Goal: Information Seeking & Learning: Learn about a topic

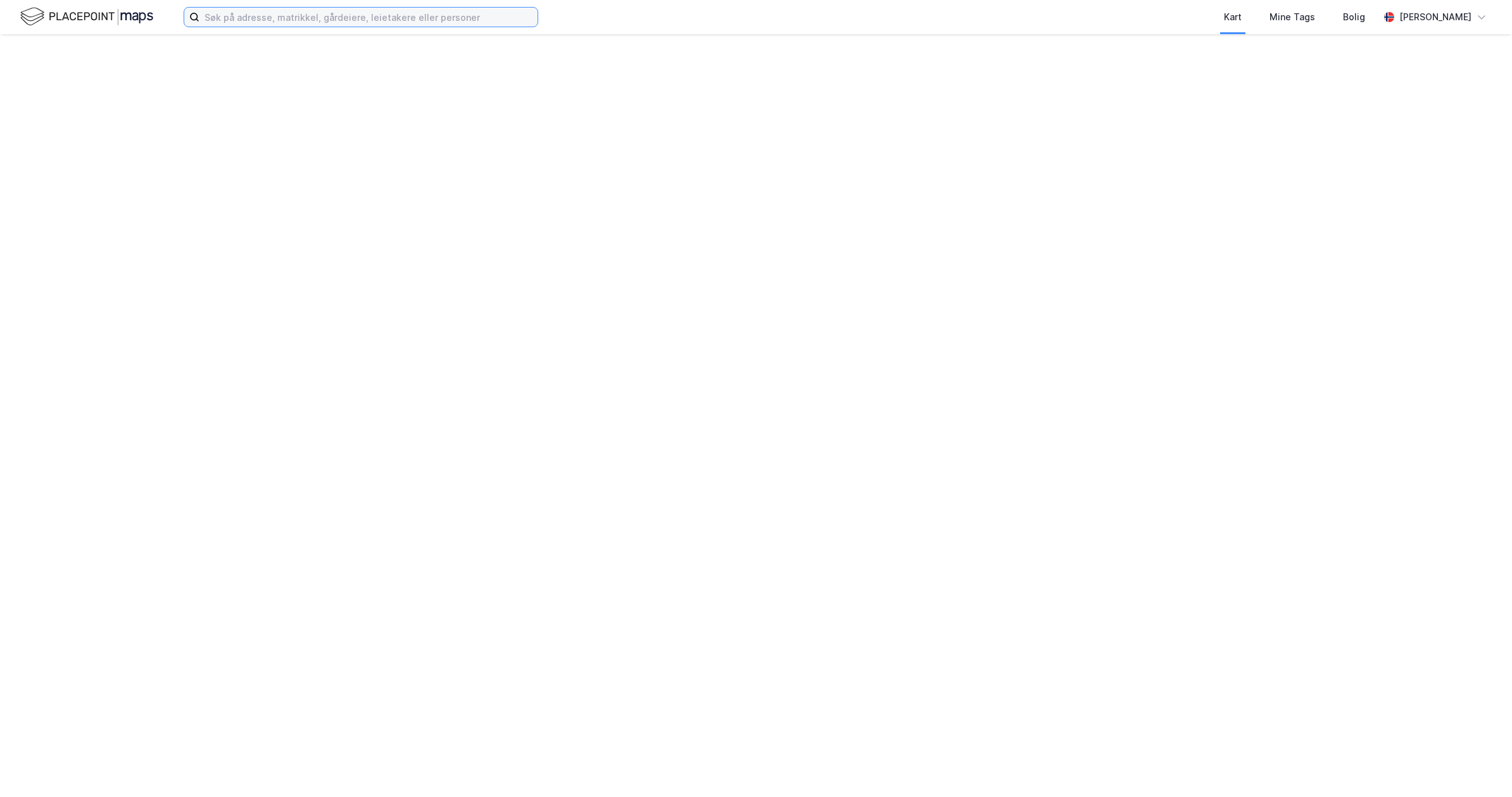
click at [371, 19] on input at bounding box center [368, 17] width 338 height 19
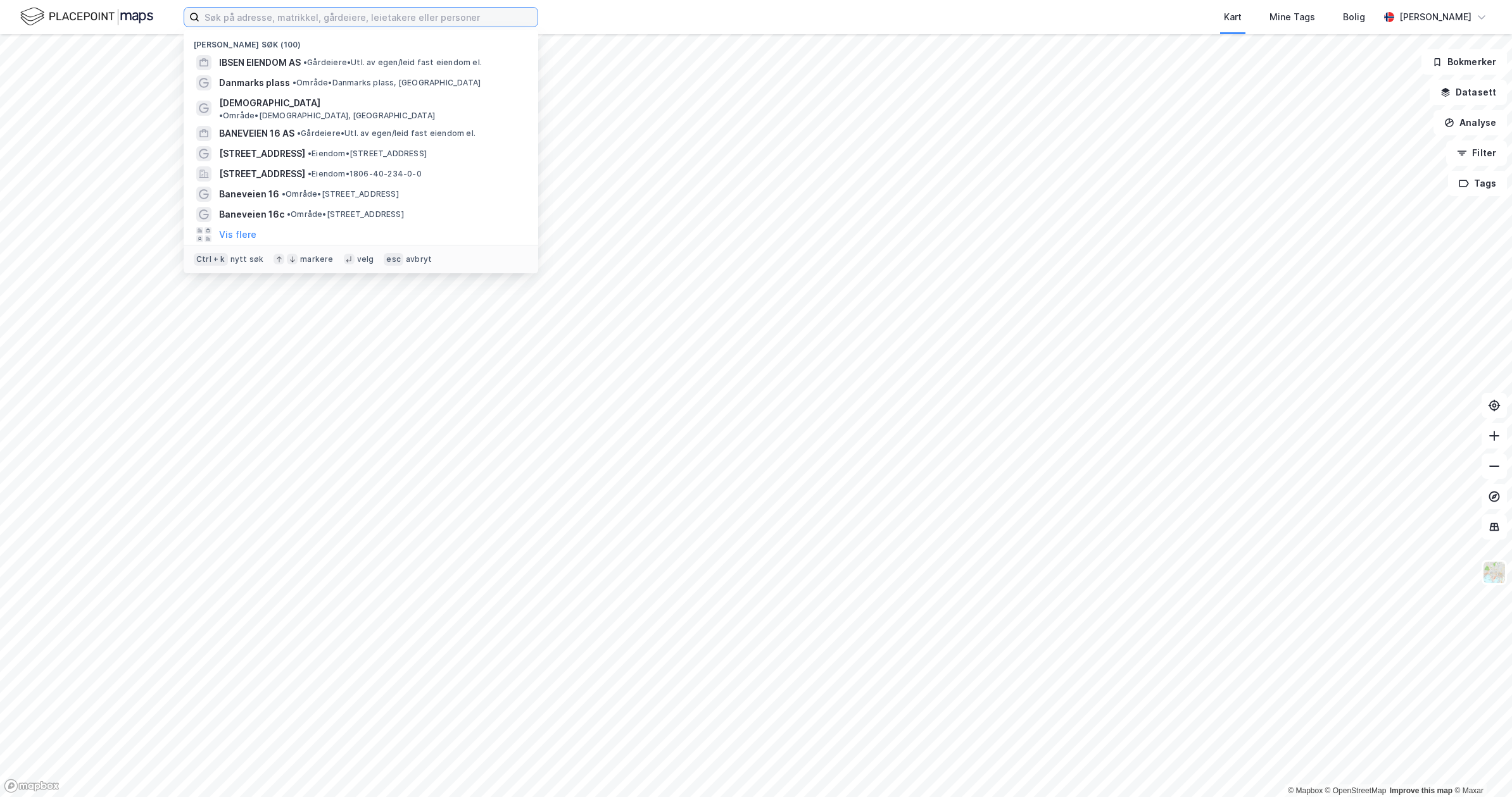
click at [262, 11] on input at bounding box center [368, 17] width 338 height 19
click at [239, 19] on input at bounding box center [368, 17] width 338 height 19
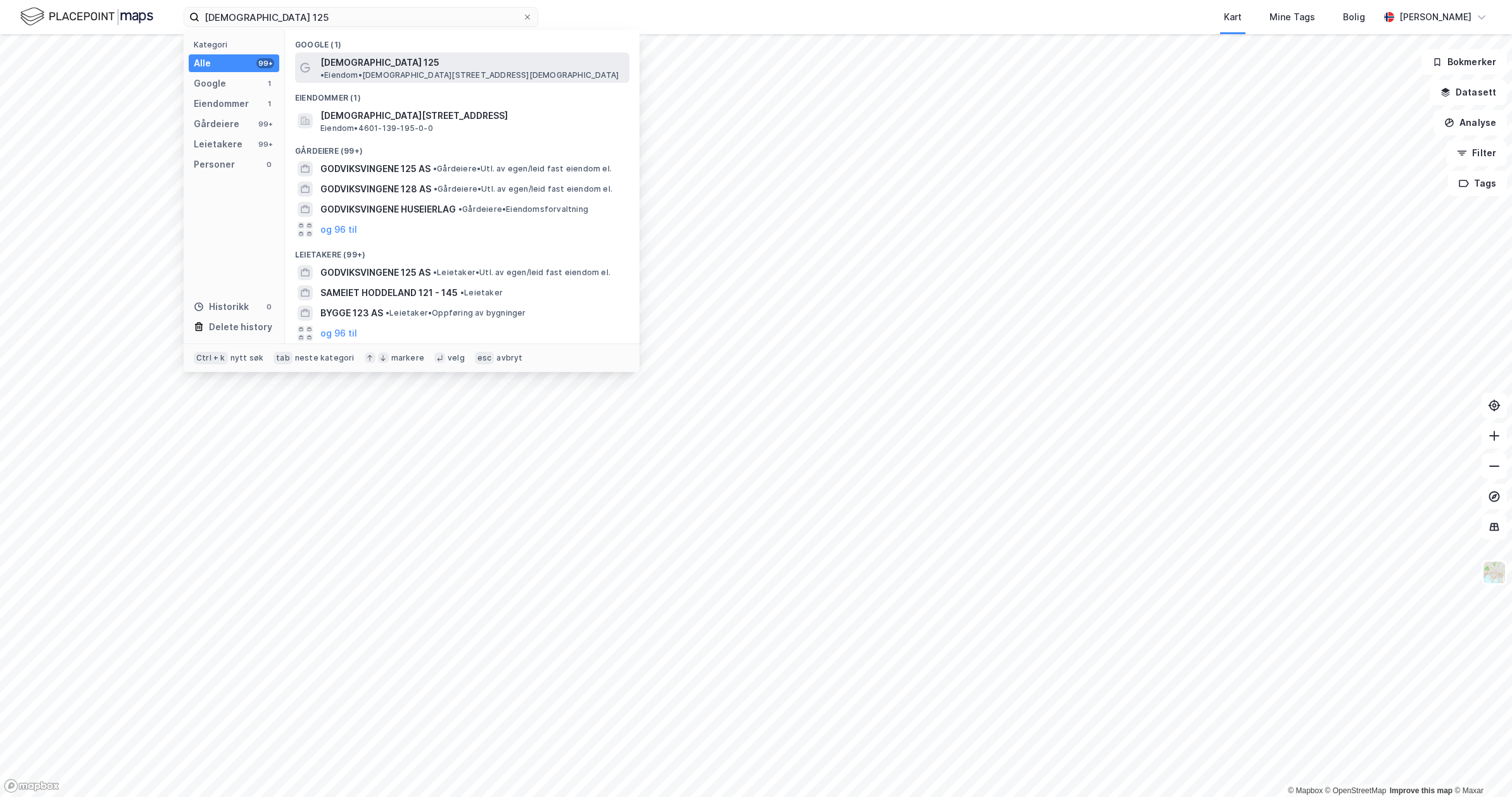
click at [378, 61] on span "[DEMOGRAPHIC_DATA] 125" at bounding box center [380, 62] width 119 height 15
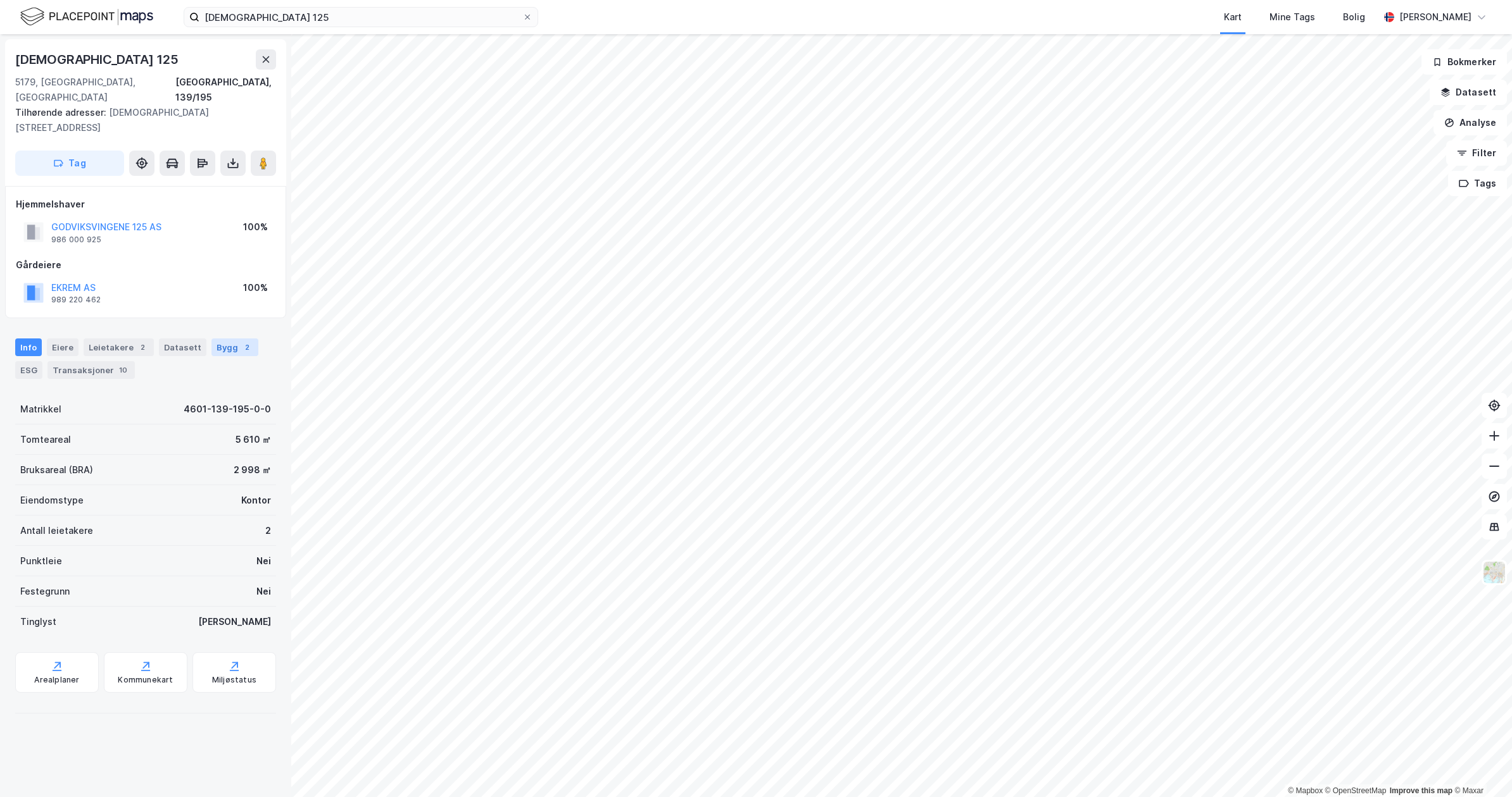
click at [219, 339] on div "Bygg 2" at bounding box center [235, 347] width 47 height 18
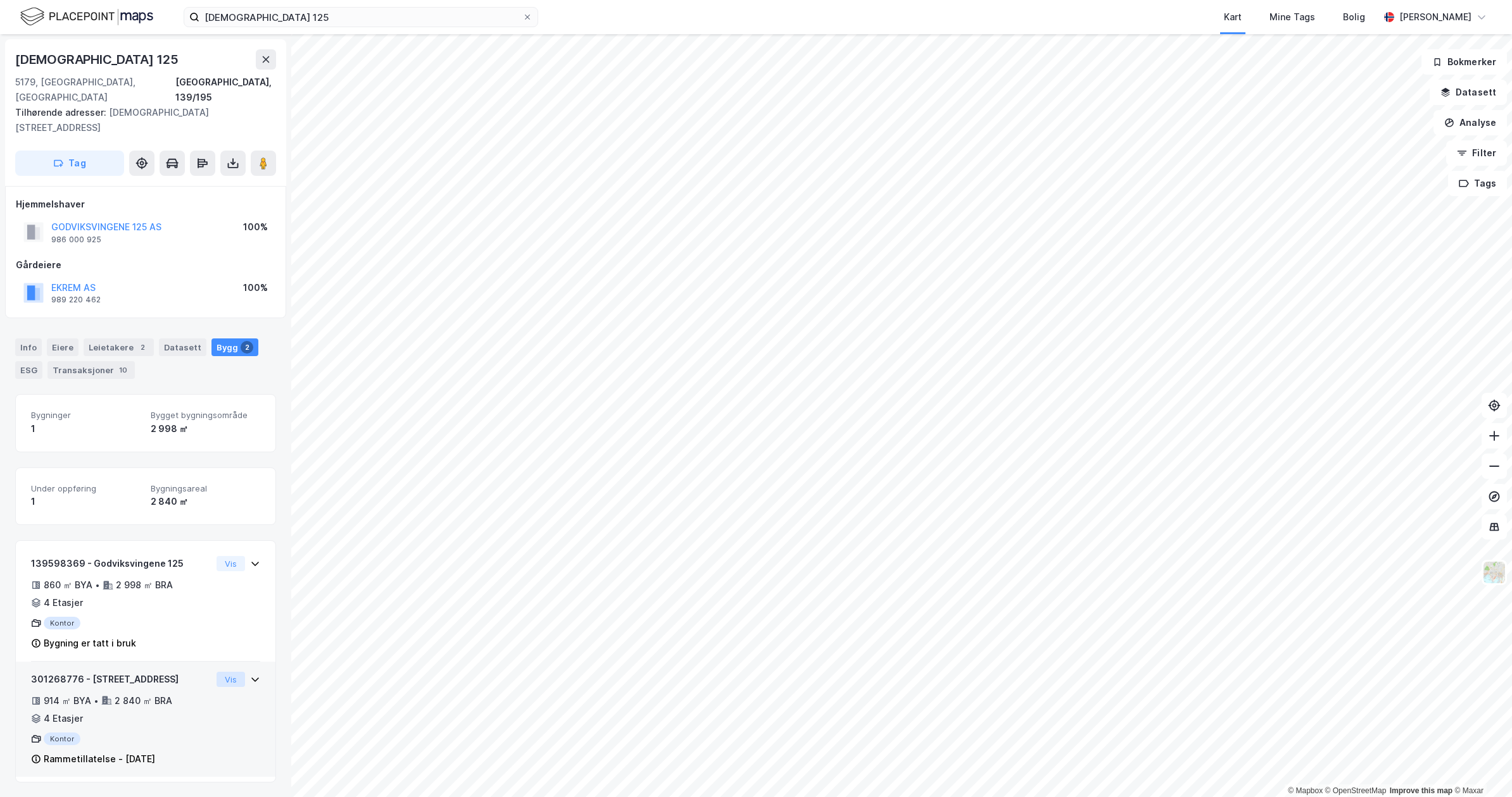
click at [223, 672] on button "Vis" at bounding box center [230, 680] width 29 height 15
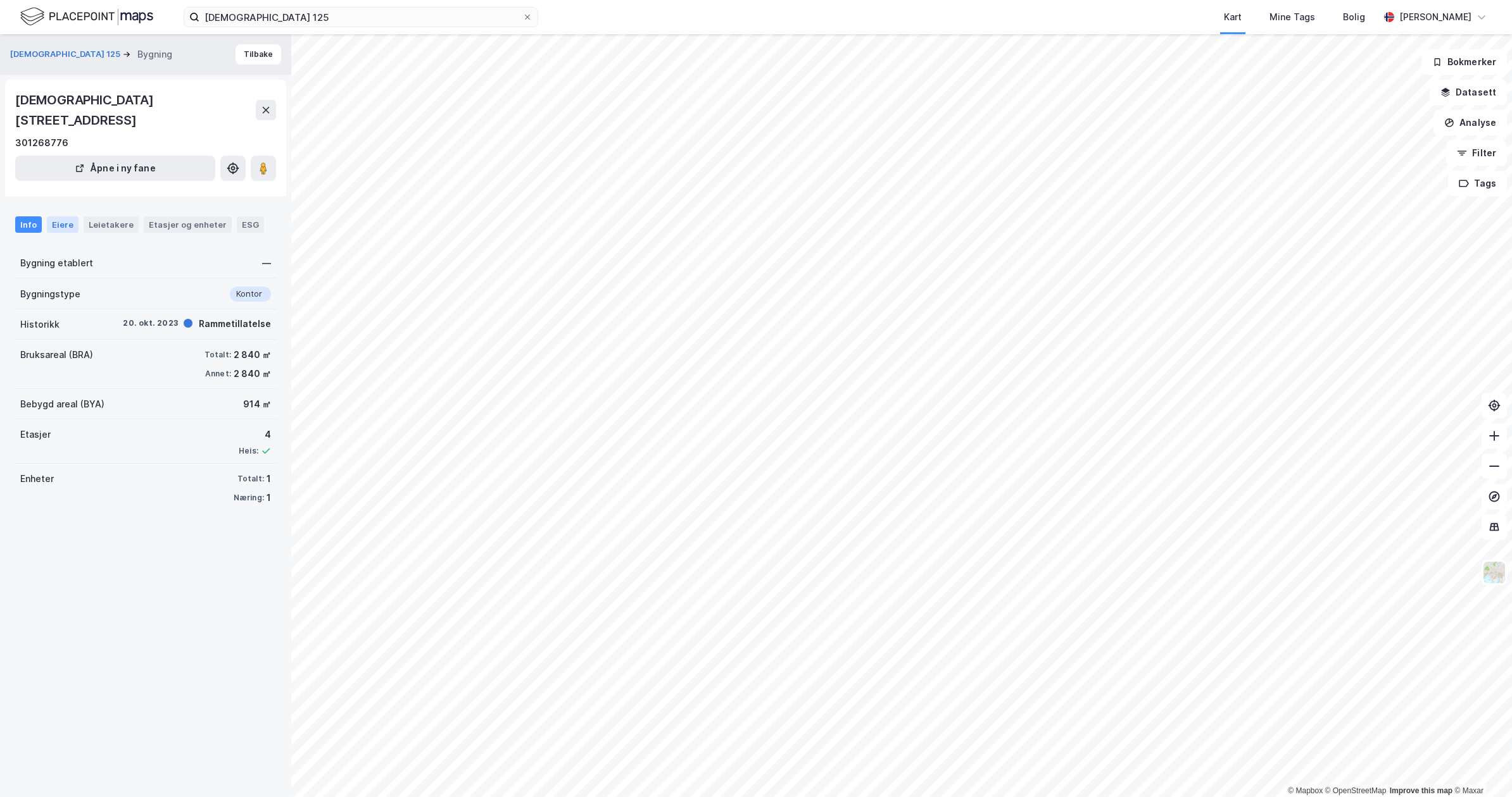
click at [63, 216] on div "Eiere" at bounding box center [62, 224] width 32 height 17
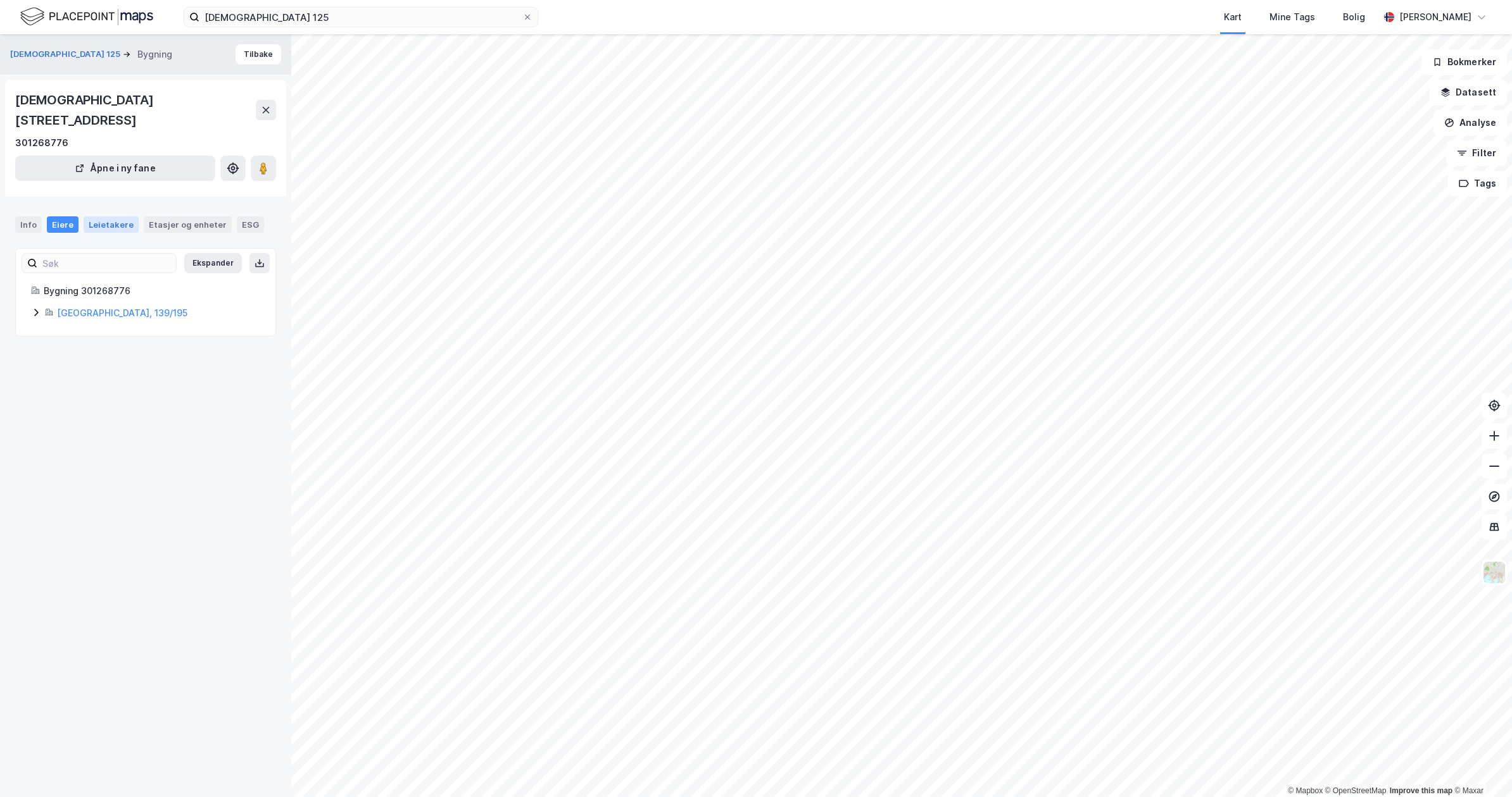
click at [108, 216] on div "Leietakere" at bounding box center [111, 224] width 55 height 17
click at [183, 219] on div "Etasjer og enheter" at bounding box center [188, 224] width 78 height 11
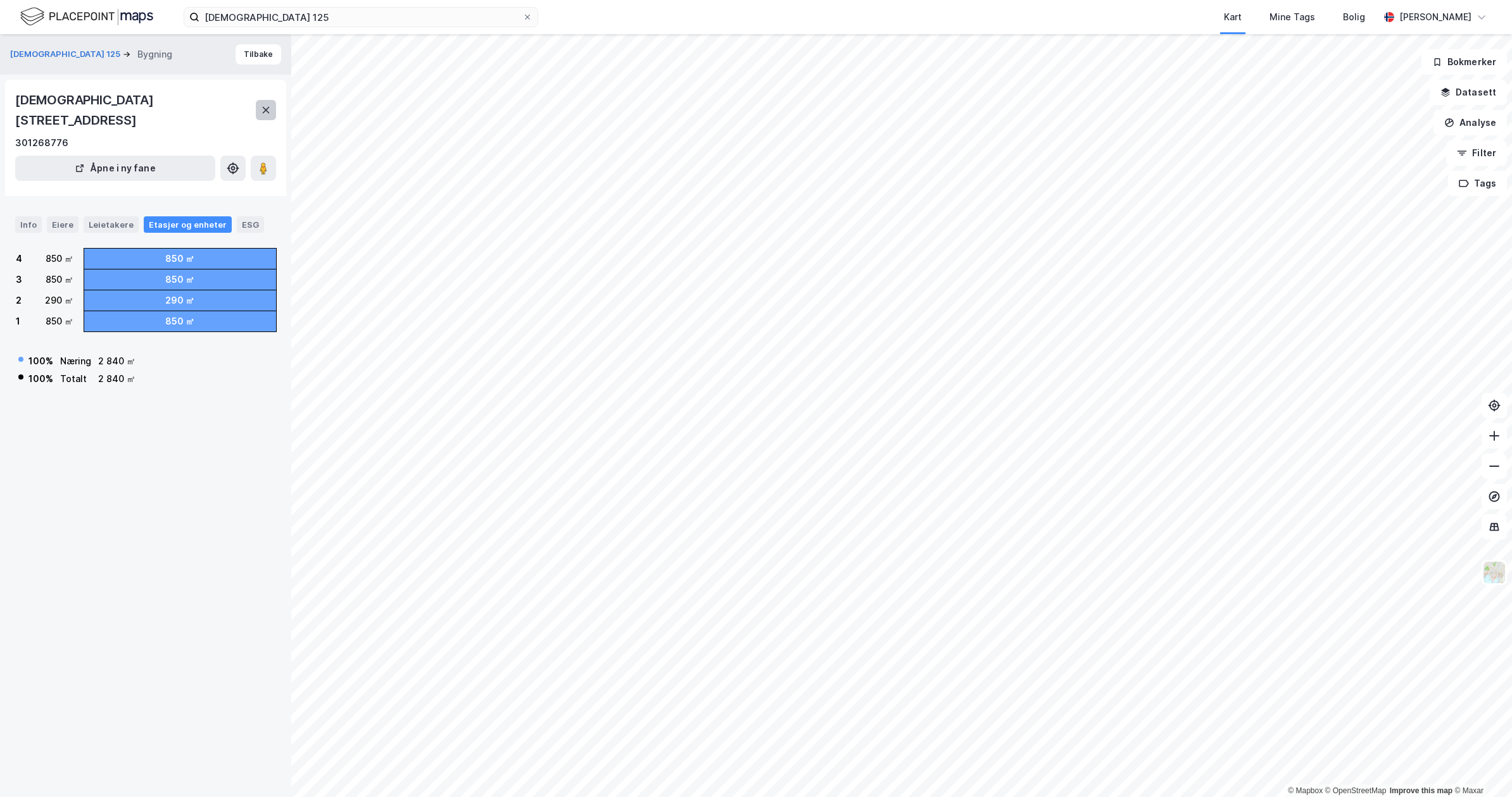
click at [259, 100] on button at bounding box center [266, 110] width 20 height 20
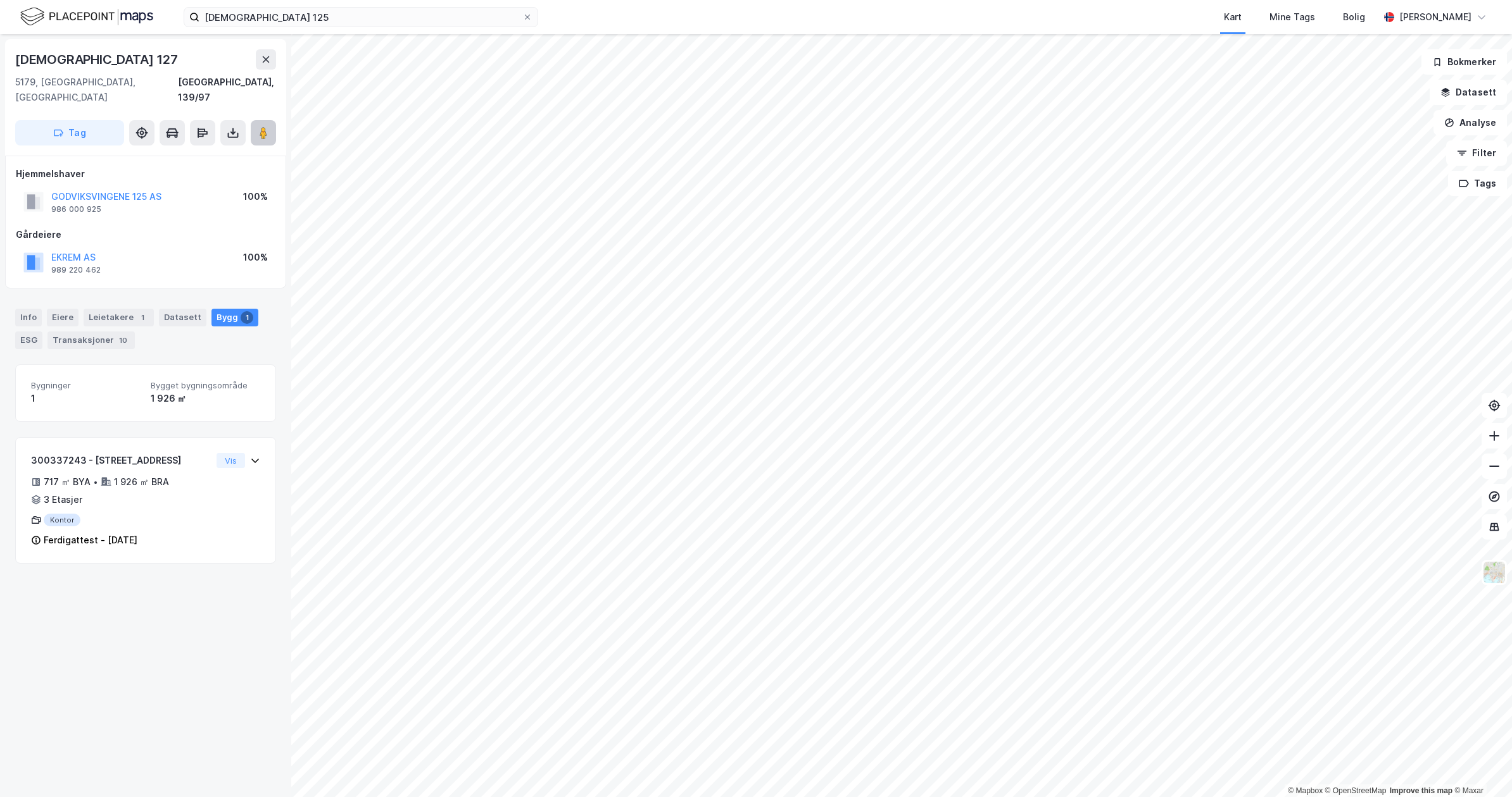
click at [259, 127] on icon at bounding box center [264, 133] width 13 height 13
click at [128, 309] on div "Leietakere 1" at bounding box center [118, 317] width 70 height 18
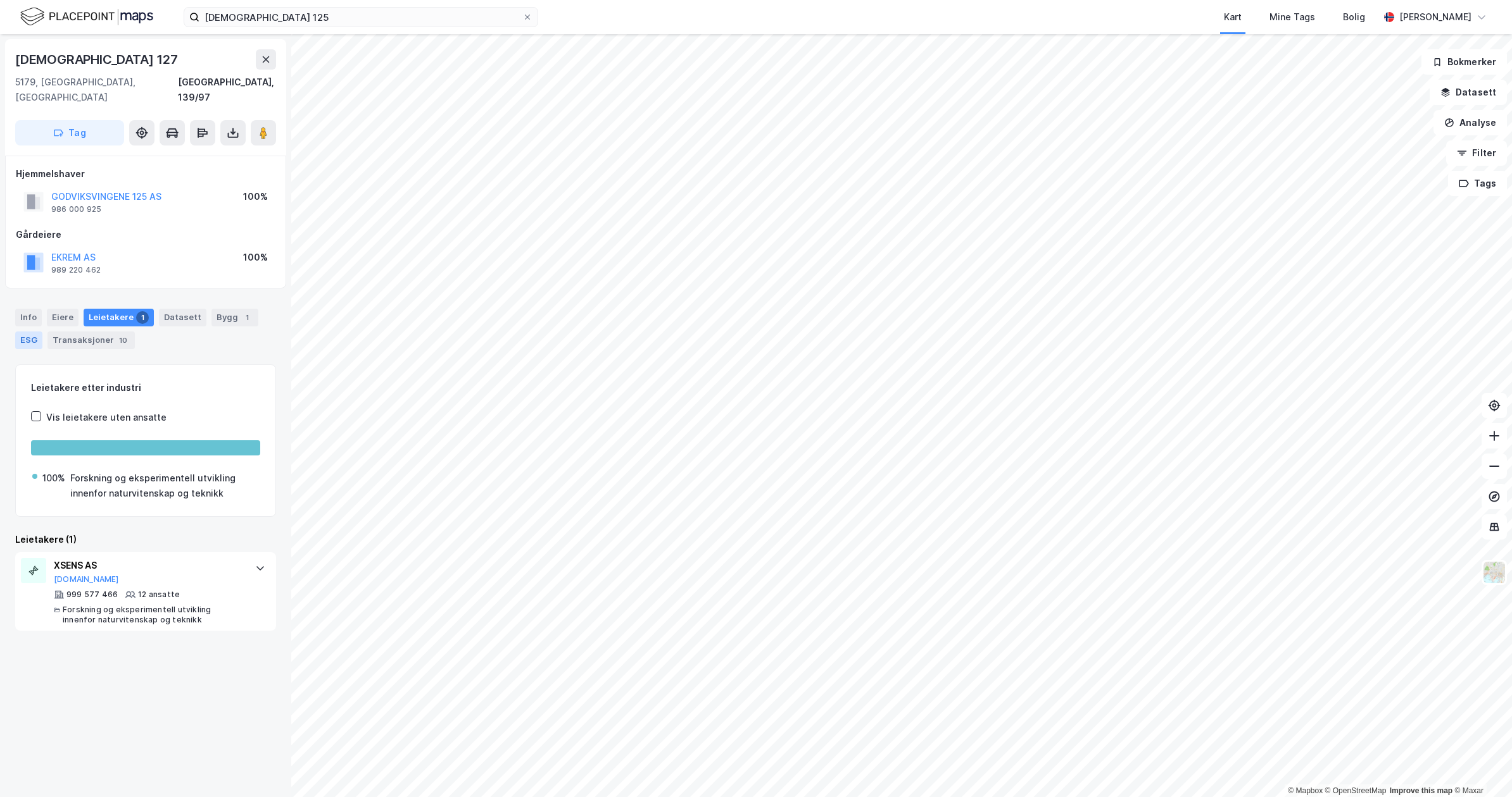
click at [36, 331] on div "ESG" at bounding box center [28, 340] width 27 height 18
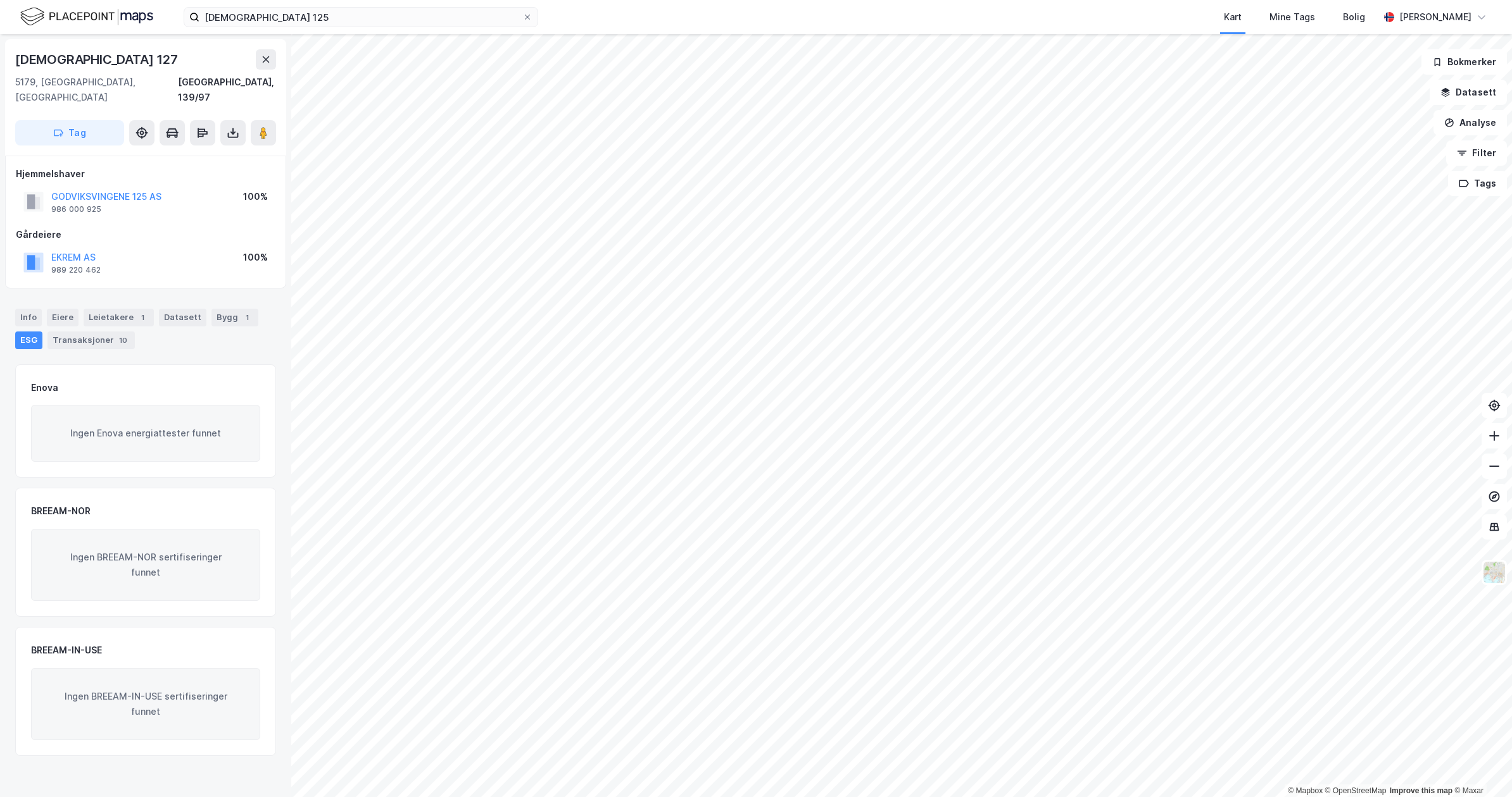
click at [254, 309] on div "Info [PERSON_NAME] 1 Datasett Bygg 1 ESG Transaksjoner 10" at bounding box center [145, 330] width 261 height 41
click at [240, 311] on div "1" at bounding box center [247, 317] width 13 height 13
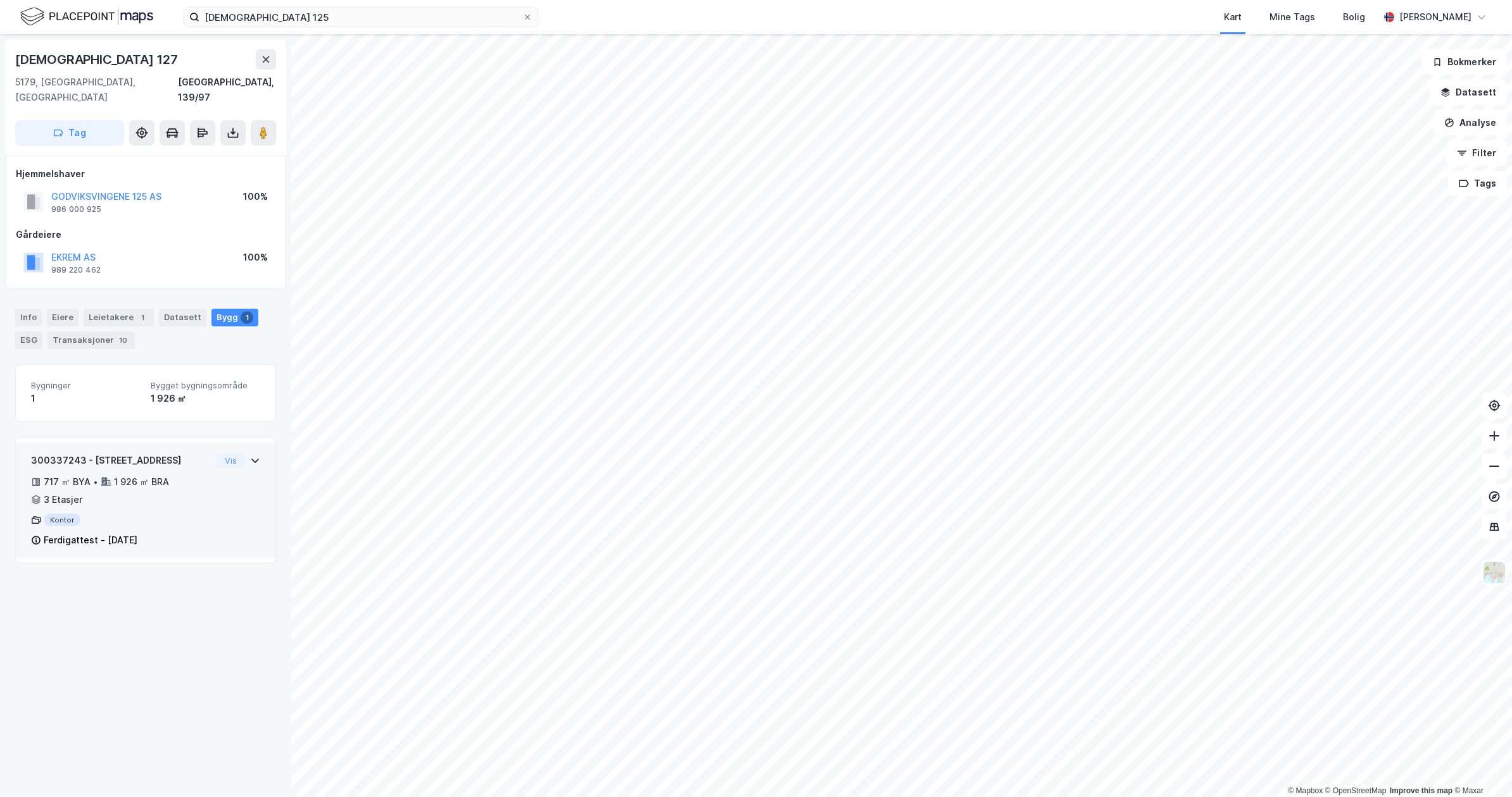
click at [187, 487] on div "717 ㎡ BYA • 1 926 ㎡ BRA • 3 Etasjer" at bounding box center [121, 491] width 181 height 33
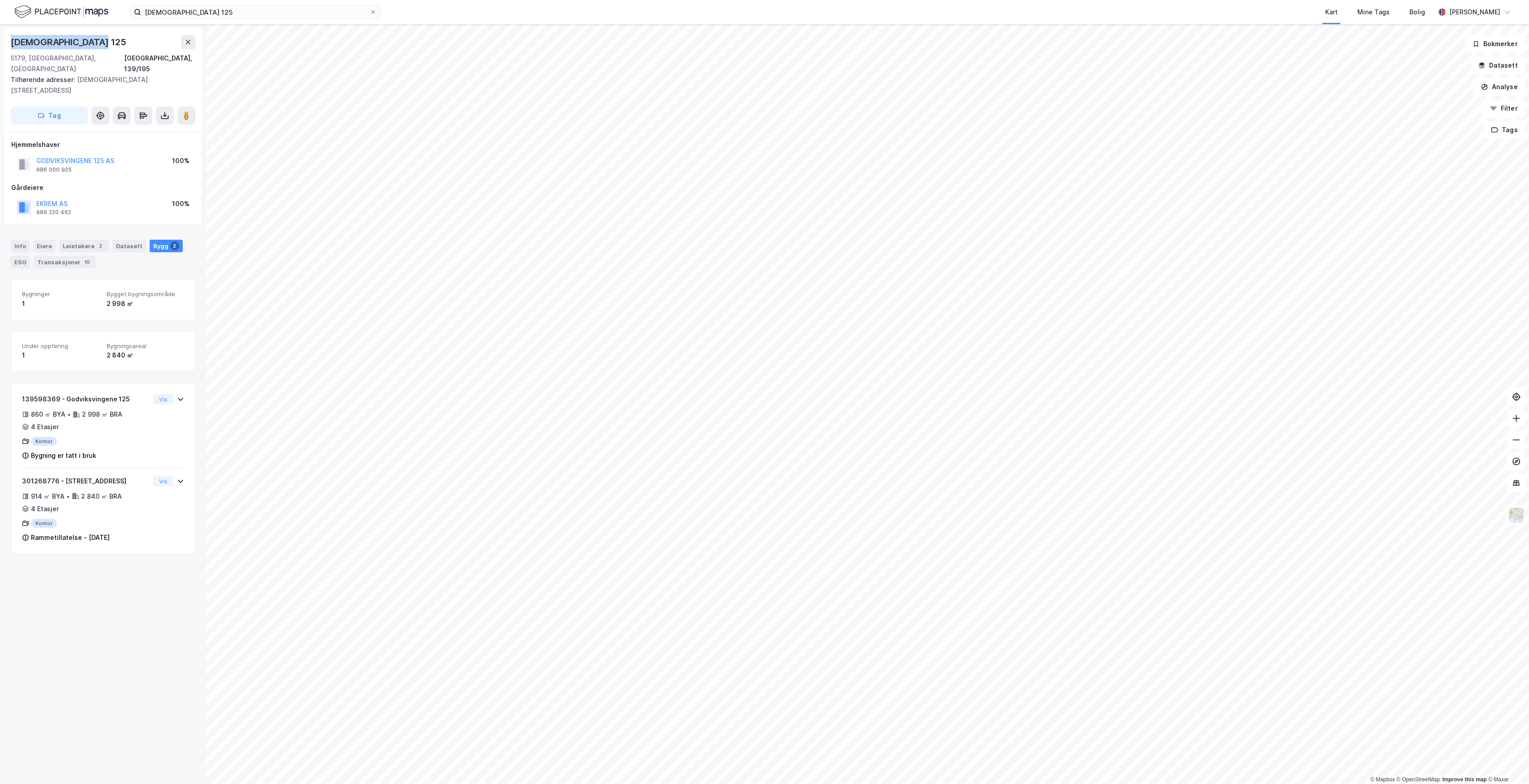
drag, startPoint x: 107, startPoint y: 38, endPoint x: 2, endPoint y: 40, distance: 105.0
click at [2, 40] on div "Godviksvingene 125 5179, [GEOGRAPHIC_DATA], [GEOGRAPHIC_DATA], 139/195 Tilhøren…" at bounding box center [103, 404] width 206 height 760
click at [129, 414] on div "139598369 - Godviksvingene 125 860 ㎡ BYA • 2 998 ㎡ BRA • 4 Etasjer Kontor Bygni…" at bounding box center [86, 427] width 128 height 67
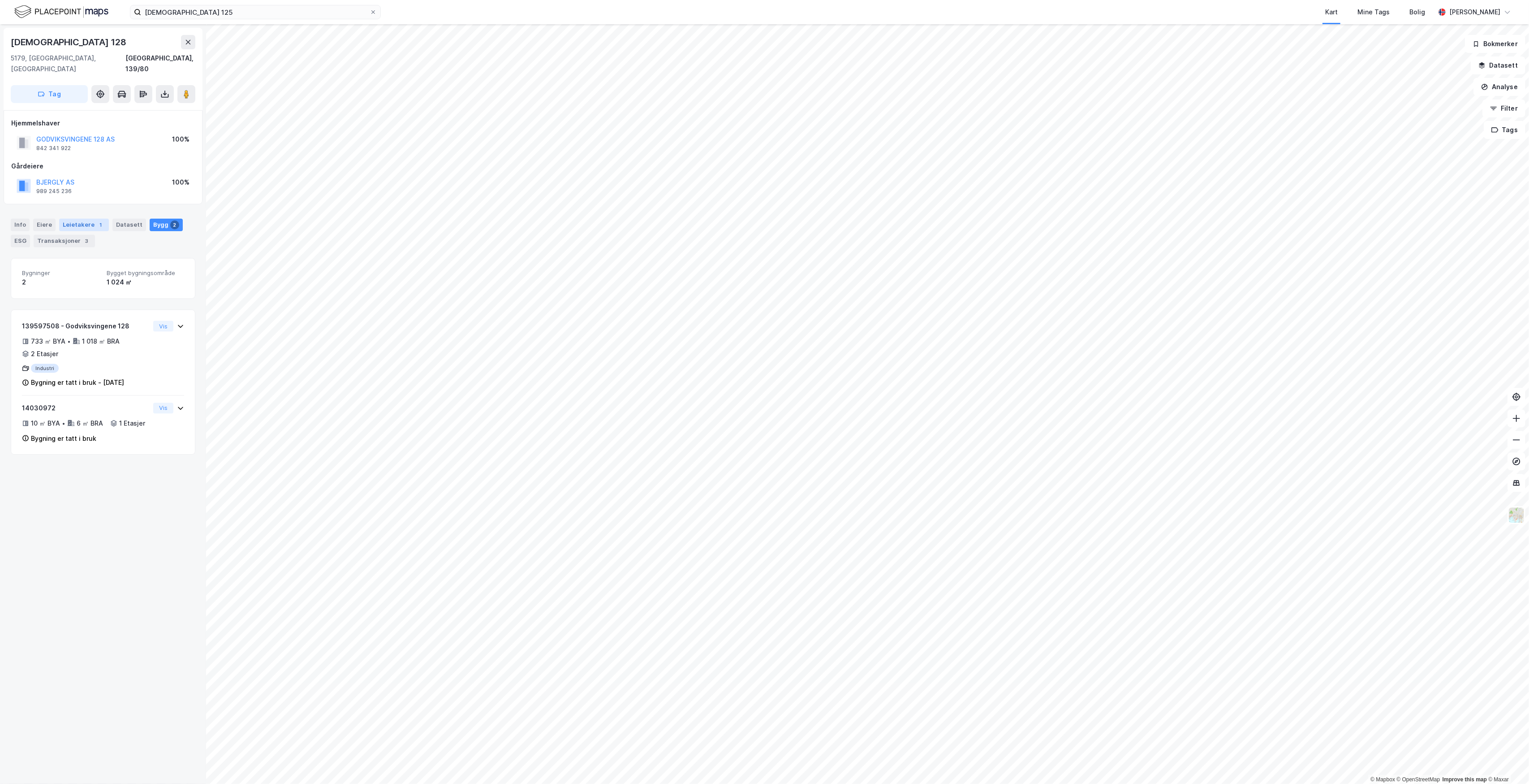
click at [90, 219] on div "Leietakere 1" at bounding box center [84, 225] width 49 height 13
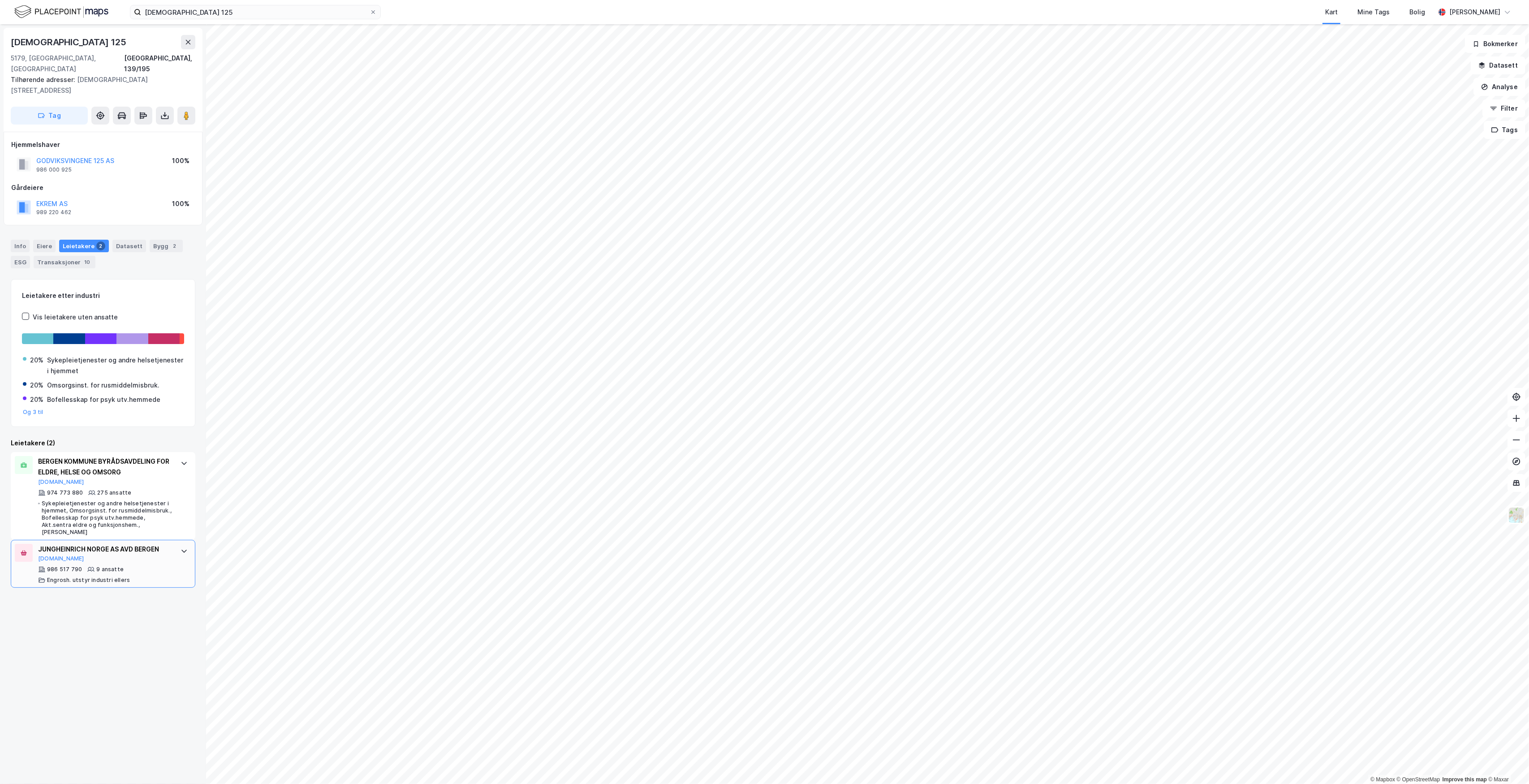
click at [128, 544] on div "JUNGHEINRICH NORGE AS AVD BERGEN [DOMAIN_NAME]" at bounding box center [105, 553] width 134 height 19
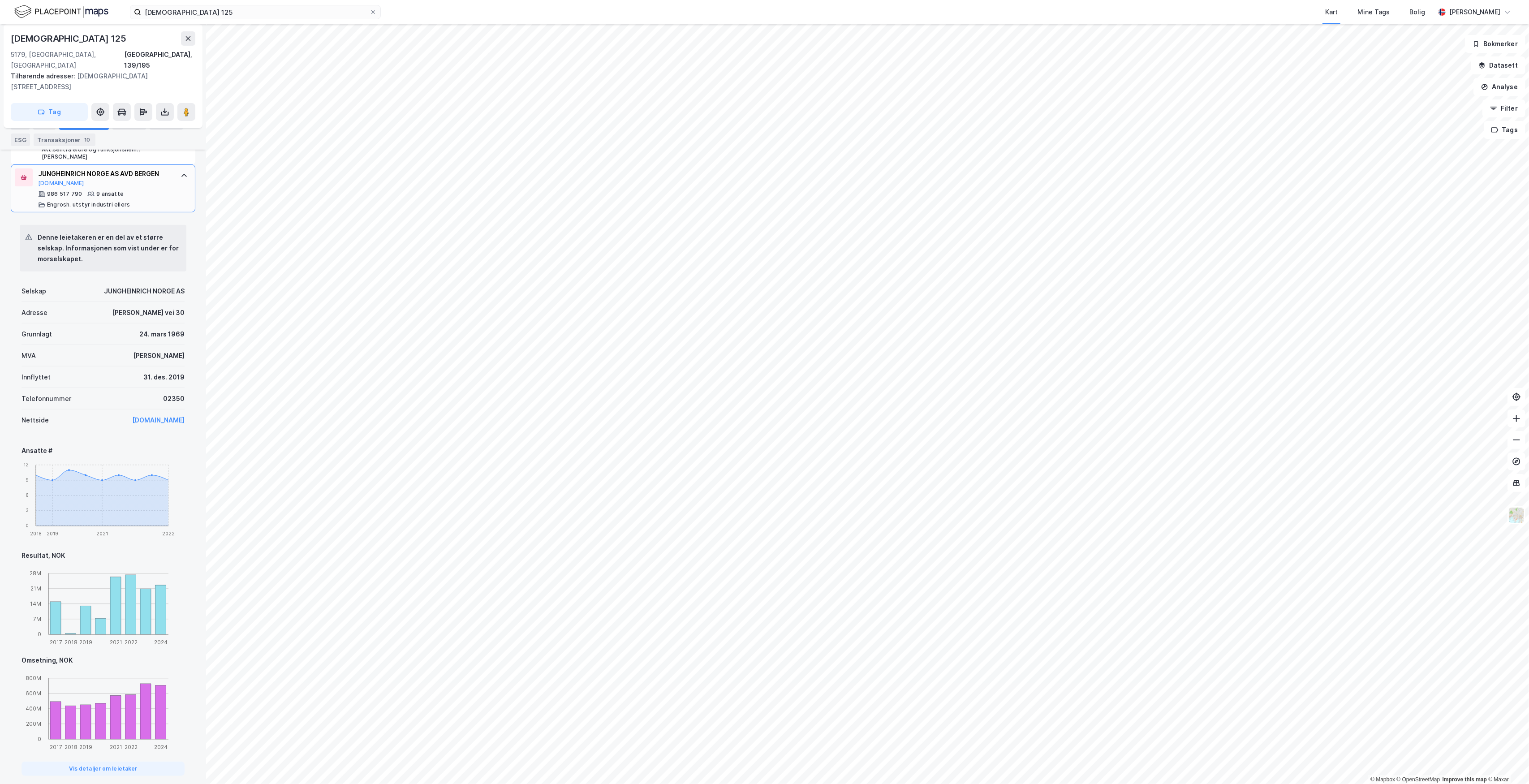
scroll to position [379, 0]
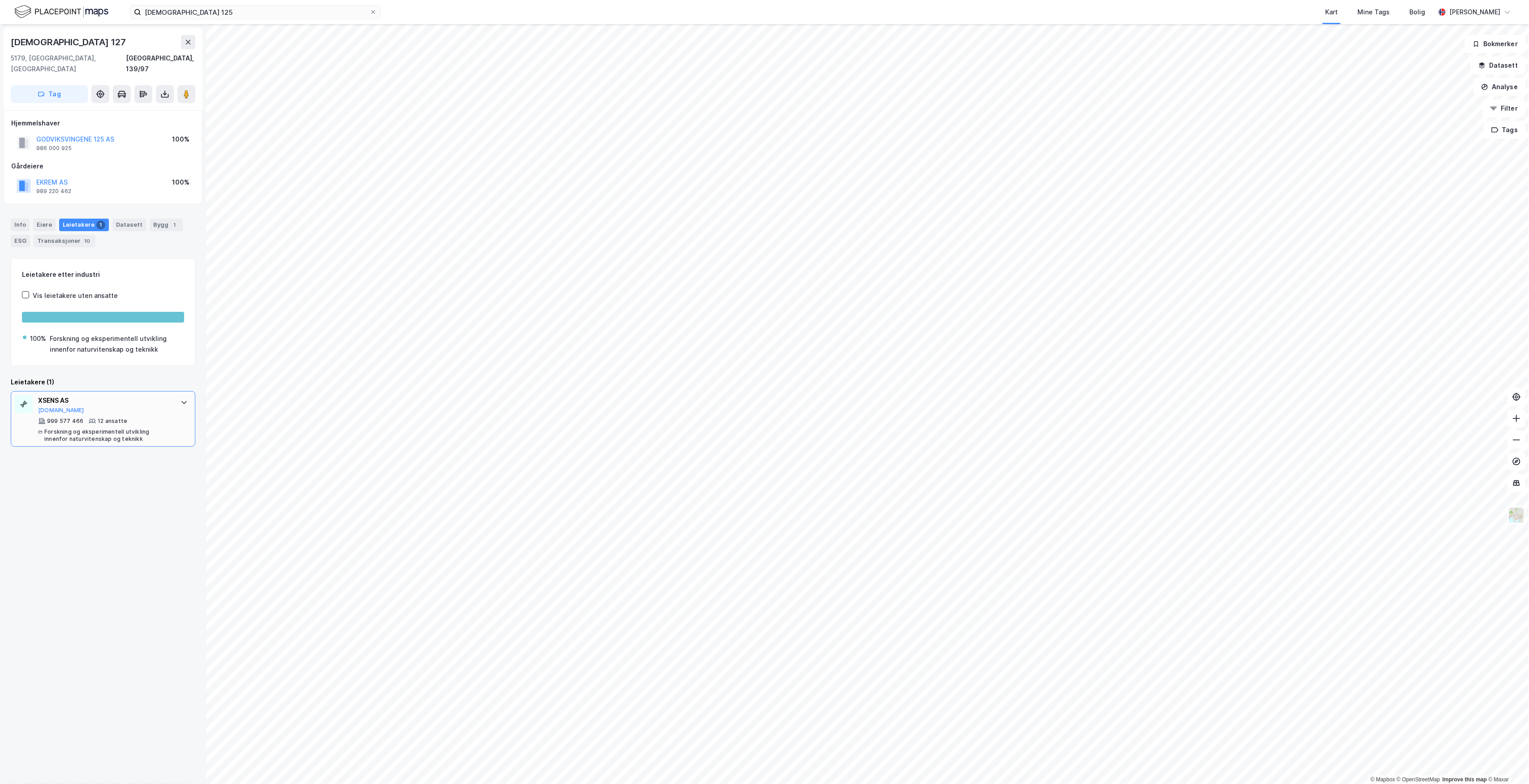
click at [130, 406] on div "XSENS AS [DOMAIN_NAME] 999 577 466 12 ansatte Forskning og eksperimentell utvik…" at bounding box center [105, 419] width 134 height 47
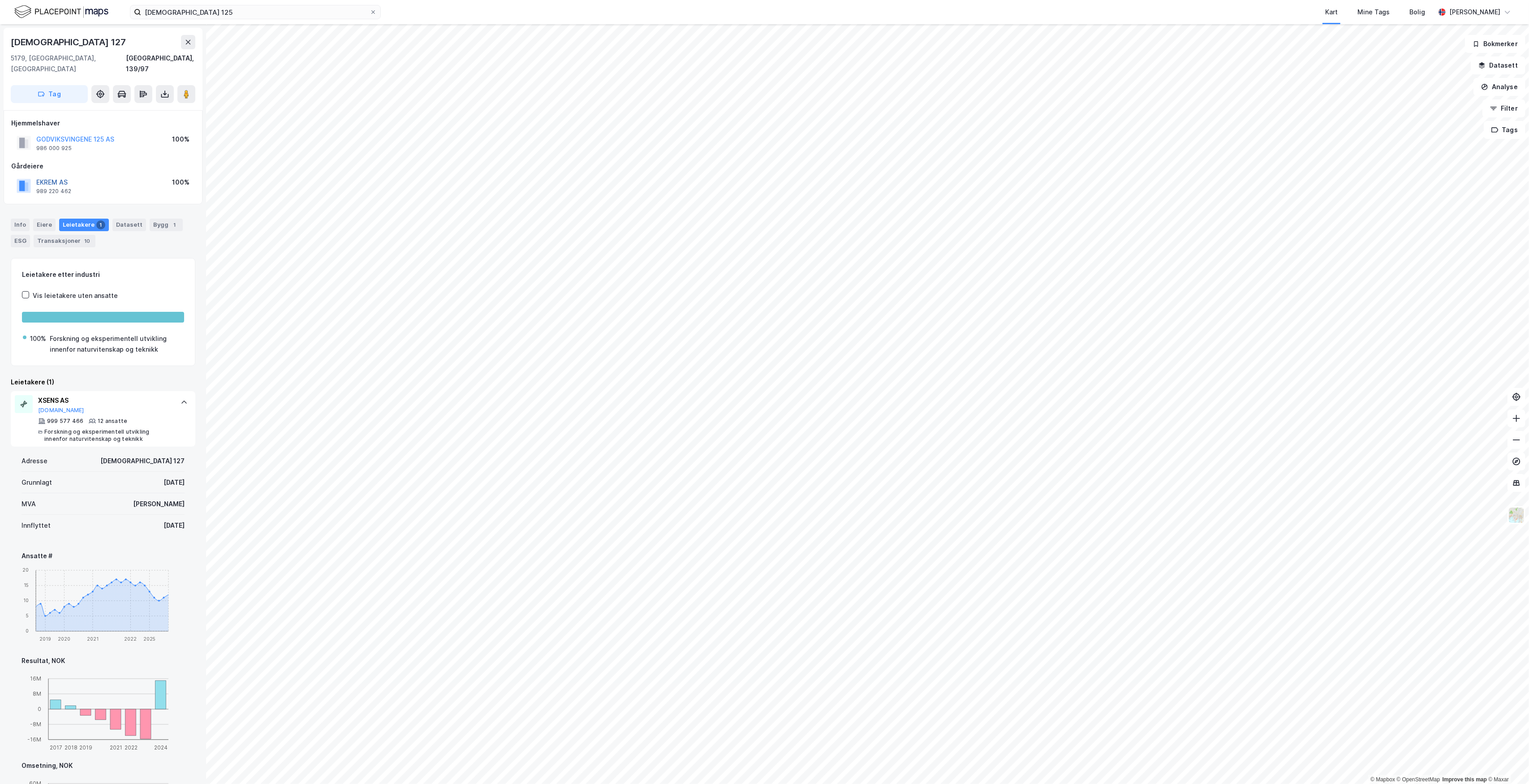
click at [0, 0] on button "EKREM AS" at bounding box center [0, 0] width 0 height 0
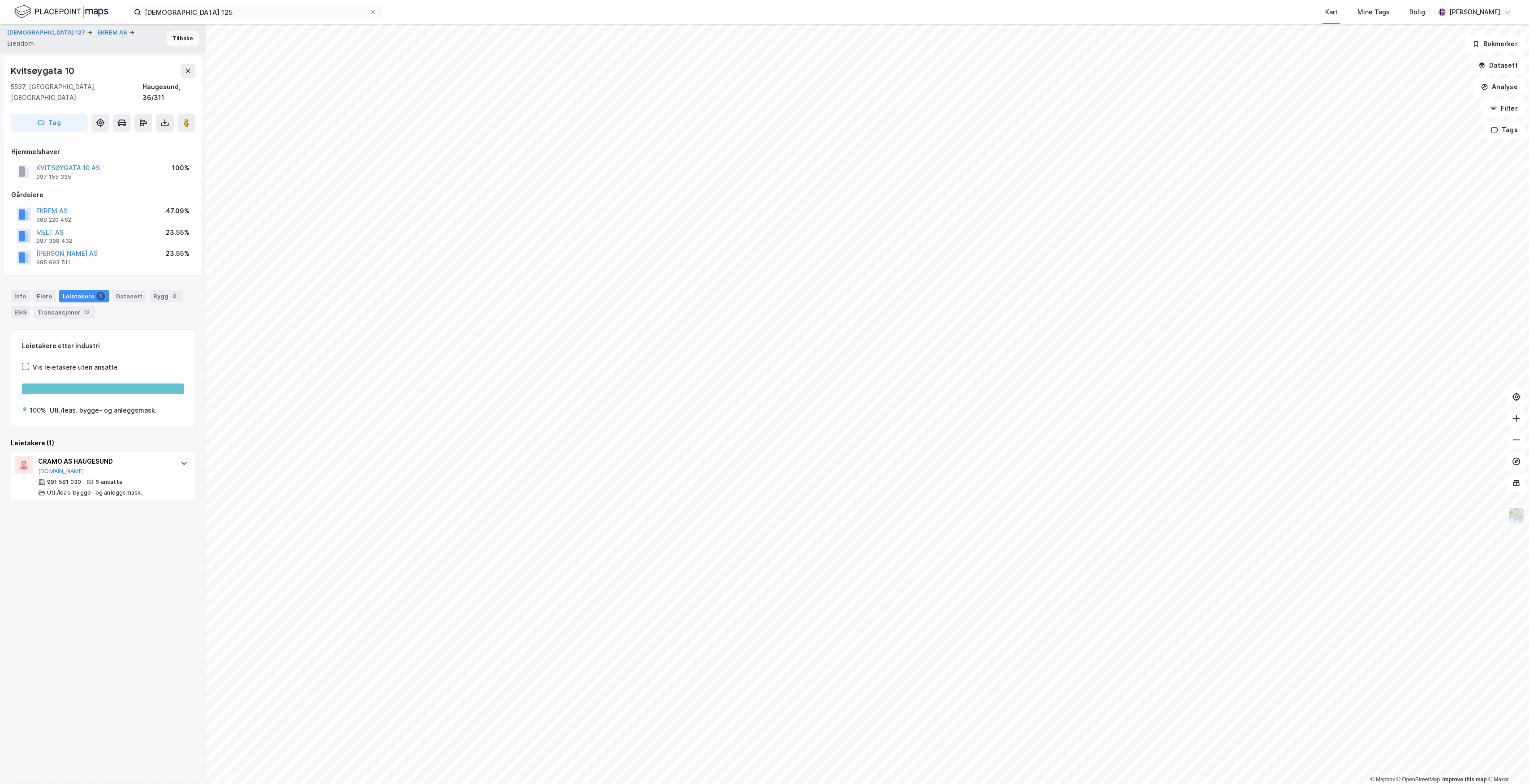
click at [183, 43] on button "Tilbake" at bounding box center [183, 39] width 32 height 14
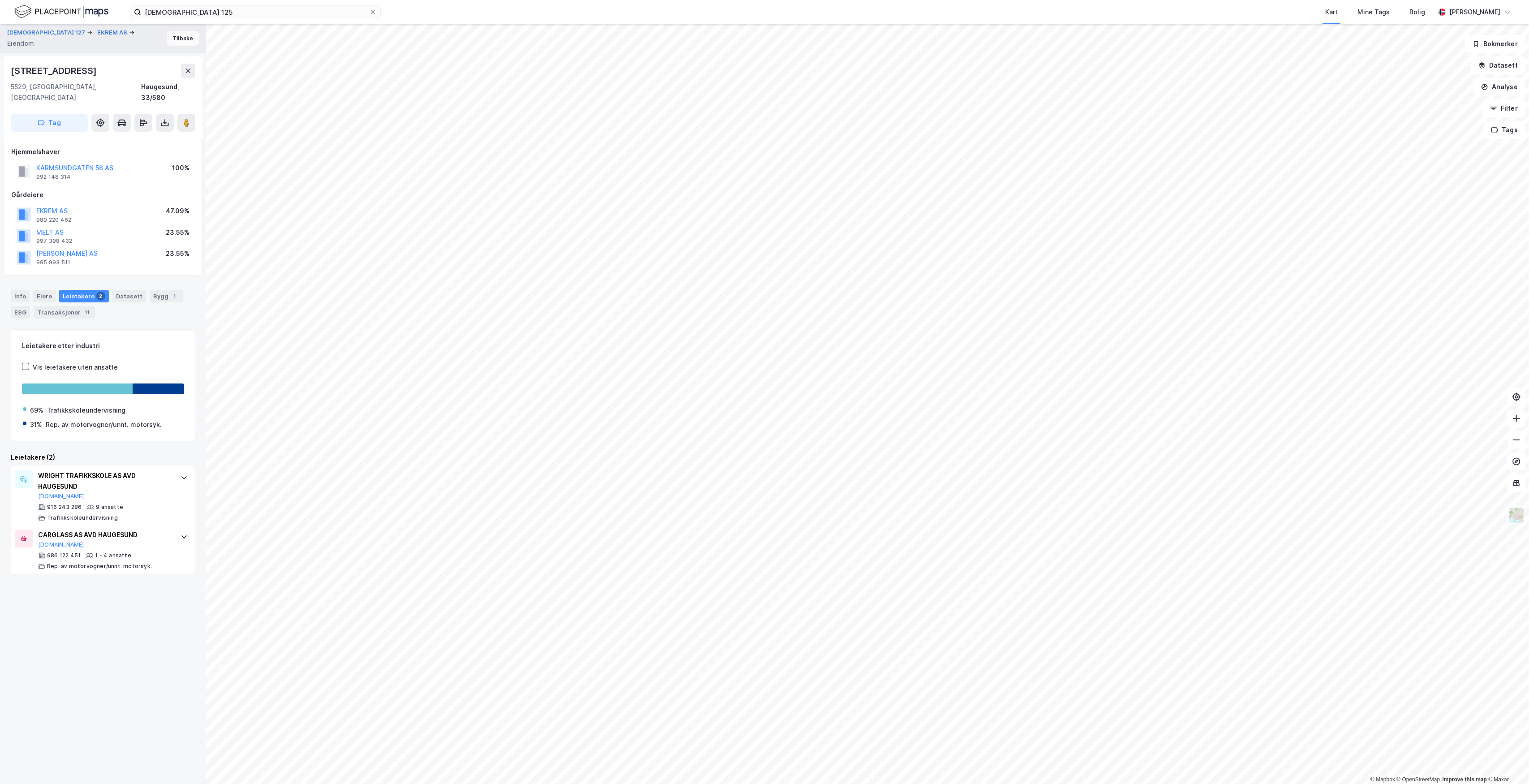
click at [173, 38] on button "Tilbake" at bounding box center [183, 39] width 32 height 14
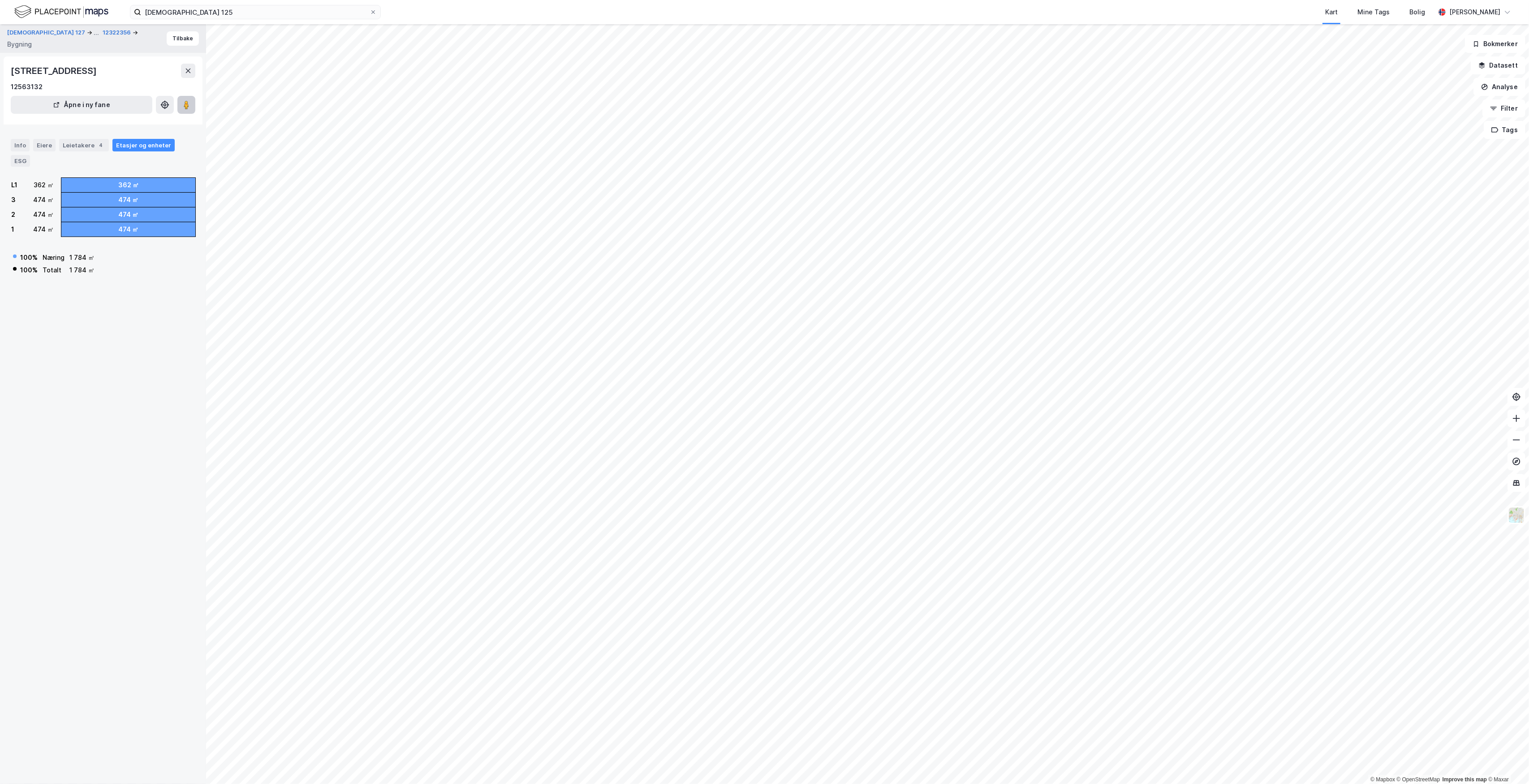
click at [183, 101] on icon at bounding box center [187, 105] width 9 height 9
click at [187, 76] on button at bounding box center [188, 71] width 14 height 14
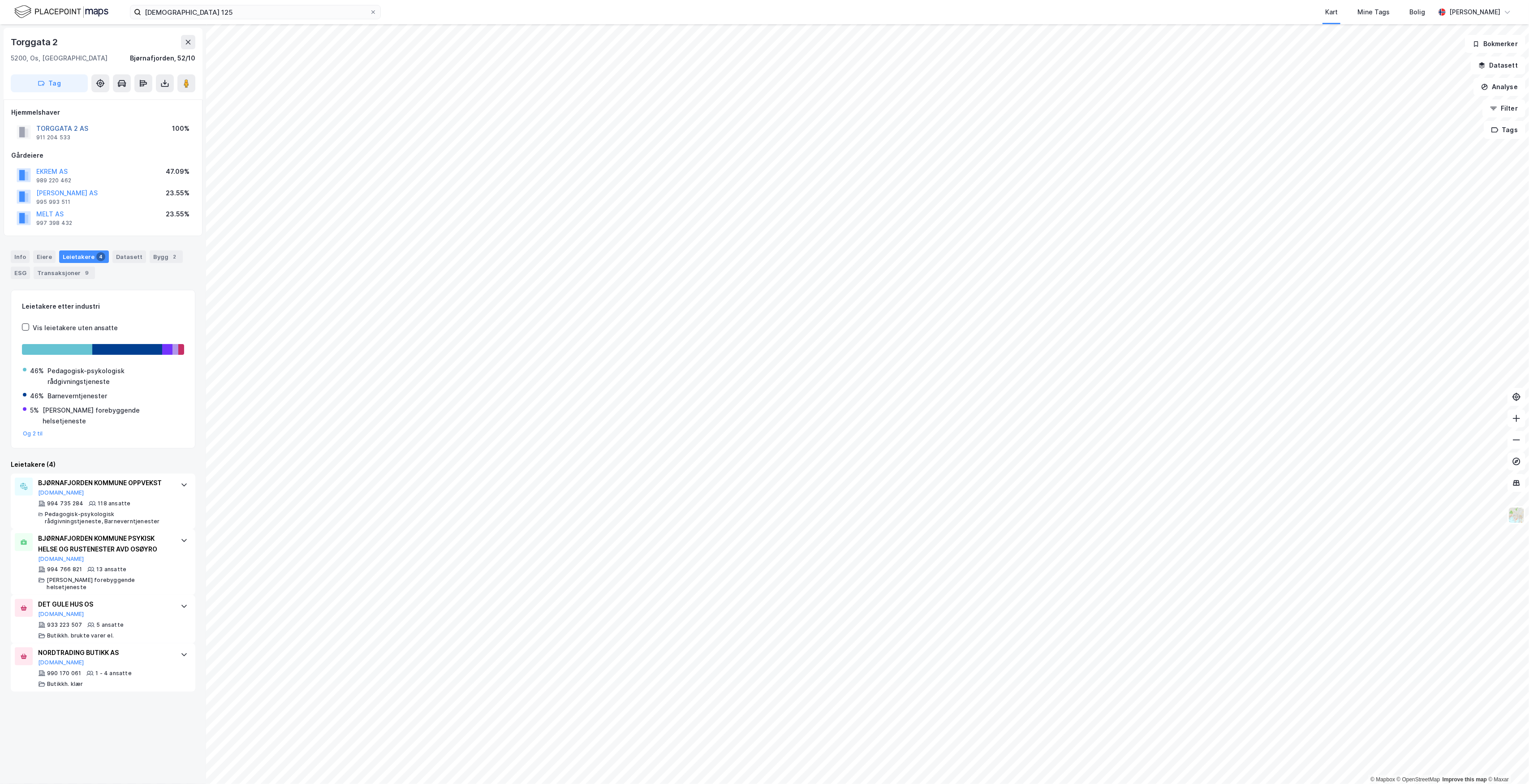
click at [0, 0] on button "TORGGATA 2 AS" at bounding box center [0, 0] width 0 height 0
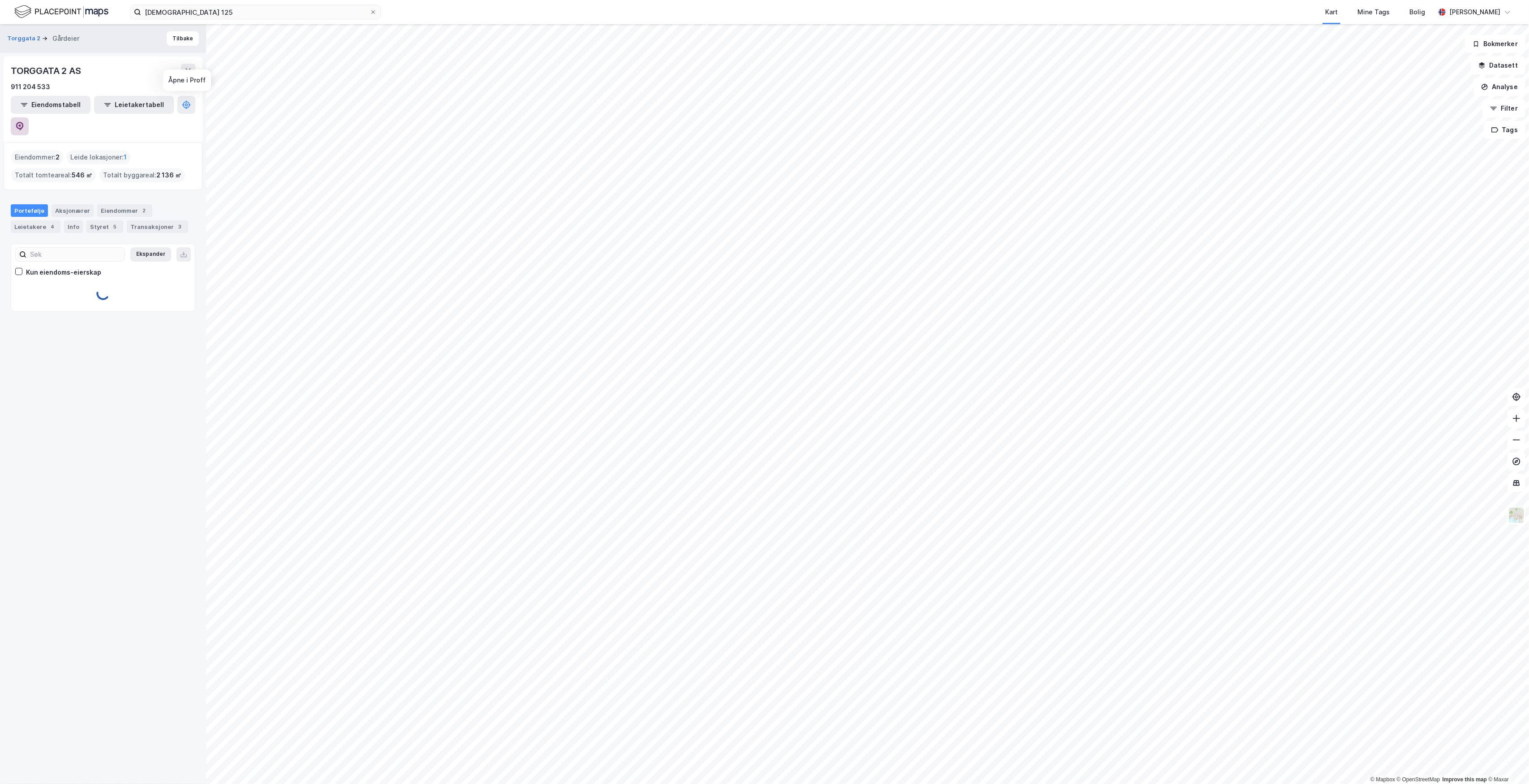
click at [24, 122] on icon at bounding box center [20, 126] width 8 height 9
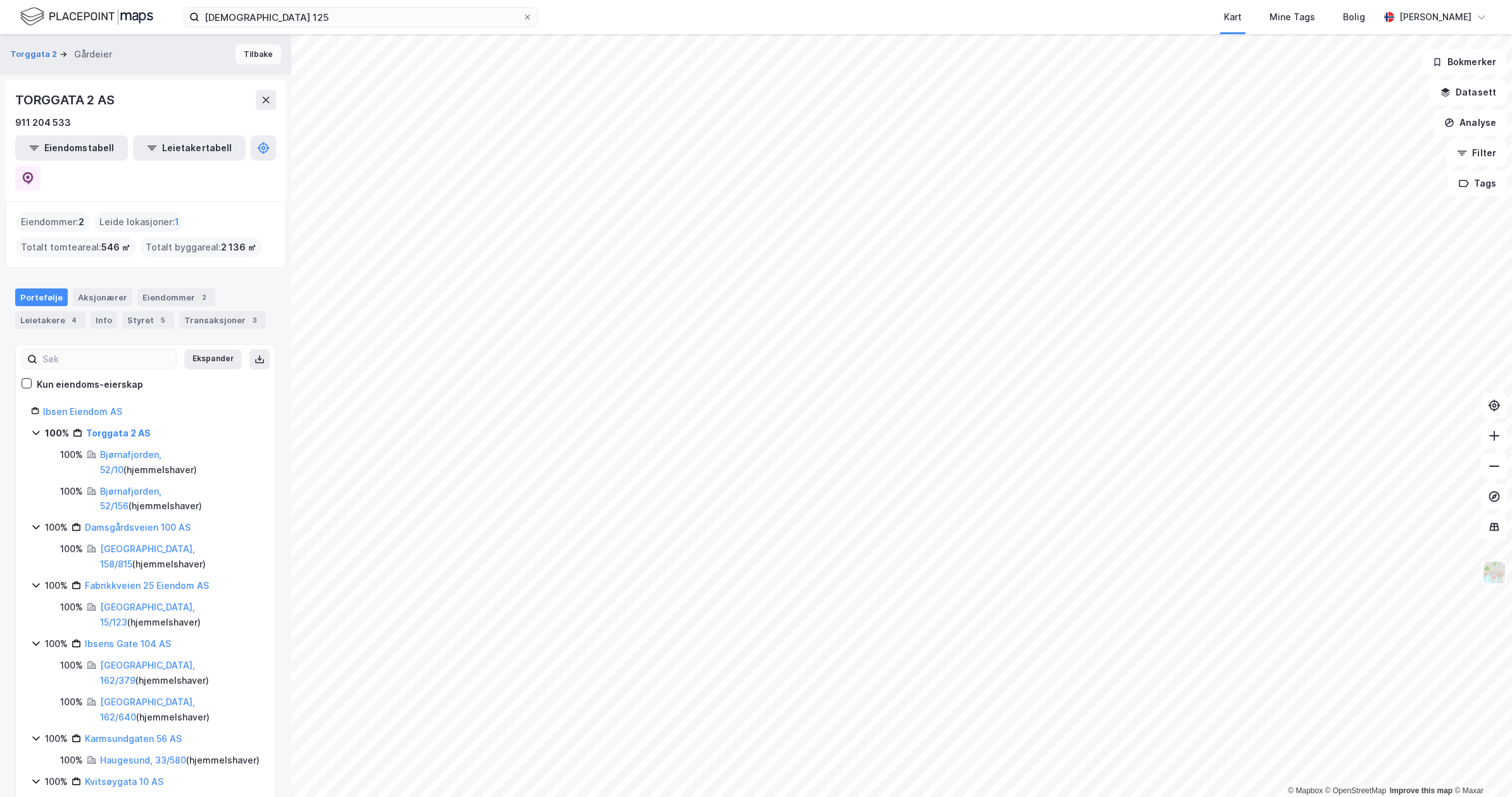
click at [244, 51] on button "Tilbake" at bounding box center [258, 55] width 46 height 20
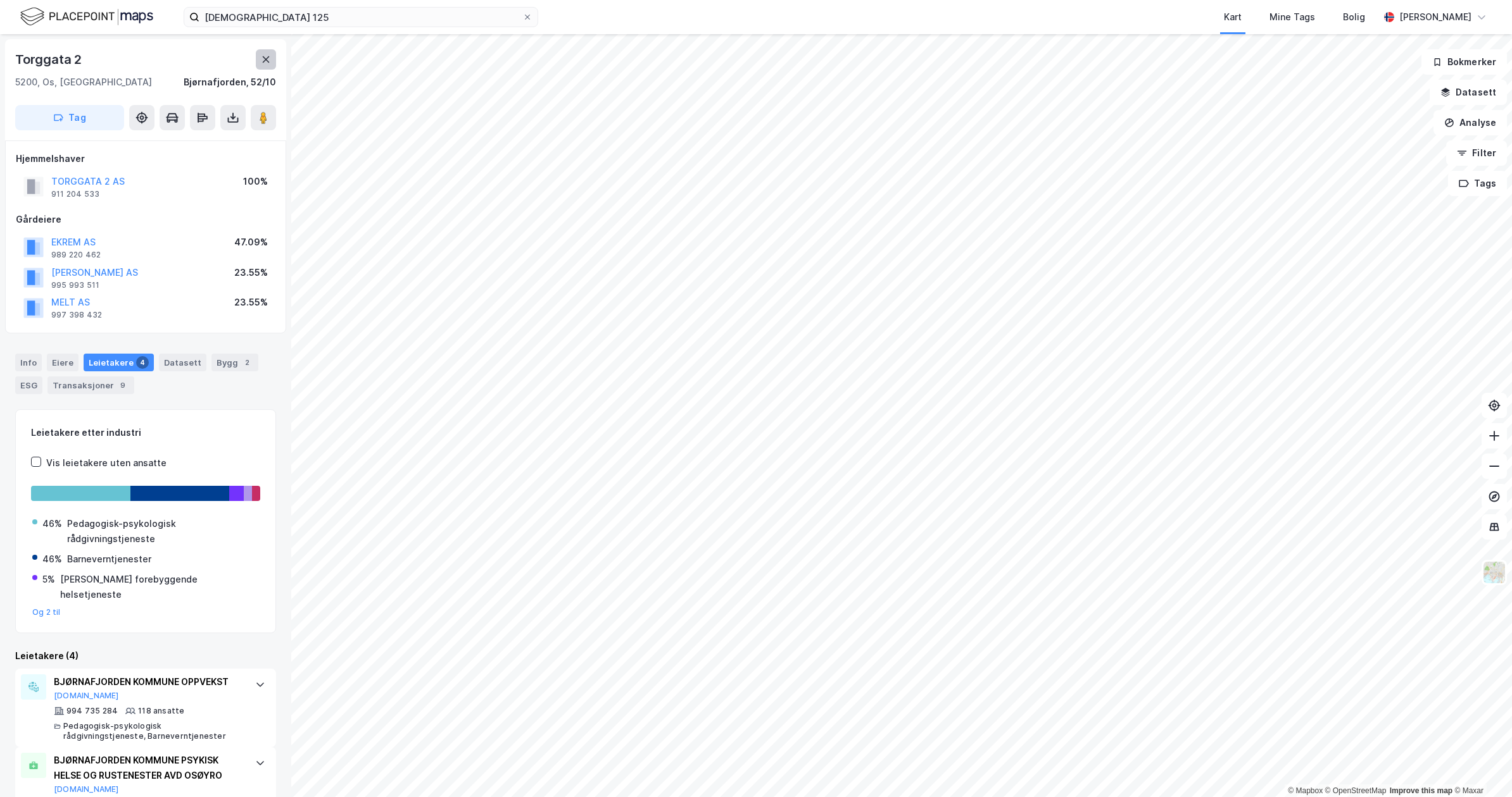
click at [272, 61] on button at bounding box center [266, 60] width 20 height 20
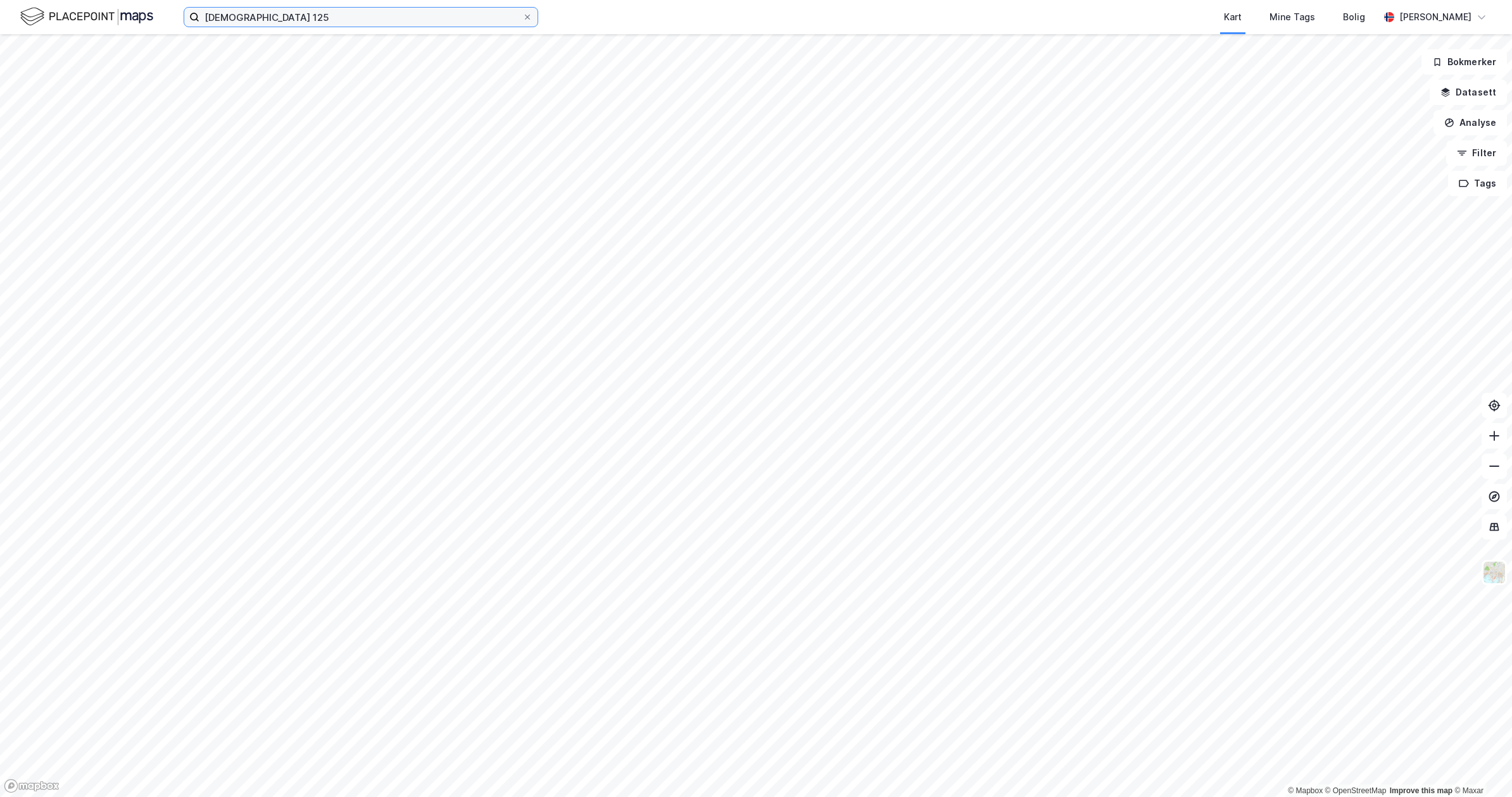
click at [323, 19] on input "[DEMOGRAPHIC_DATA] 125" at bounding box center [361, 17] width 323 height 19
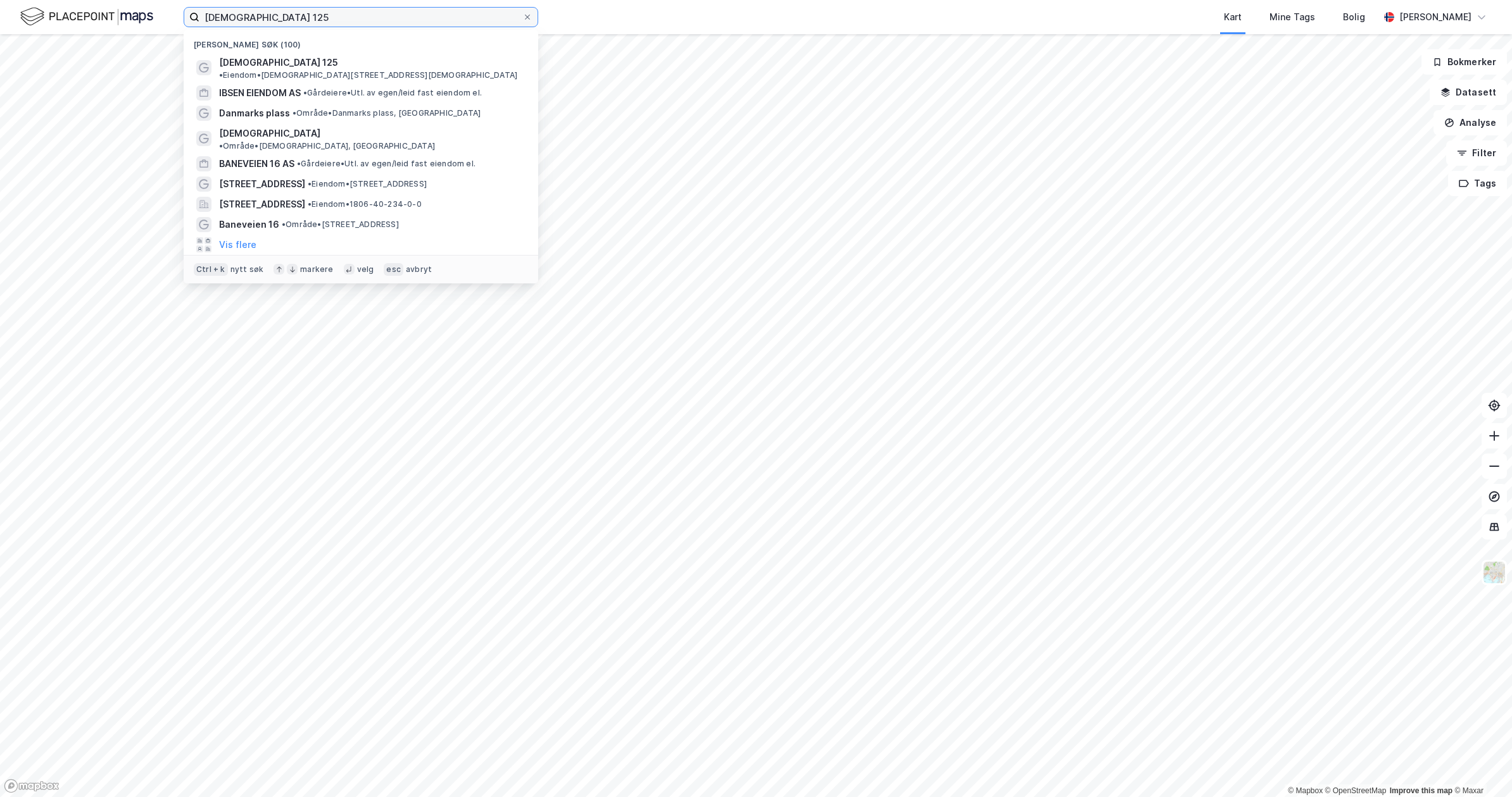
click at [323, 19] on input "[DEMOGRAPHIC_DATA] 125" at bounding box center [361, 17] width 323 height 19
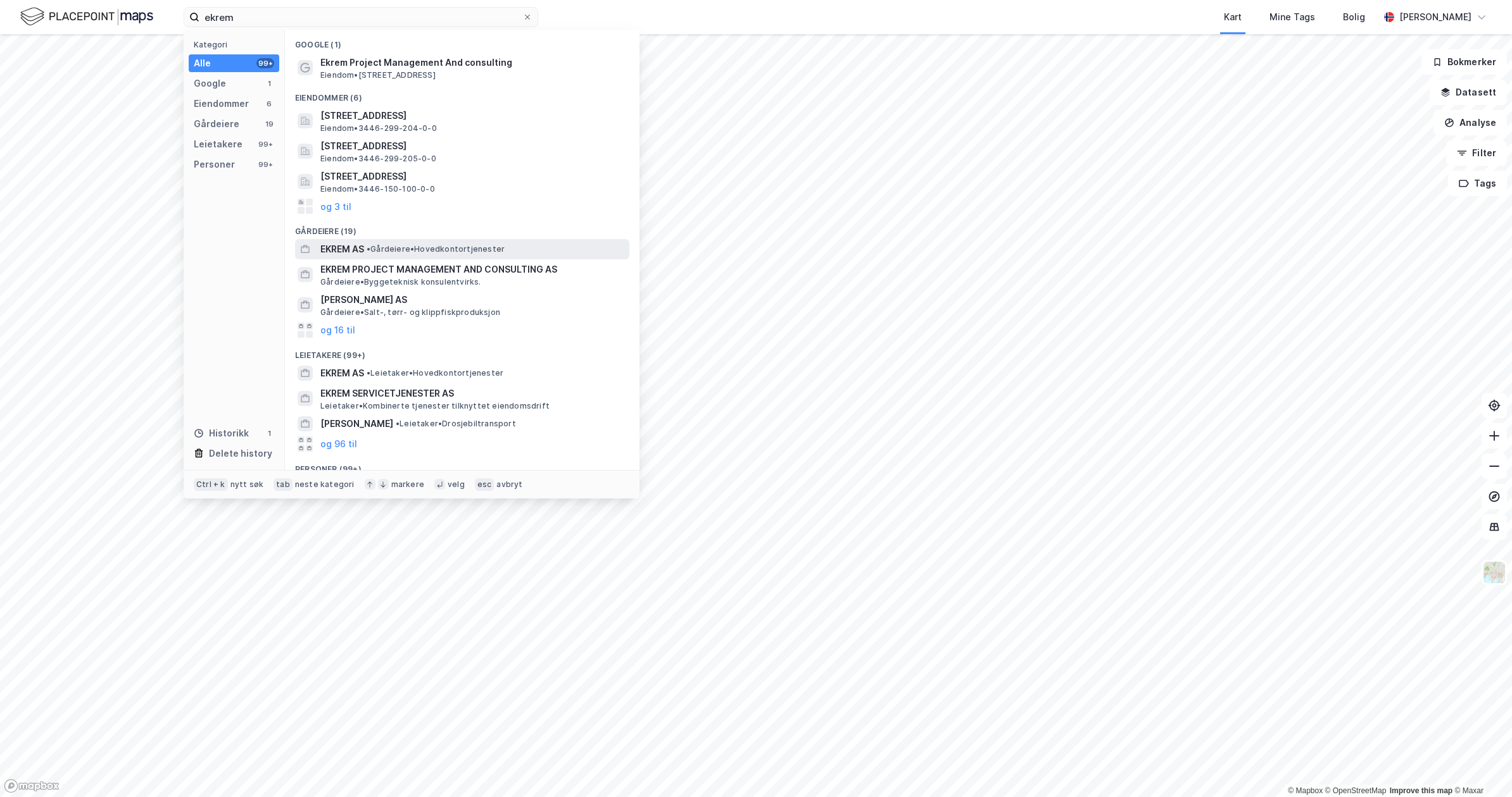
click at [369, 246] on span "•" at bounding box center [369, 249] width 4 height 9
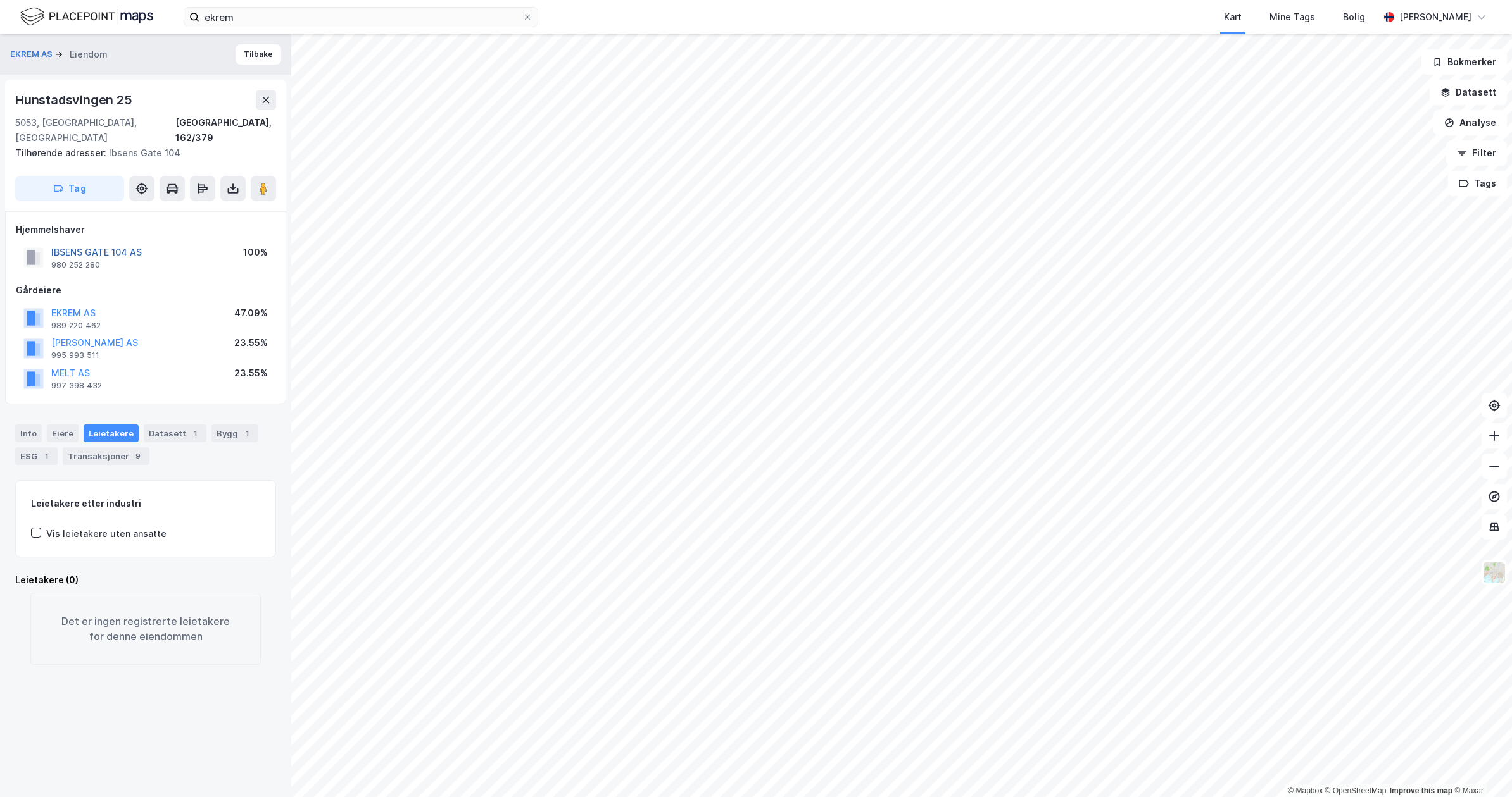
click at [0, 0] on button "IBSENS GATE 104 AS" at bounding box center [0, 0] width 0 height 0
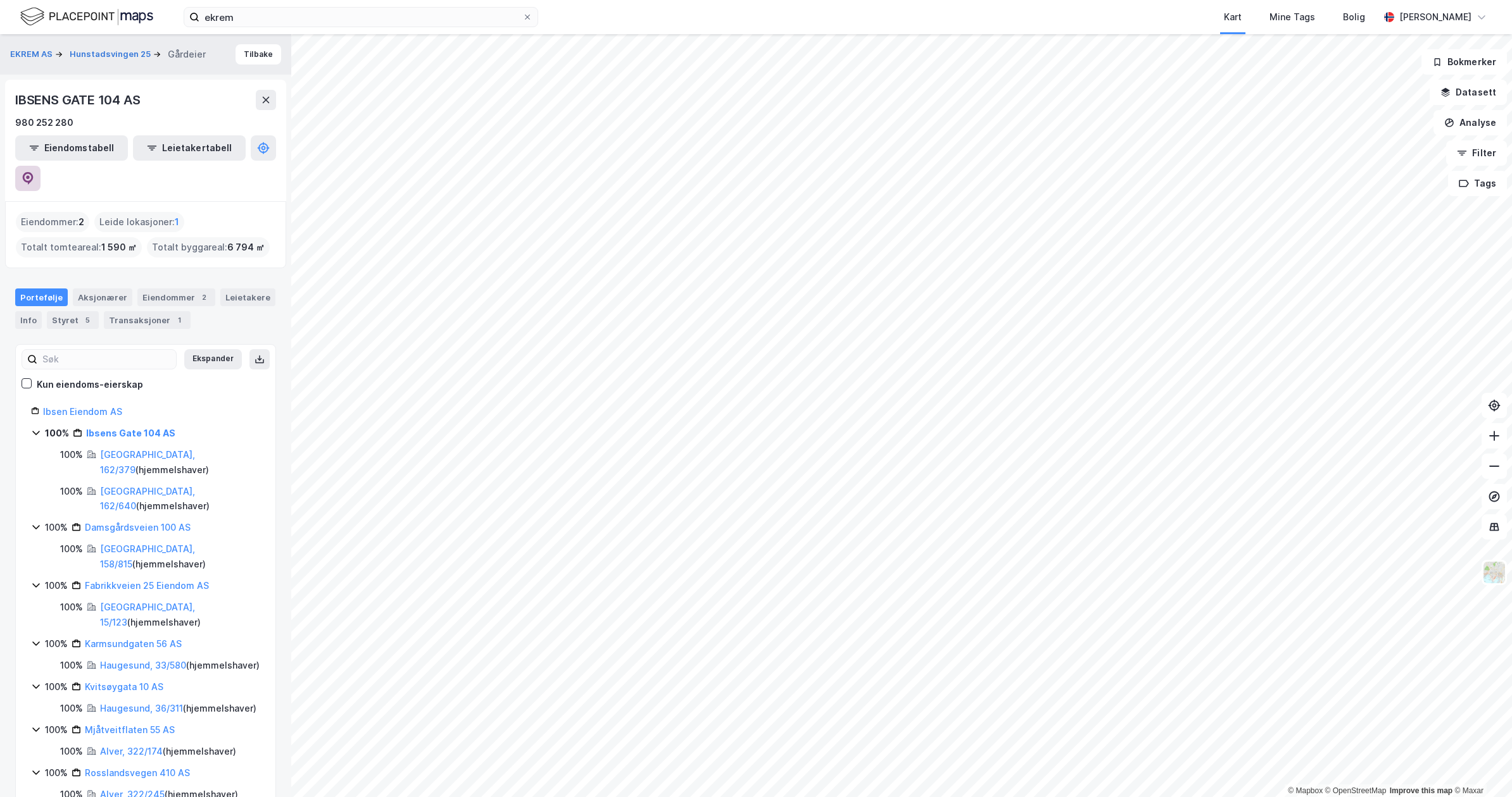
click at [34, 172] on icon at bounding box center [28, 179] width 11 height 13
click at [248, 57] on button "Tilbake" at bounding box center [258, 55] width 46 height 20
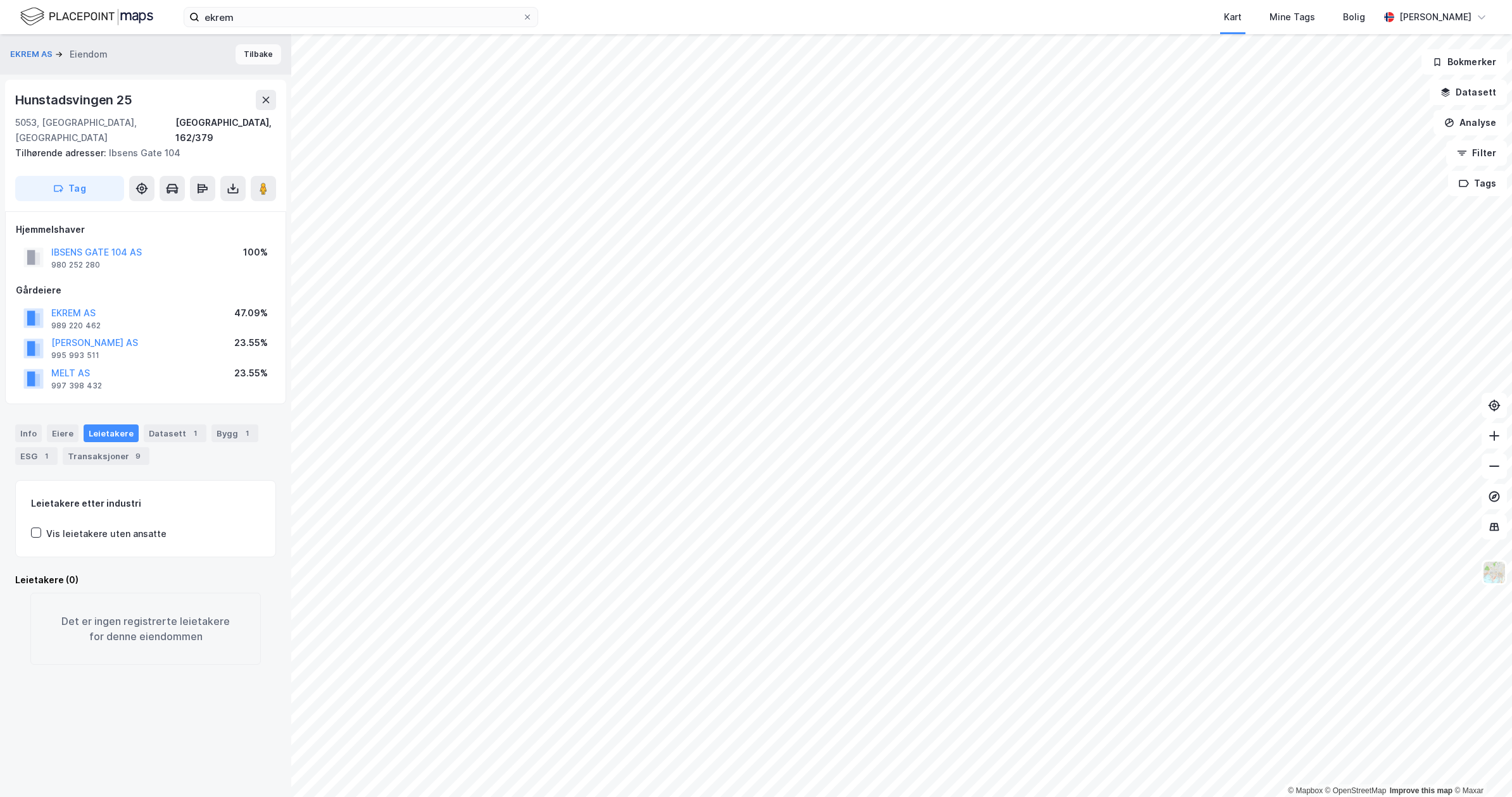
click at [247, 52] on button "Tilbake" at bounding box center [258, 55] width 46 height 20
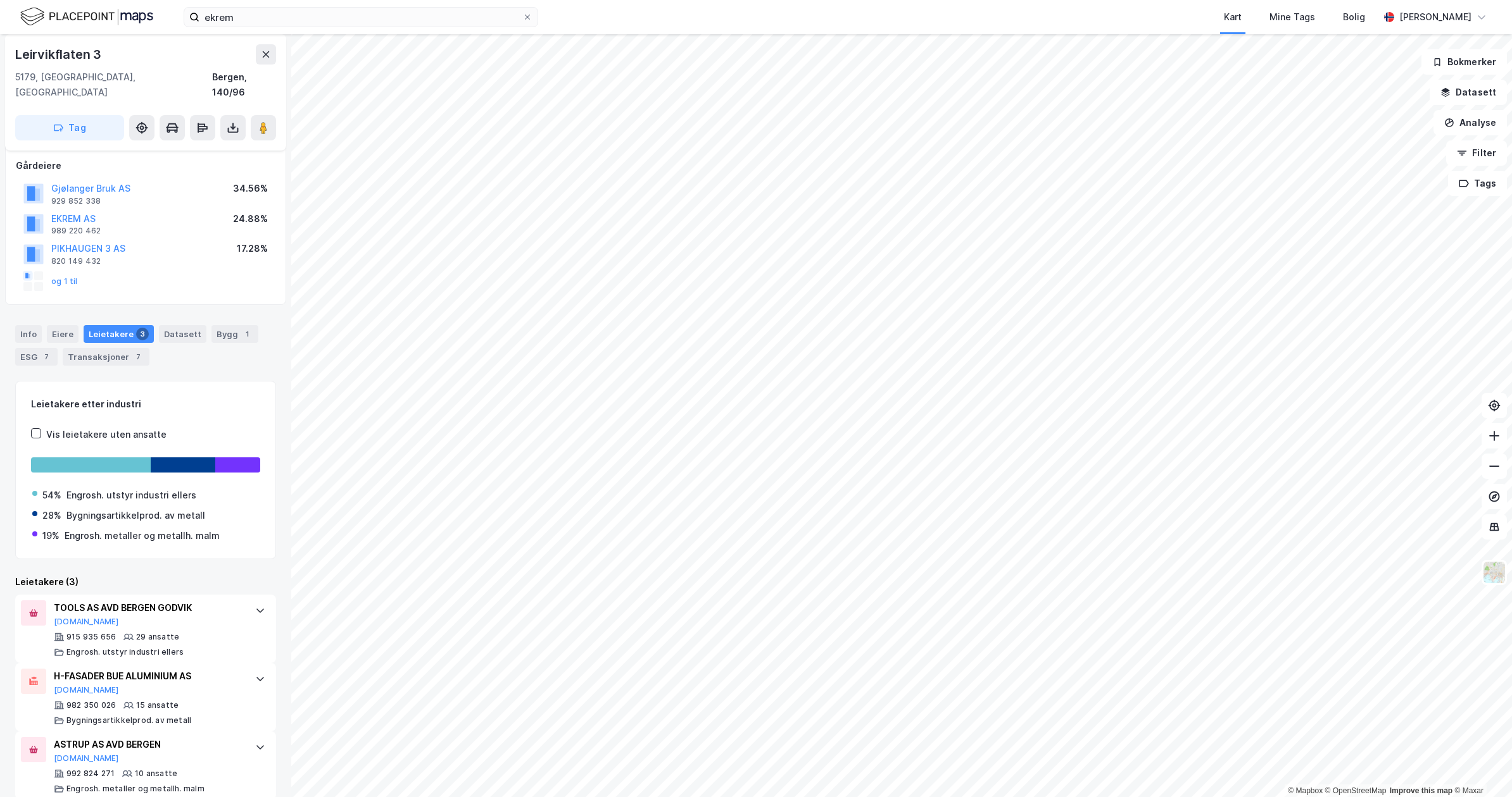
scroll to position [115, 0]
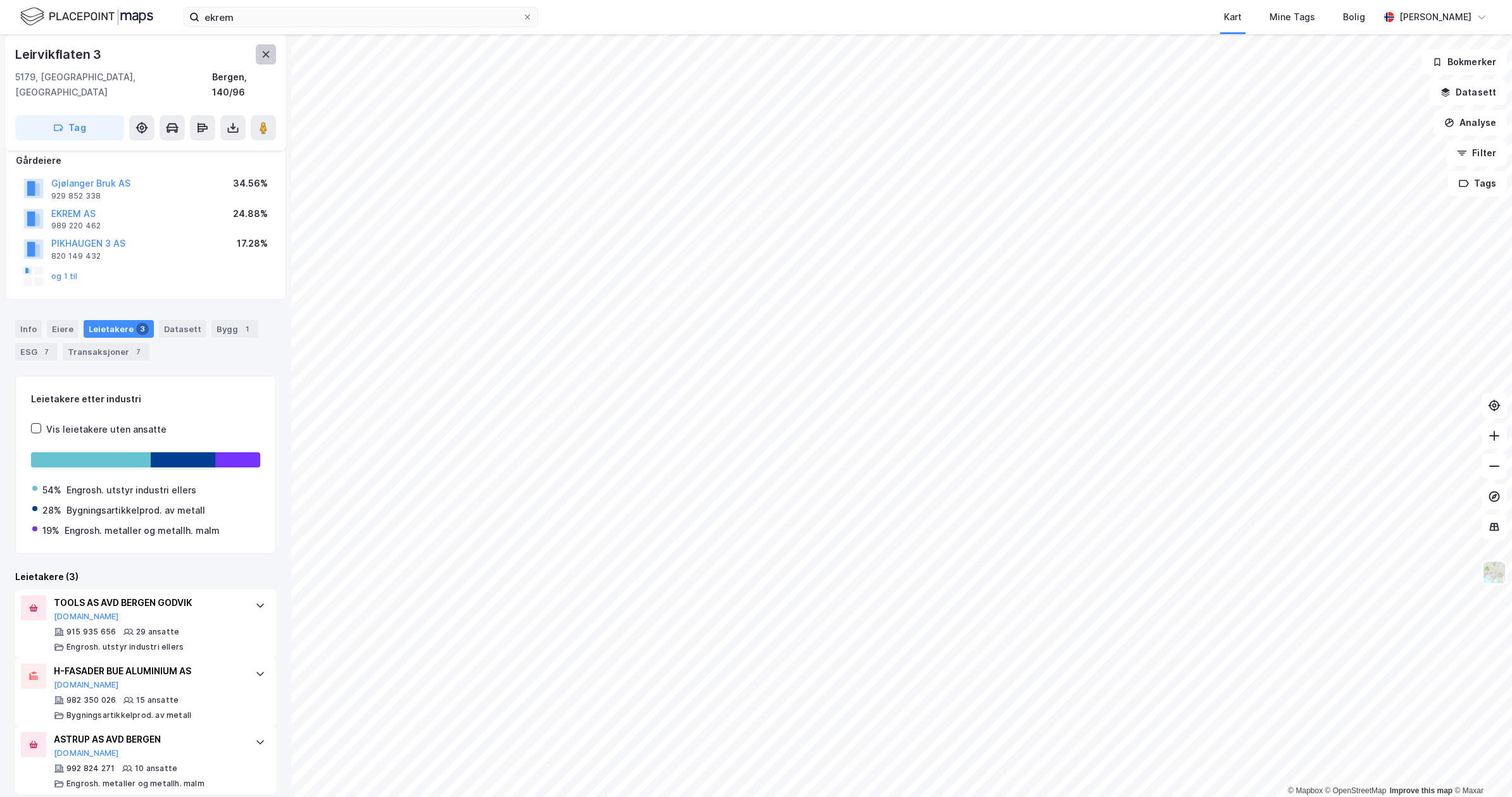
click at [266, 61] on button at bounding box center [266, 55] width 20 height 20
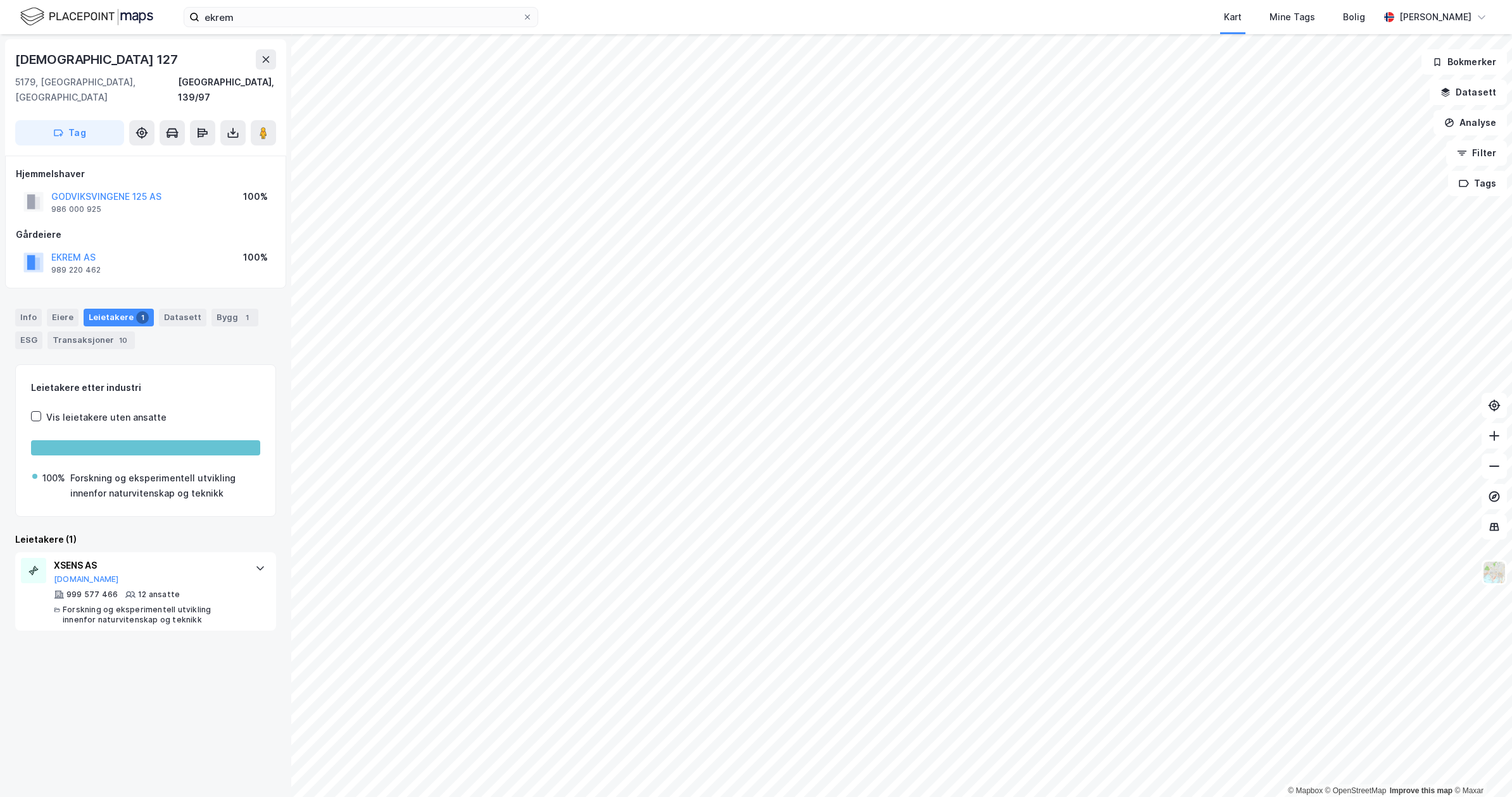
click at [89, 250] on div "EKREM AS" at bounding box center [75, 257] width 49 height 15
click at [0, 0] on button "EKREM AS" at bounding box center [0, 0] width 0 height 0
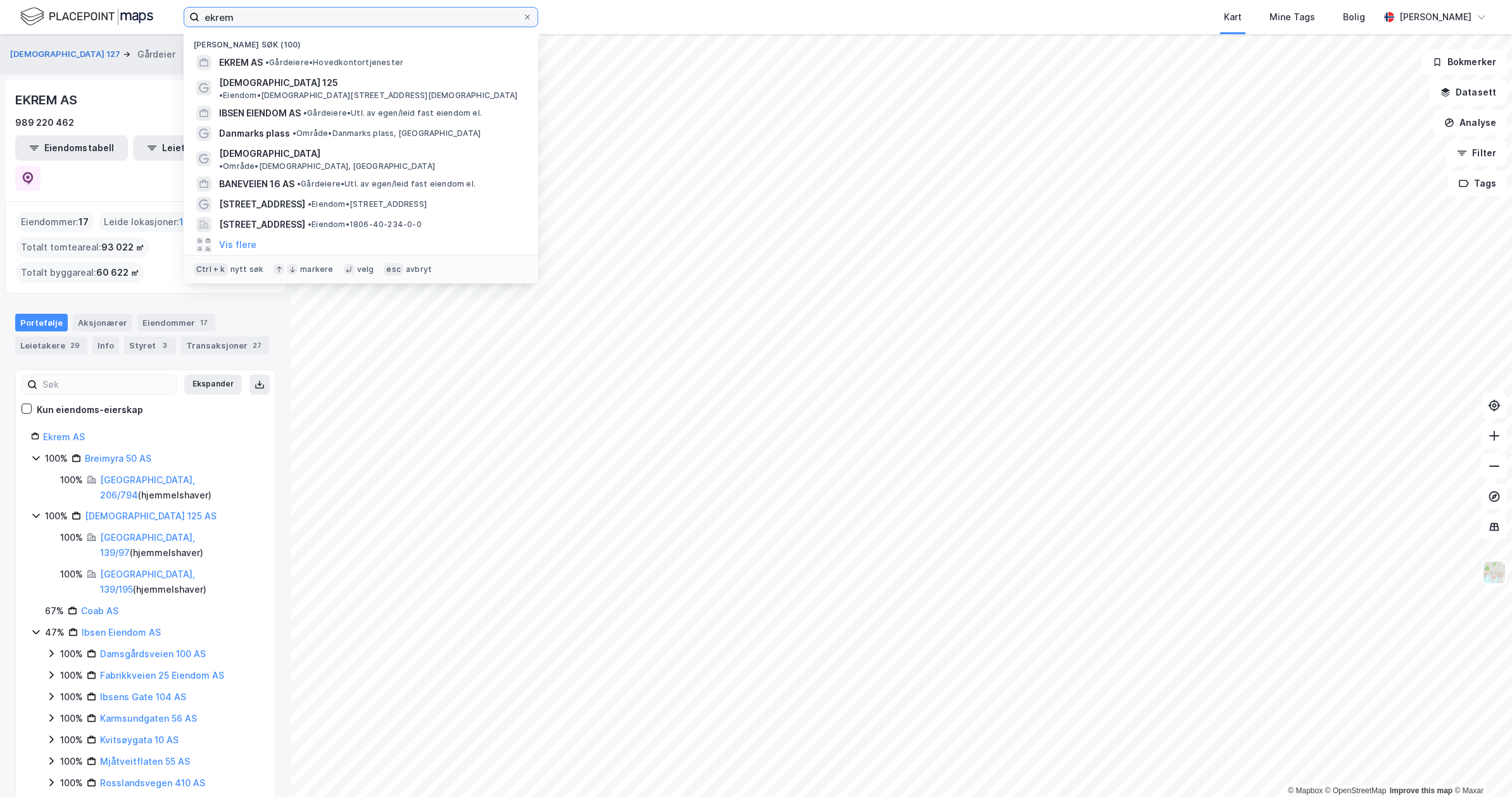
drag, startPoint x: 337, startPoint y: 19, endPoint x: 90, endPoint y: -5, distance: 248.2
click at [90, 0] on html "[PERSON_NAME] søk (100) EKREM AS • Gårdeiere • Hovedkontortjenester Godviksving…" at bounding box center [756, 398] width 1512 height 797
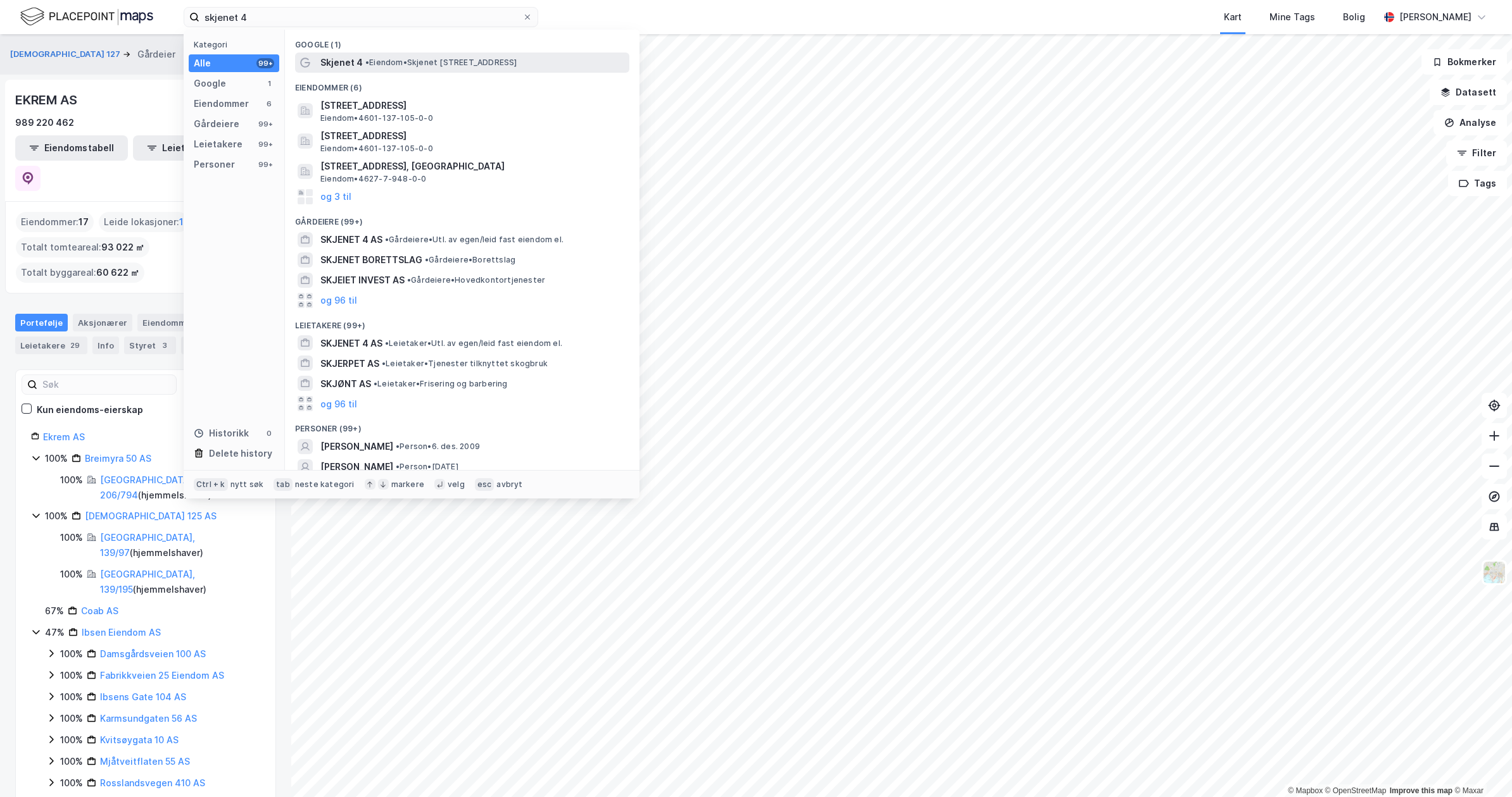
click at [406, 63] on span "• Eiendom • [STREET_ADDRESS]" at bounding box center [441, 62] width 152 height 10
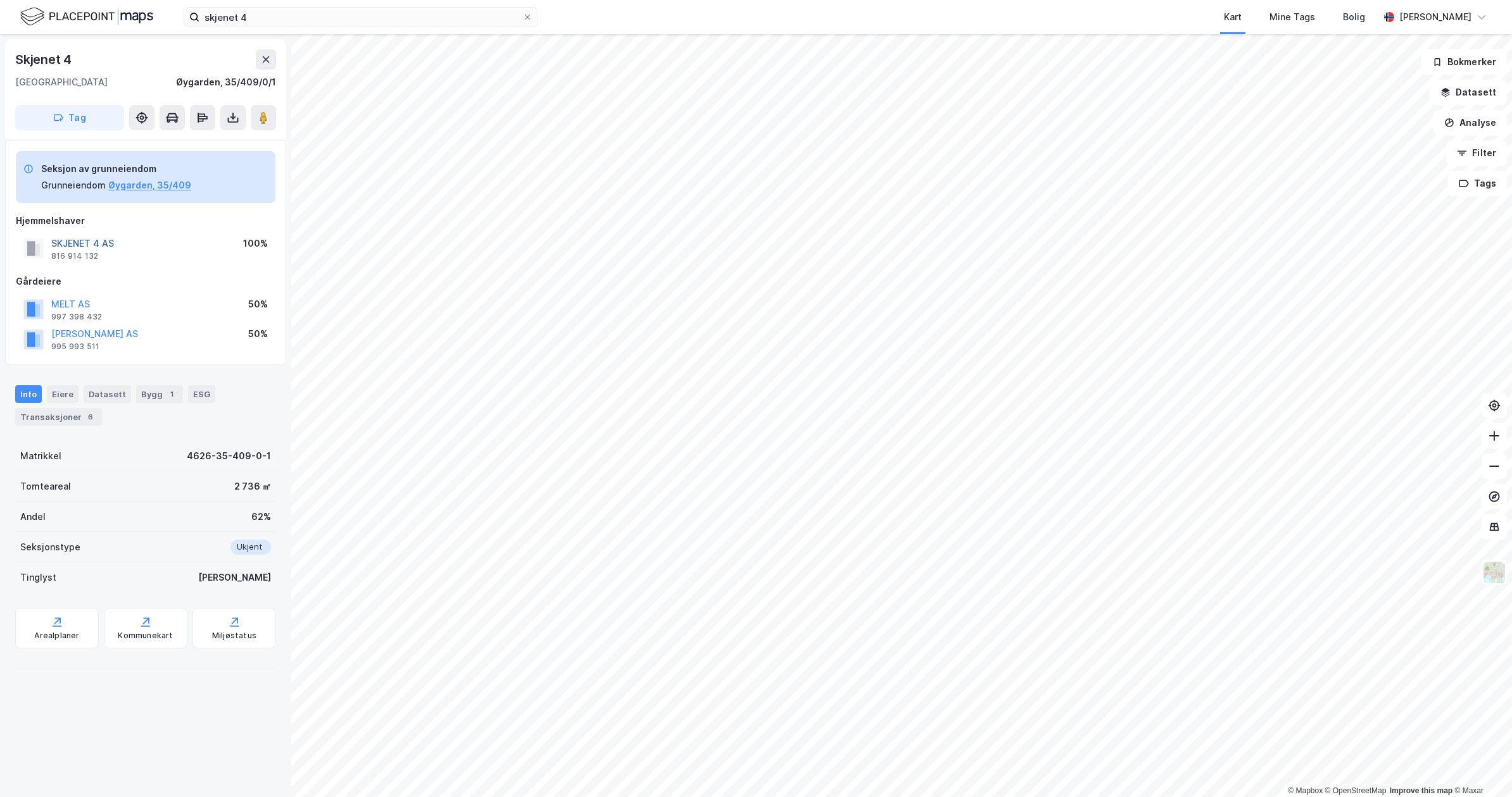
click at [0, 0] on button "SKJENET 4 AS" at bounding box center [0, 0] width 0 height 0
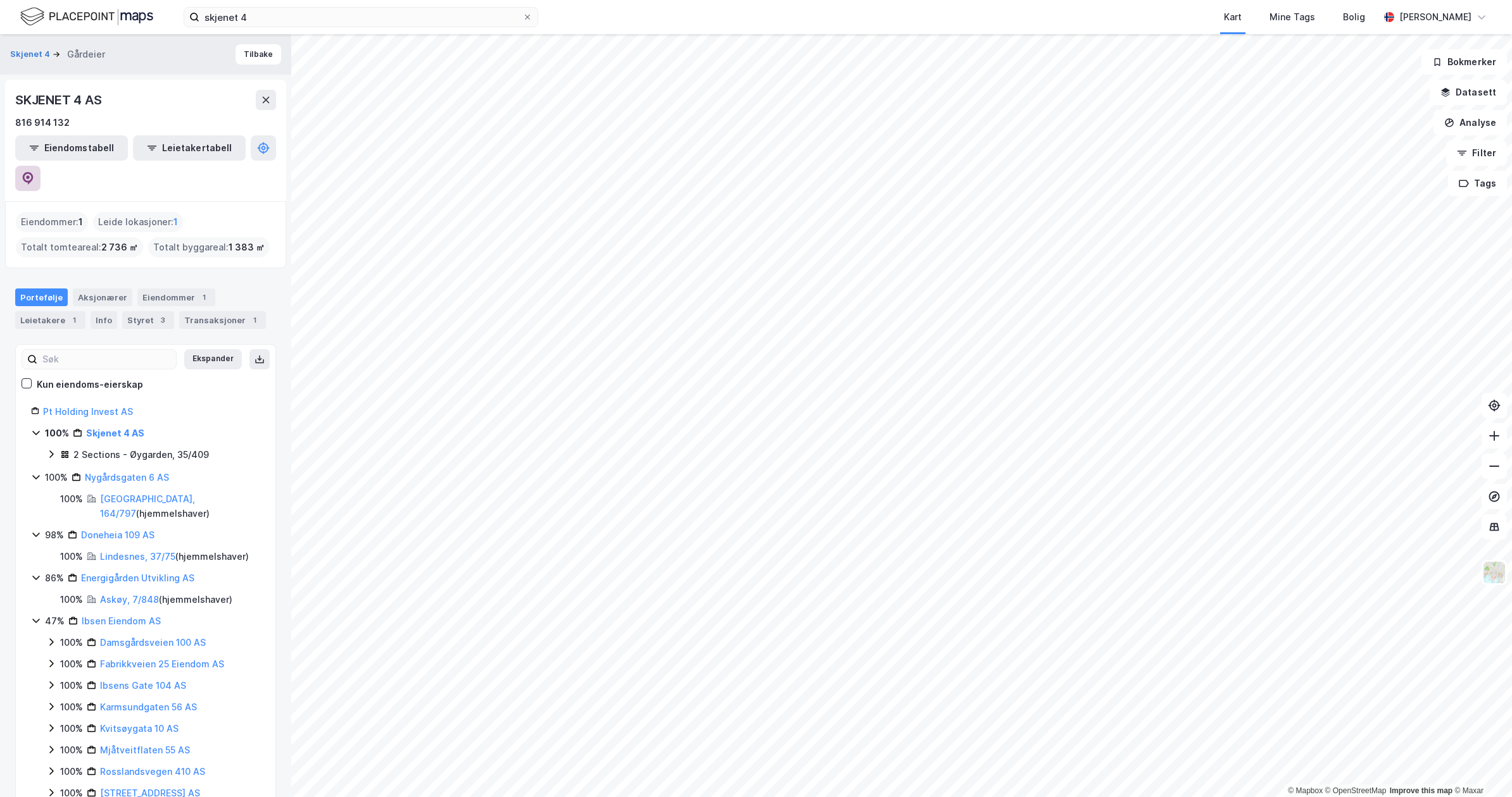
click at [34, 172] on icon at bounding box center [28, 179] width 11 height 13
click at [167, 289] on div "Eiendommer 1" at bounding box center [177, 297] width 78 height 18
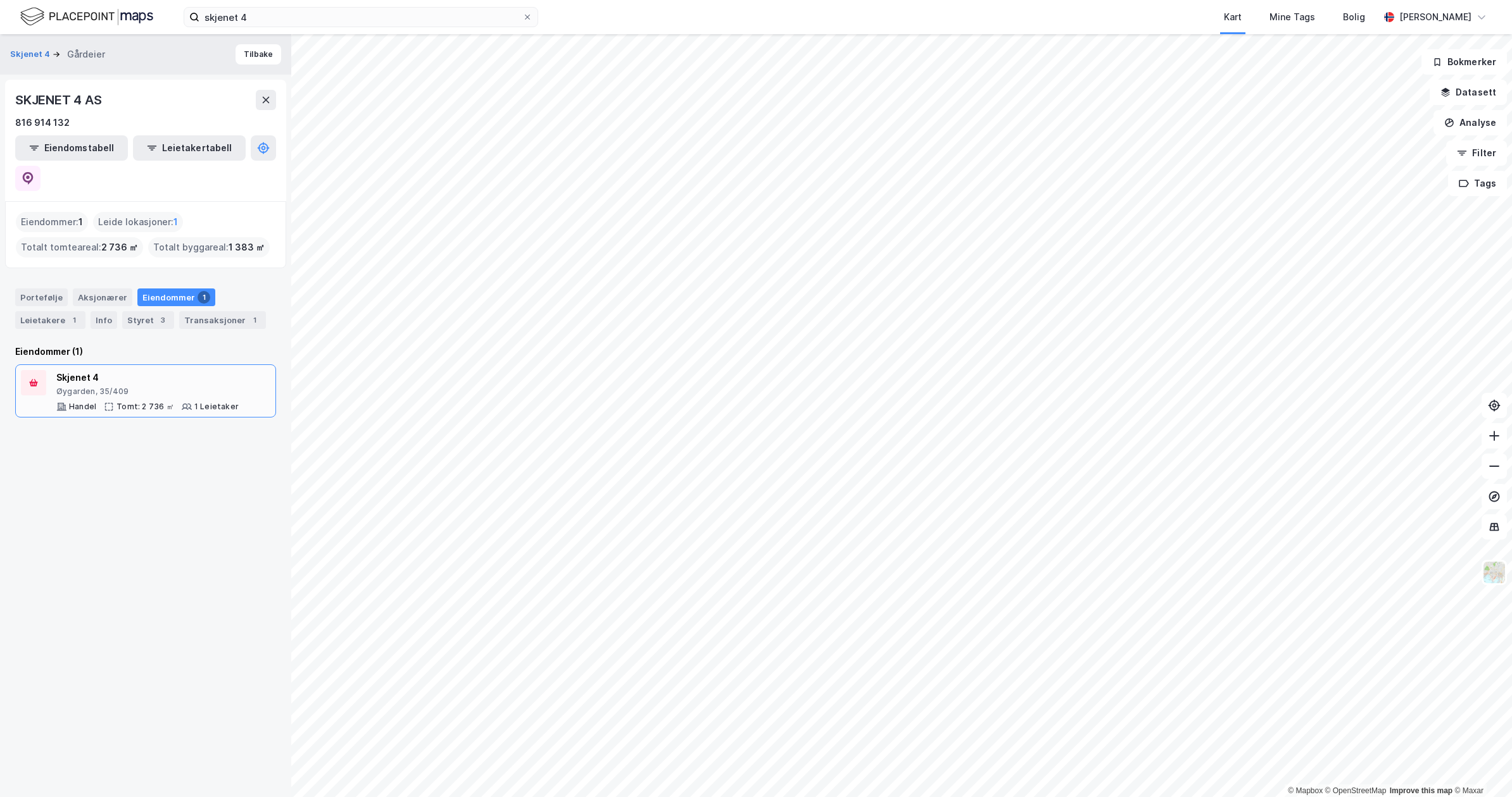
click at [179, 386] on div "Øygarden, 35/409" at bounding box center [147, 391] width 183 height 10
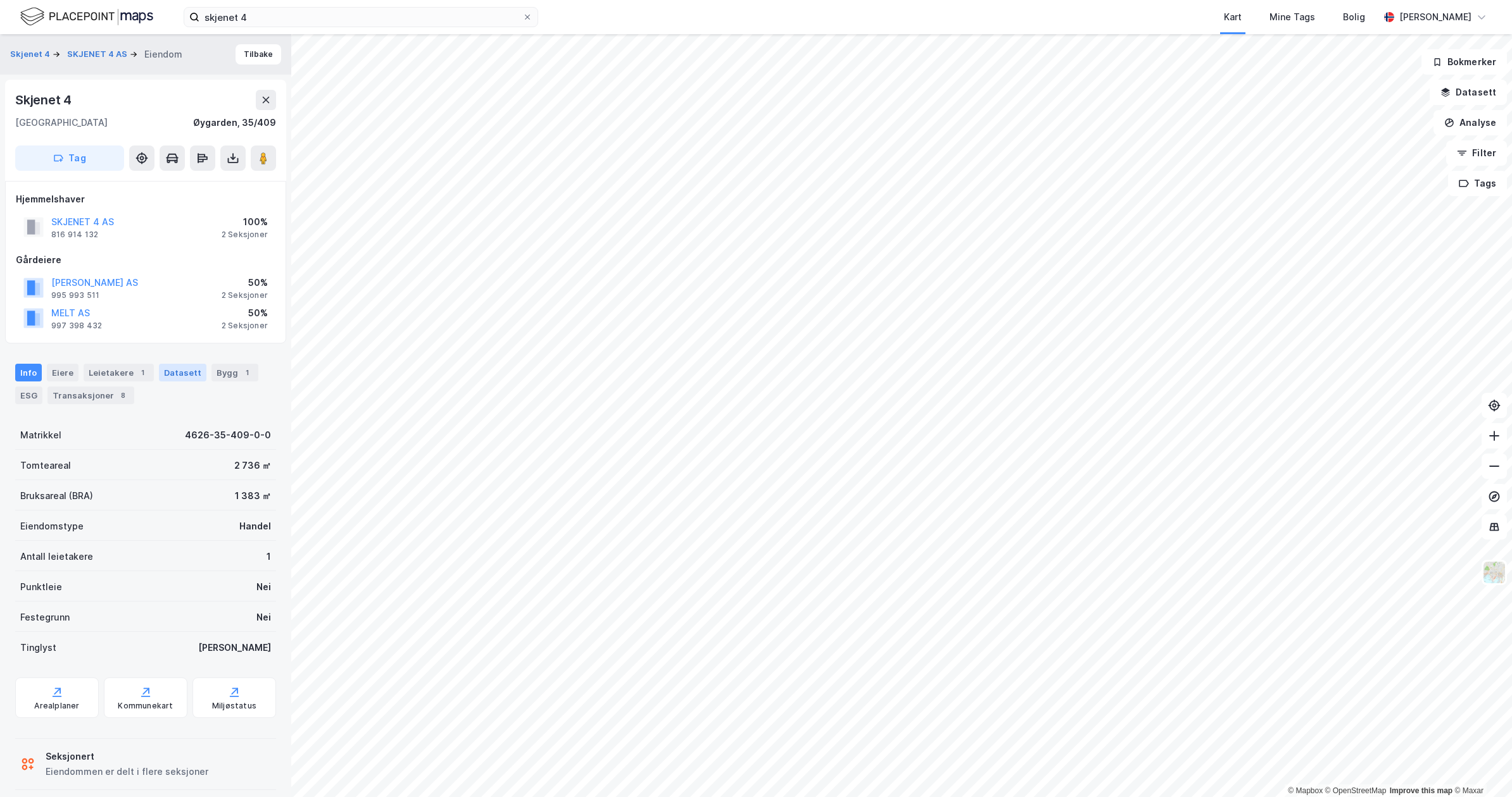
scroll to position [14, 0]
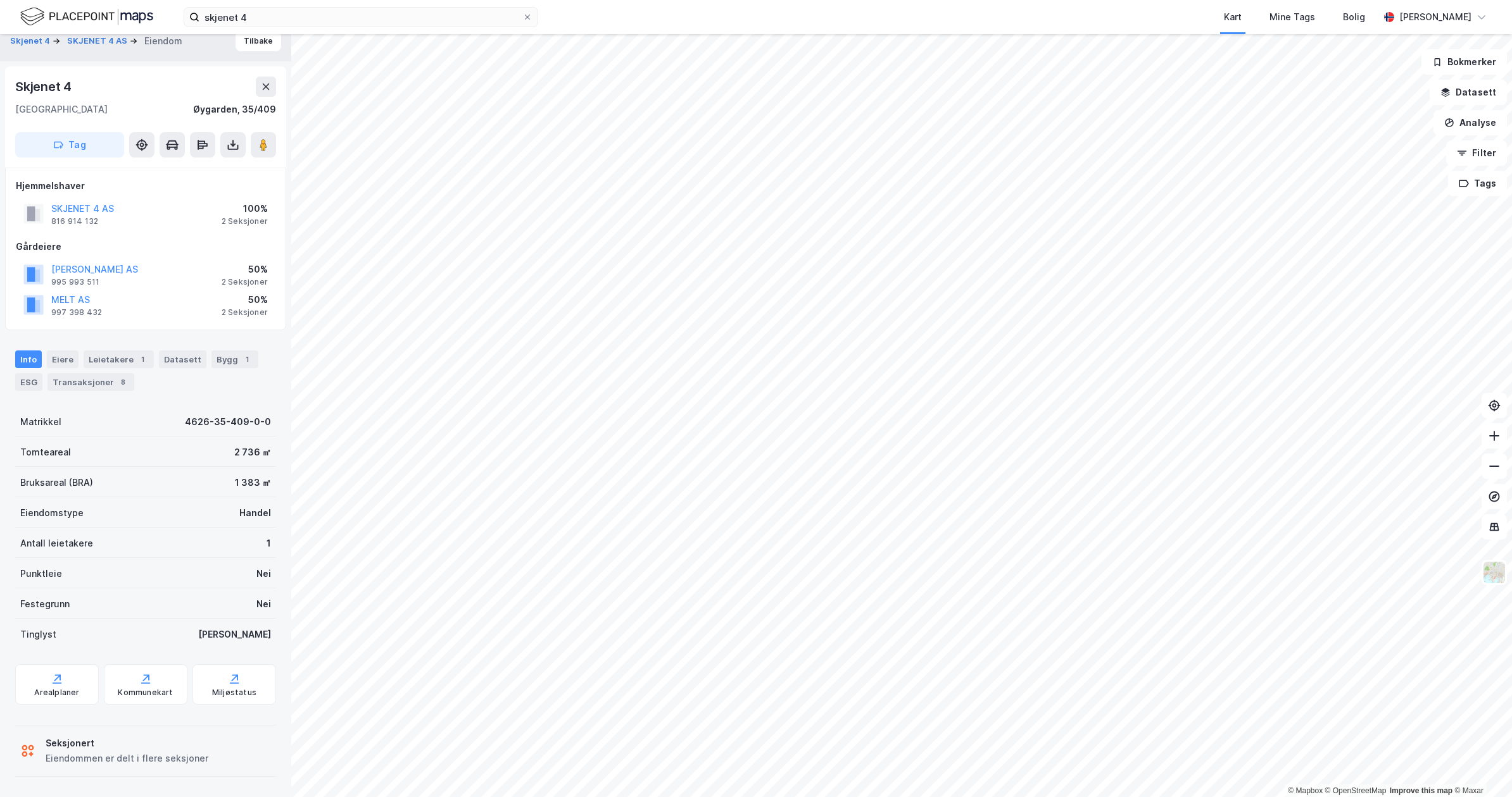
drag, startPoint x: 231, startPoint y: 34, endPoint x: 766, endPoint y: 0, distance: 536.1
click at [236, 34] on button "Tilbake" at bounding box center [258, 41] width 46 height 20
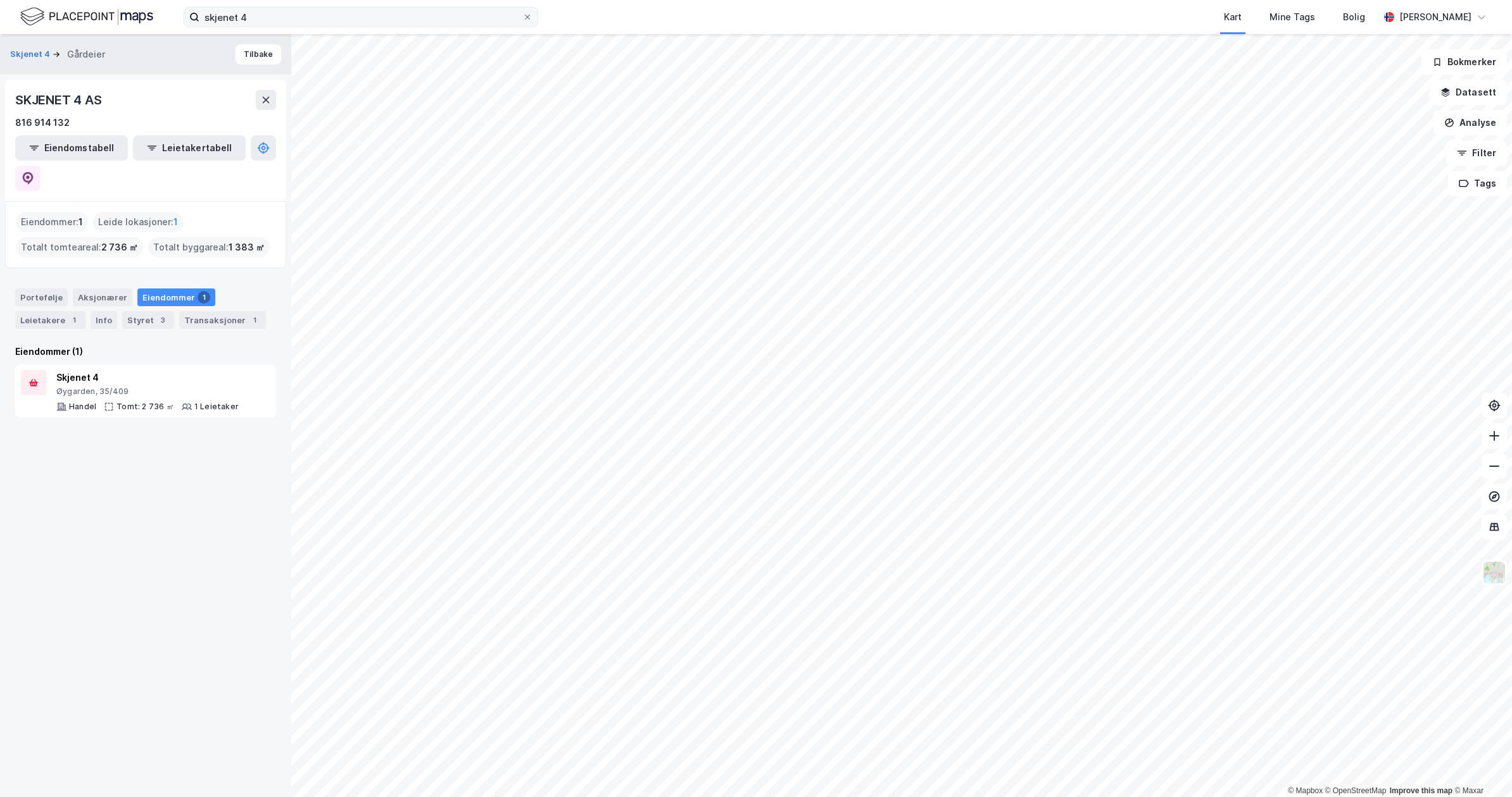
click at [327, 27] on label "skjenet 4" at bounding box center [361, 17] width 355 height 20
click at [327, 27] on input "skjenet 4" at bounding box center [361, 17] width 323 height 19
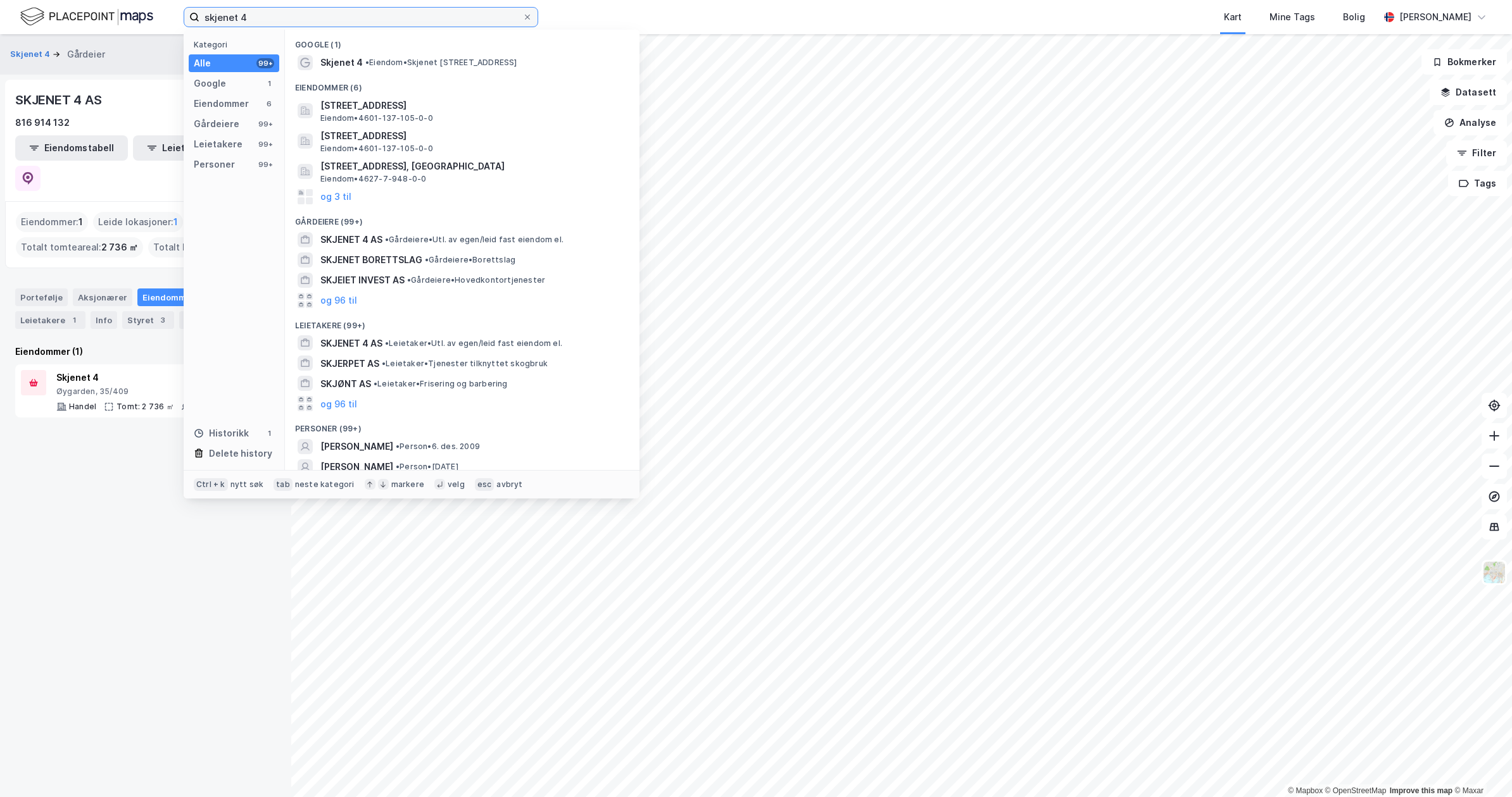
click at [331, 15] on input "skjenet 4" at bounding box center [361, 17] width 323 height 19
paste input "[STREET_ADDRESS]"
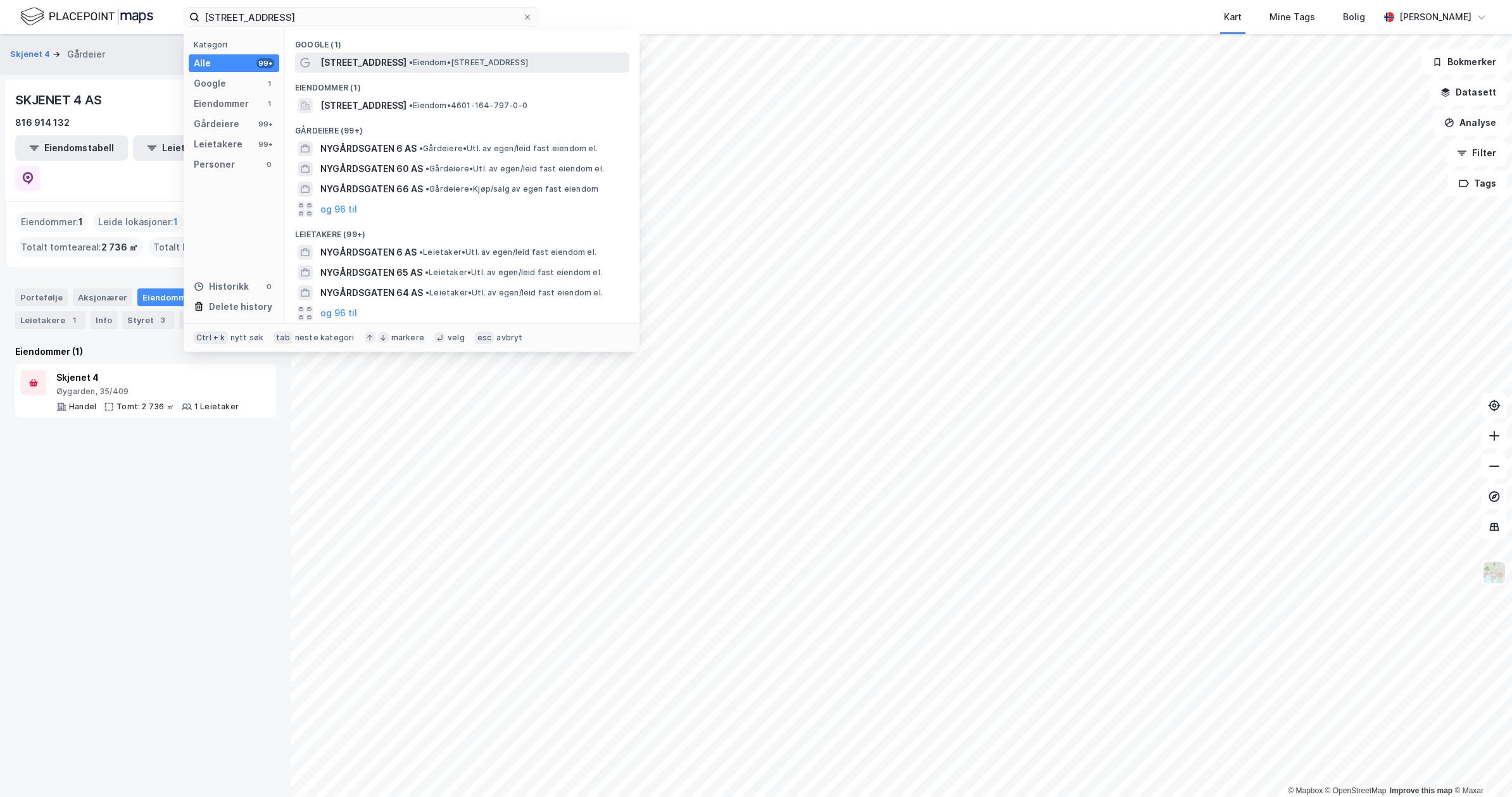
click at [376, 56] on span "[STREET_ADDRESS]" at bounding box center [363, 62] width 86 height 15
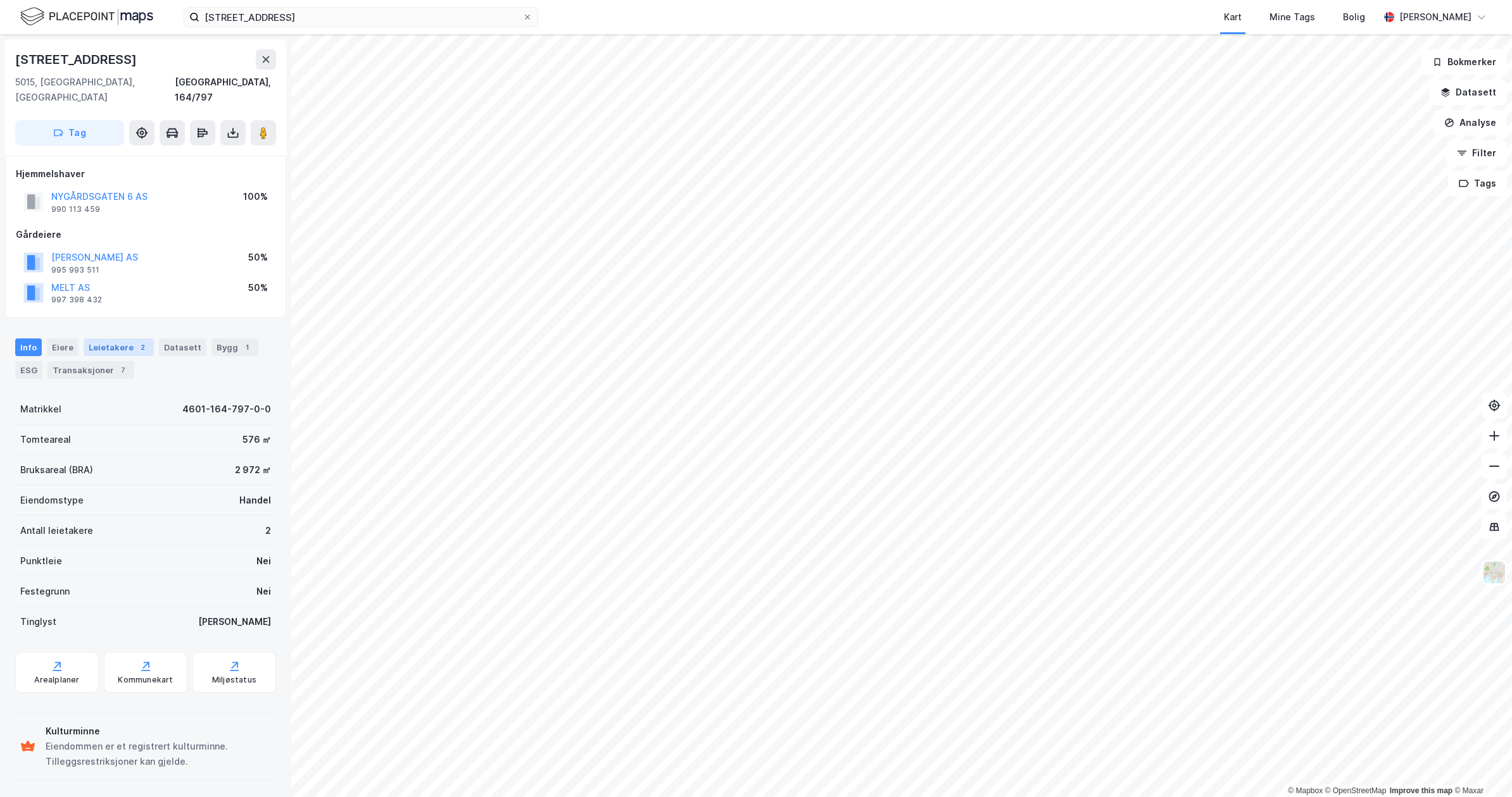
click at [123, 339] on div "Leietakere 2" at bounding box center [118, 347] width 70 height 18
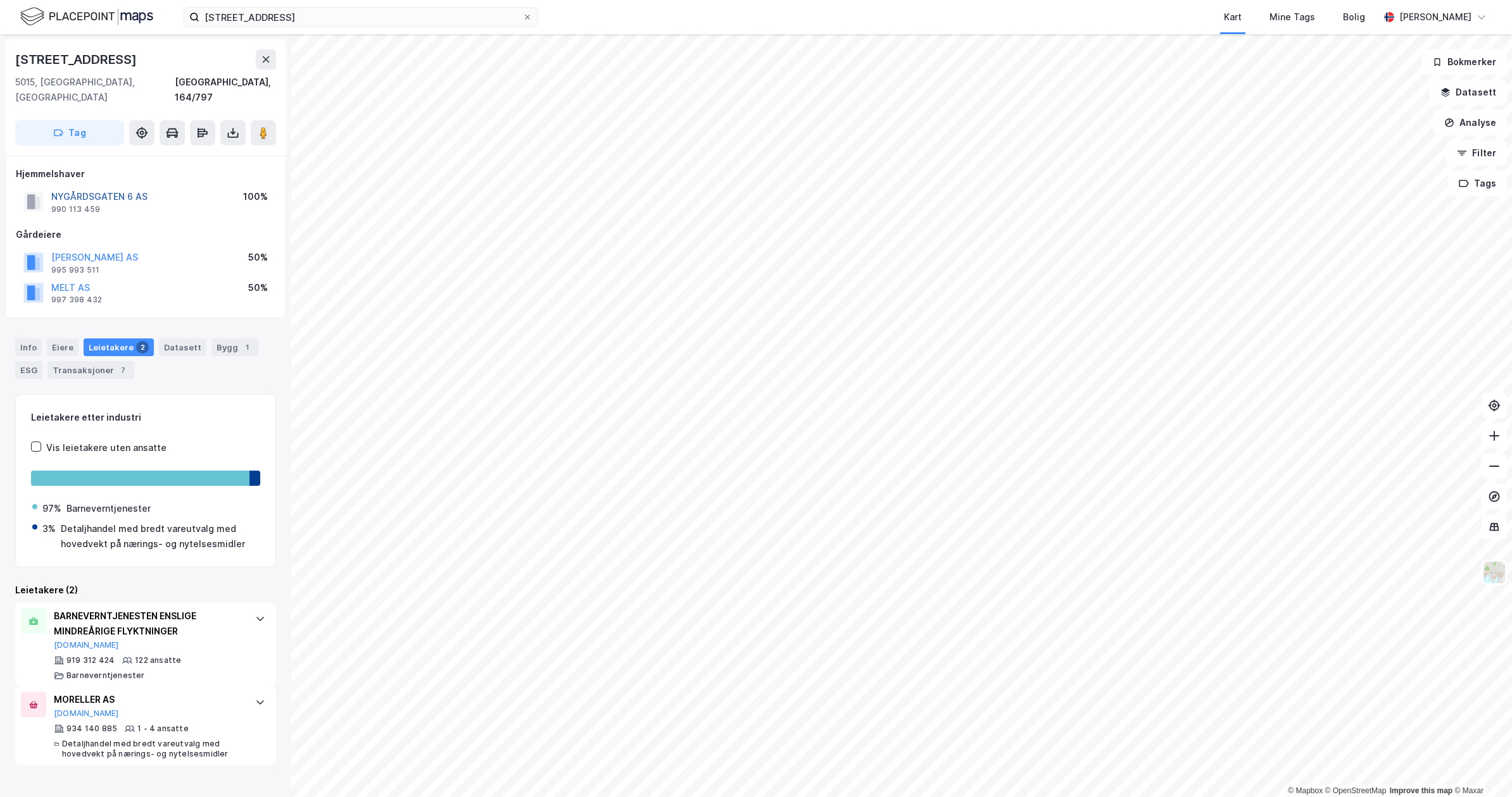
click at [0, 0] on button "NYGÅRDSGATEN 6 AS" at bounding box center [0, 0] width 0 height 0
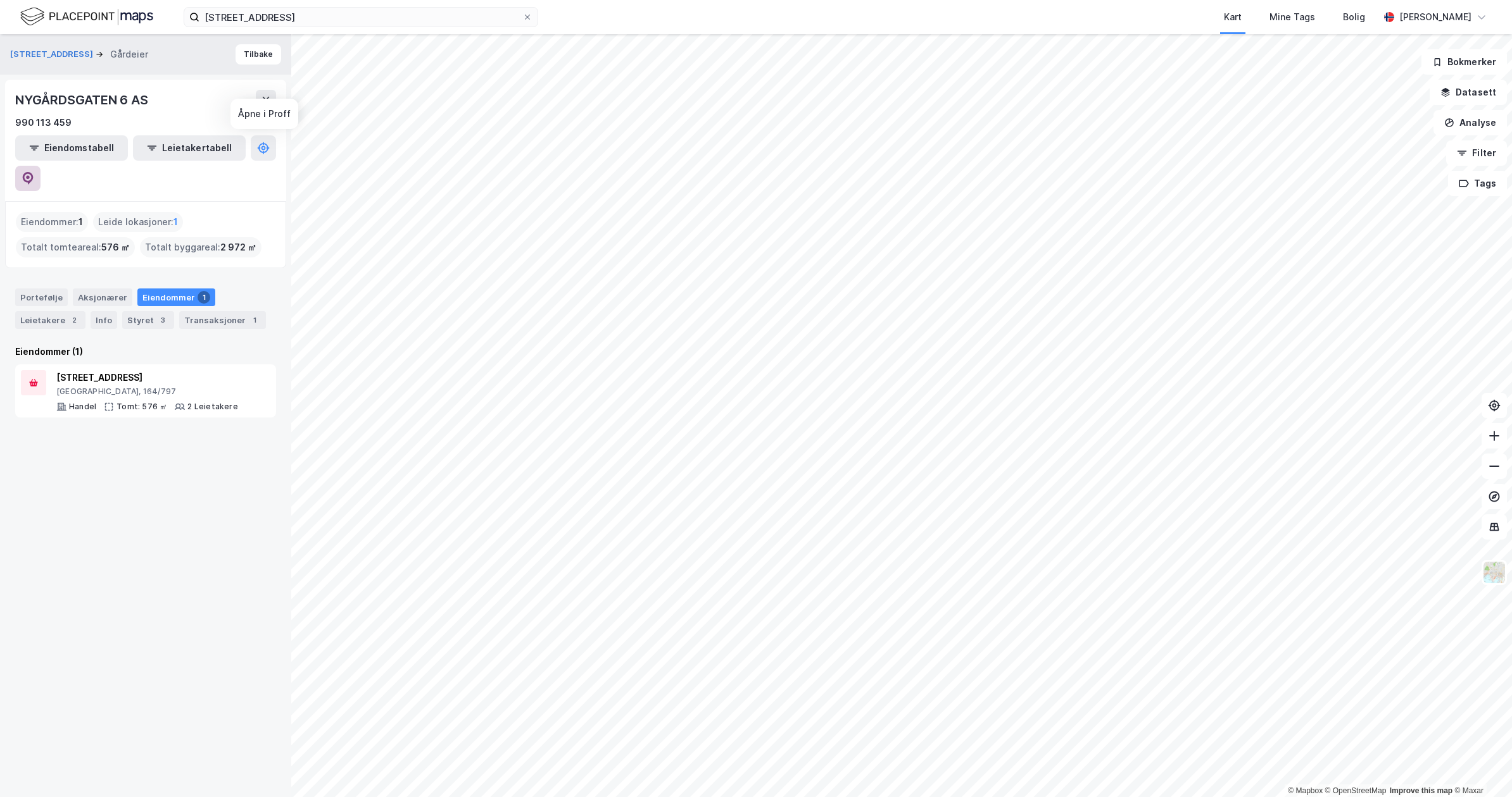
click at [34, 172] on icon at bounding box center [28, 179] width 11 height 13
click at [238, 52] on button "Tilbake" at bounding box center [258, 55] width 46 height 20
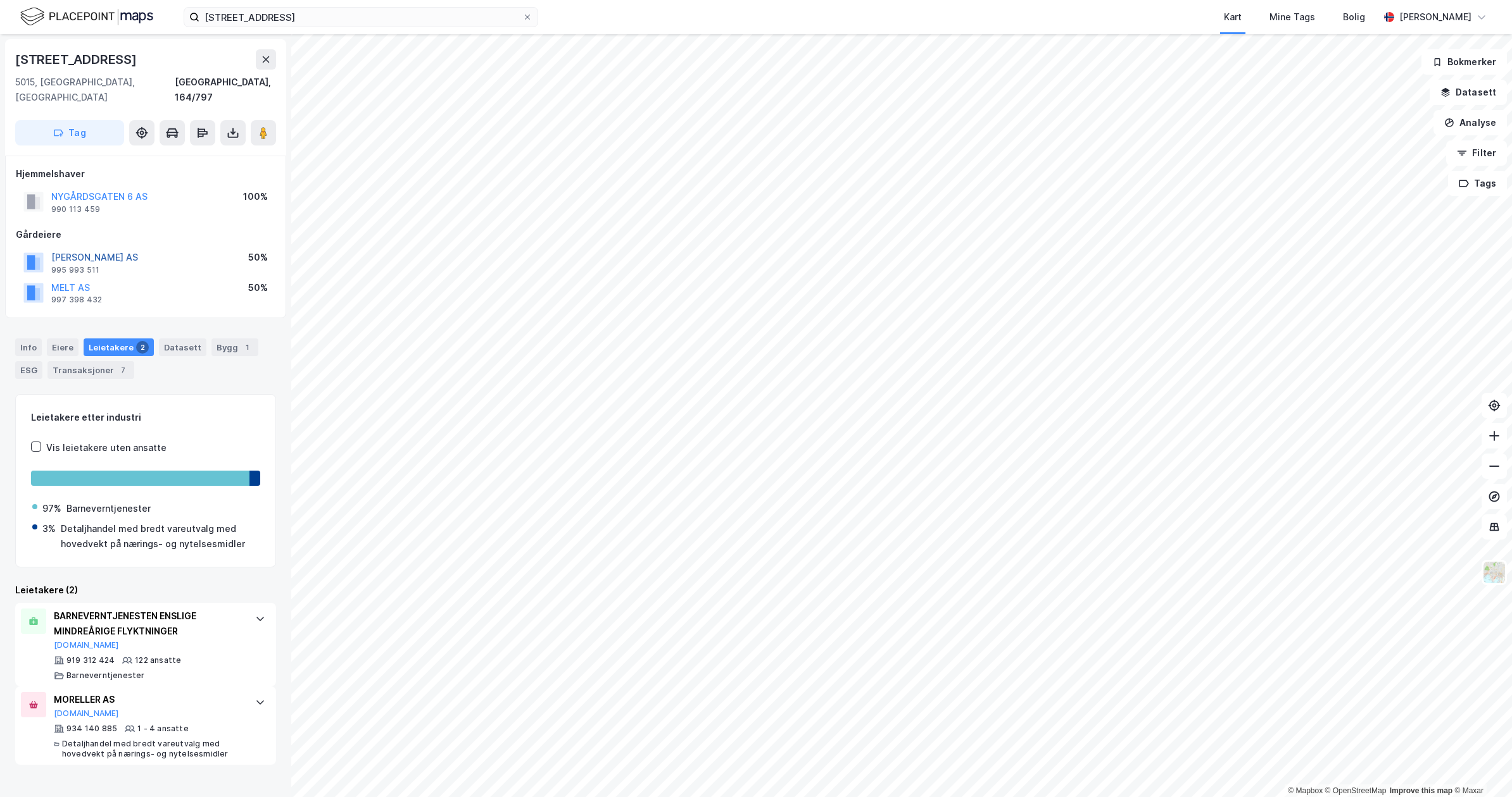
click at [0, 0] on button "[PERSON_NAME] AS" at bounding box center [0, 0] width 0 height 0
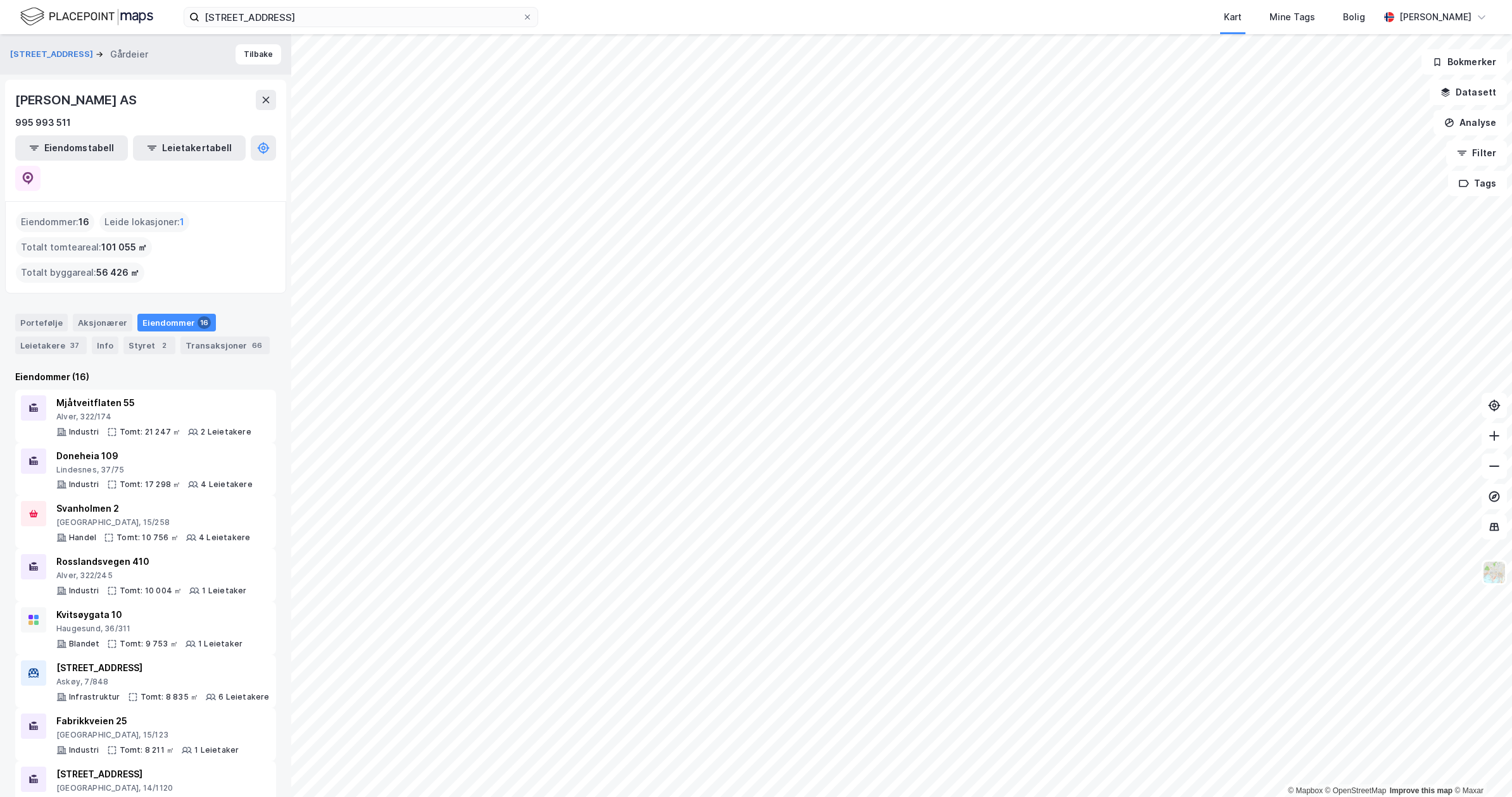
click at [442, 28] on div "Nygardsgaten 6 Kart Mine Tags Bolig [PERSON_NAME]" at bounding box center [756, 17] width 1512 height 34
click at [444, 18] on input "[STREET_ADDRESS]" at bounding box center [361, 17] width 323 height 19
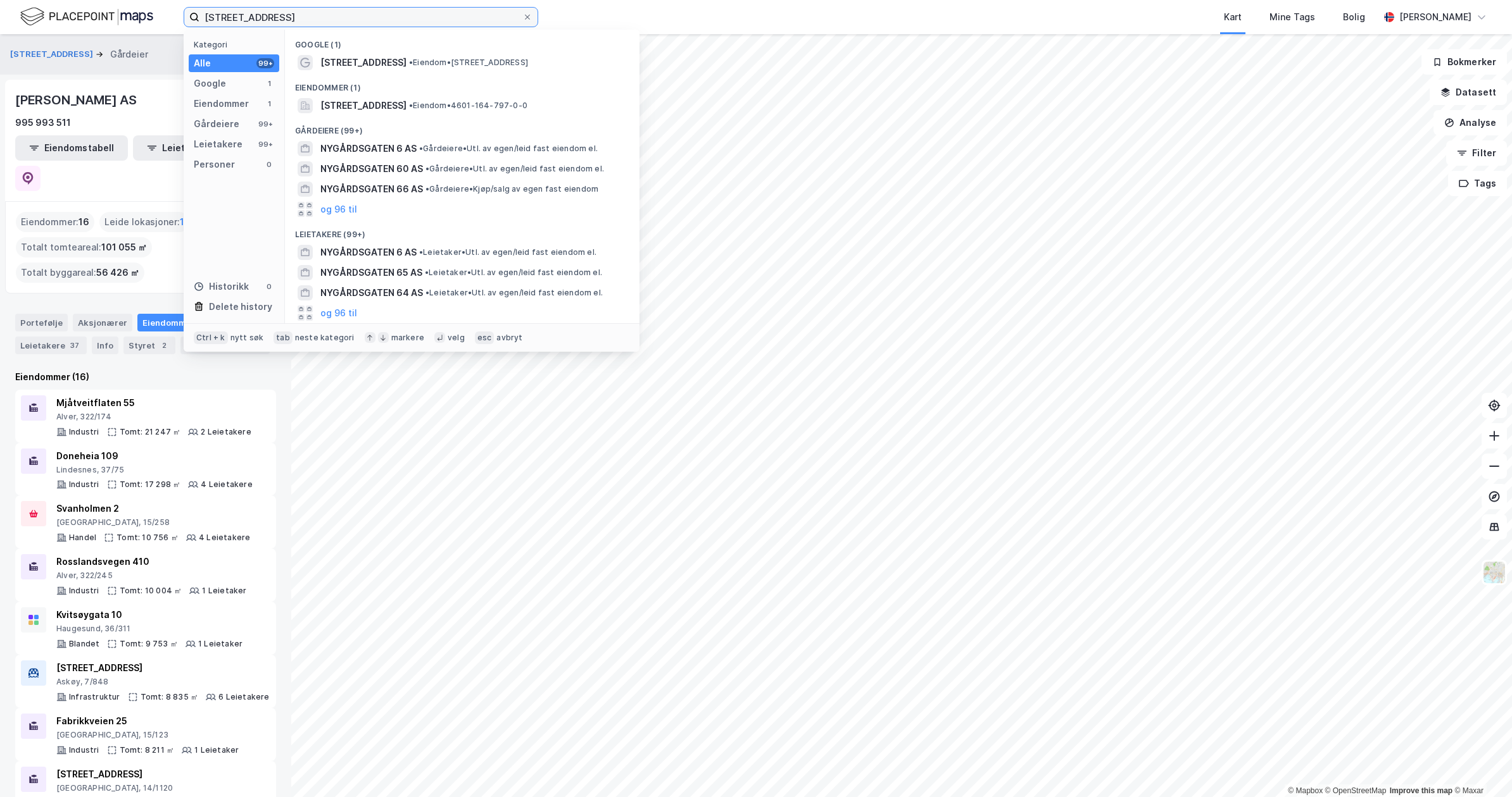
click at [444, 18] on input "[STREET_ADDRESS]" at bounding box center [361, 17] width 323 height 19
paste input "Florvagveg"
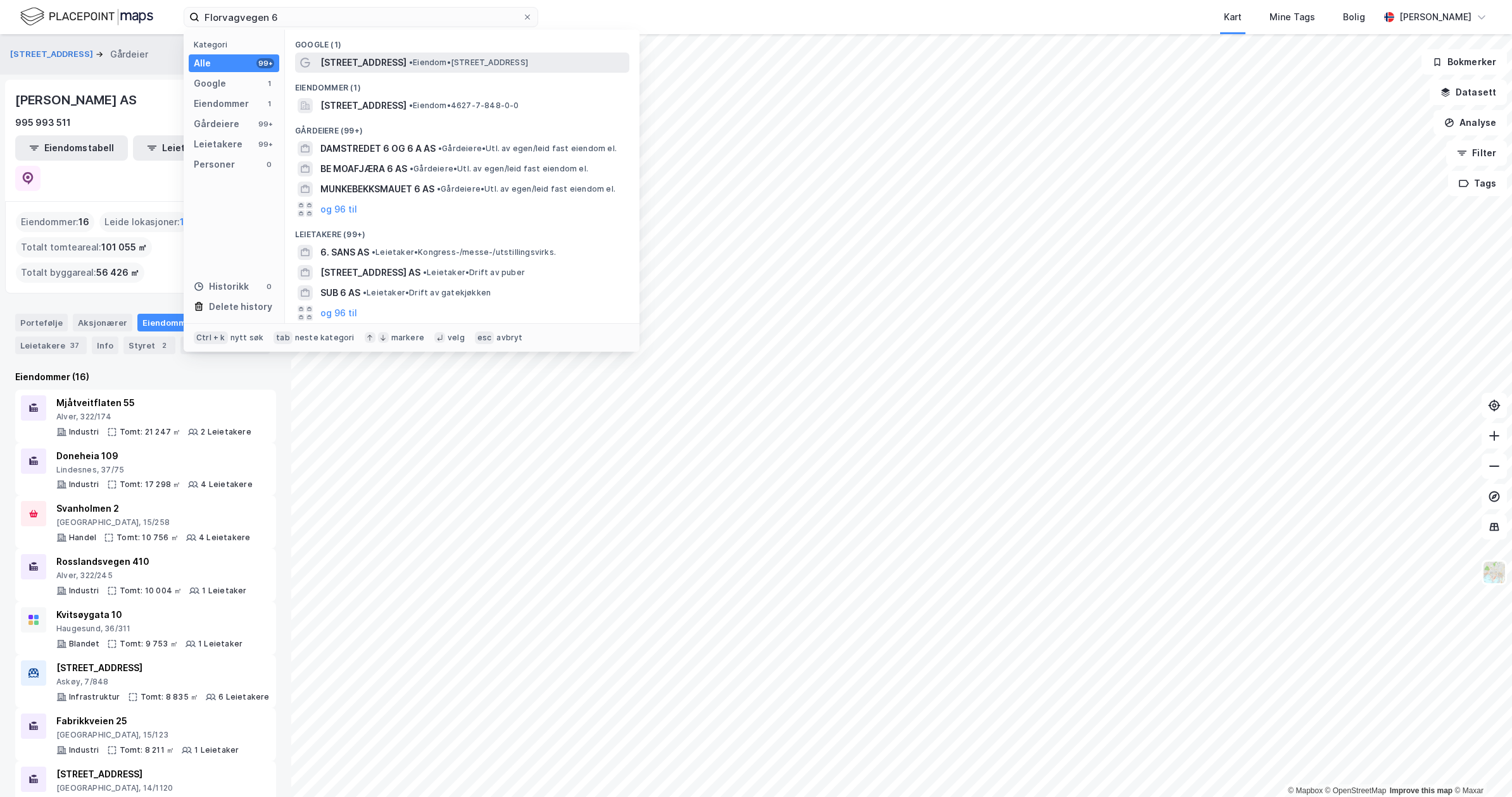
click at [384, 63] on span "[STREET_ADDRESS]" at bounding box center [363, 62] width 86 height 15
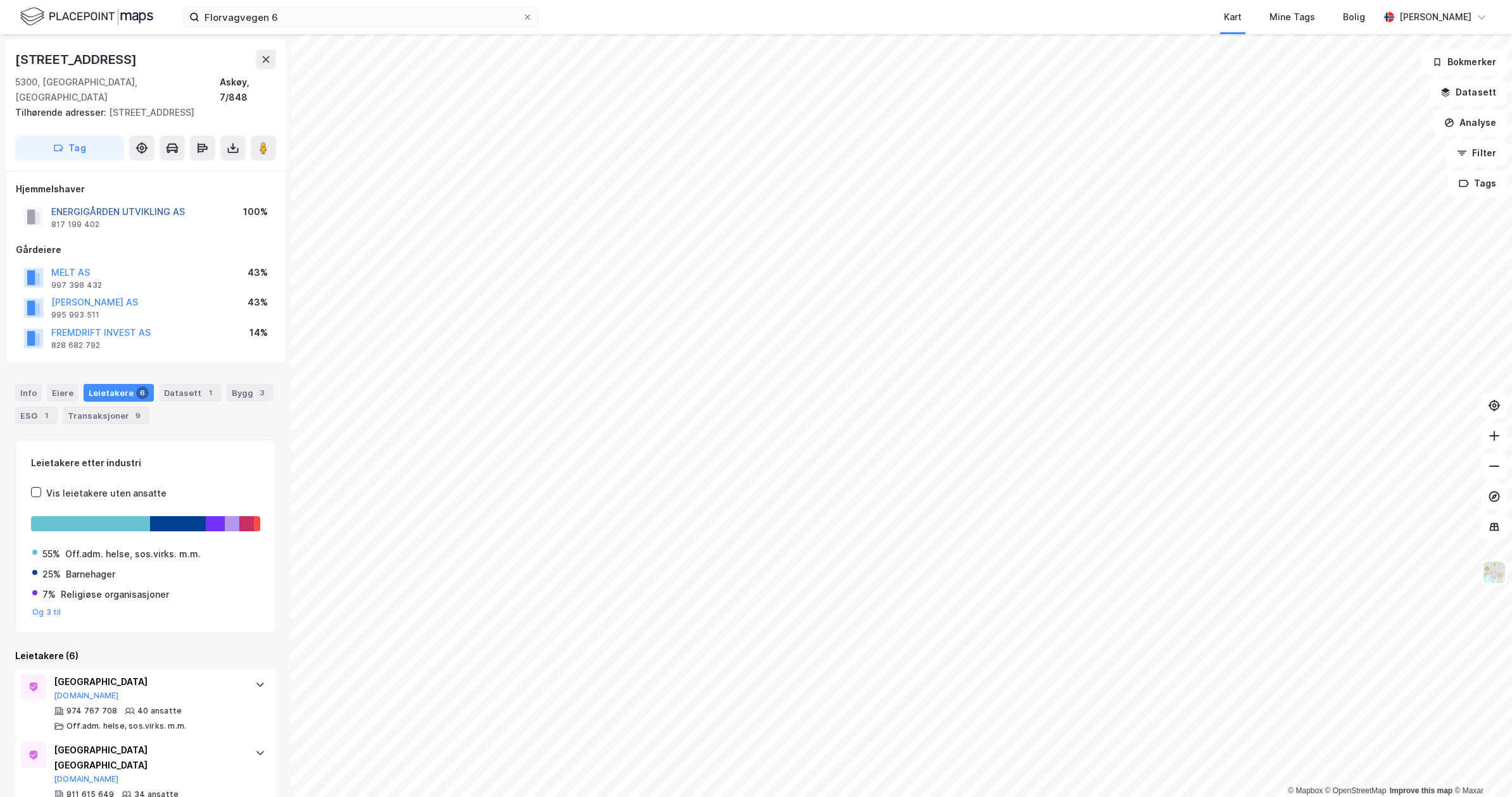
click at [0, 0] on button "ENERGIGÅRDEN UTVIKLING AS" at bounding box center [0, 0] width 0 height 0
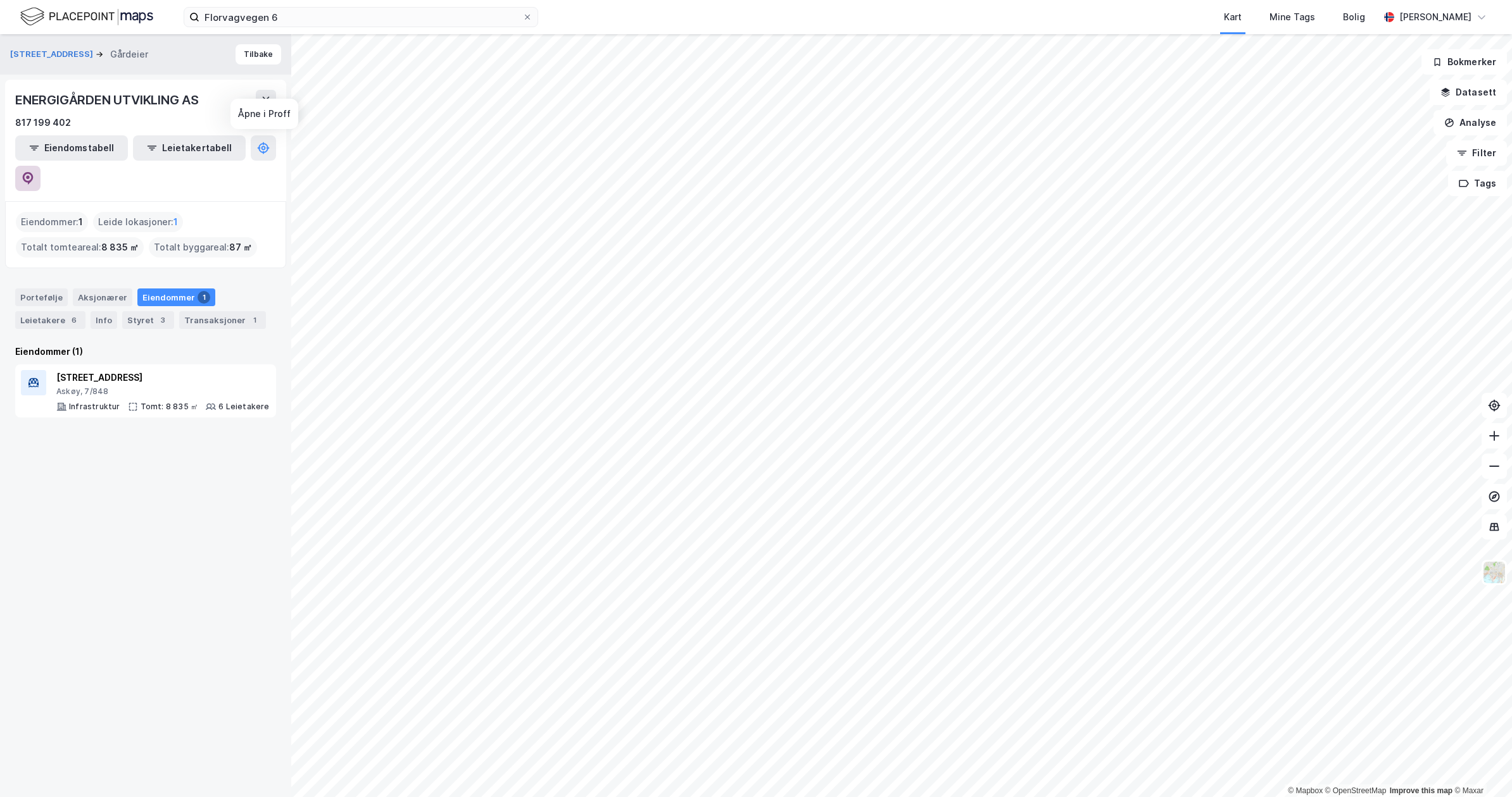
click at [30, 175] on icon at bounding box center [28, 177] width 4 height 4
click at [126, 386] on div "Askøy, 7/848" at bounding box center [162, 391] width 213 height 10
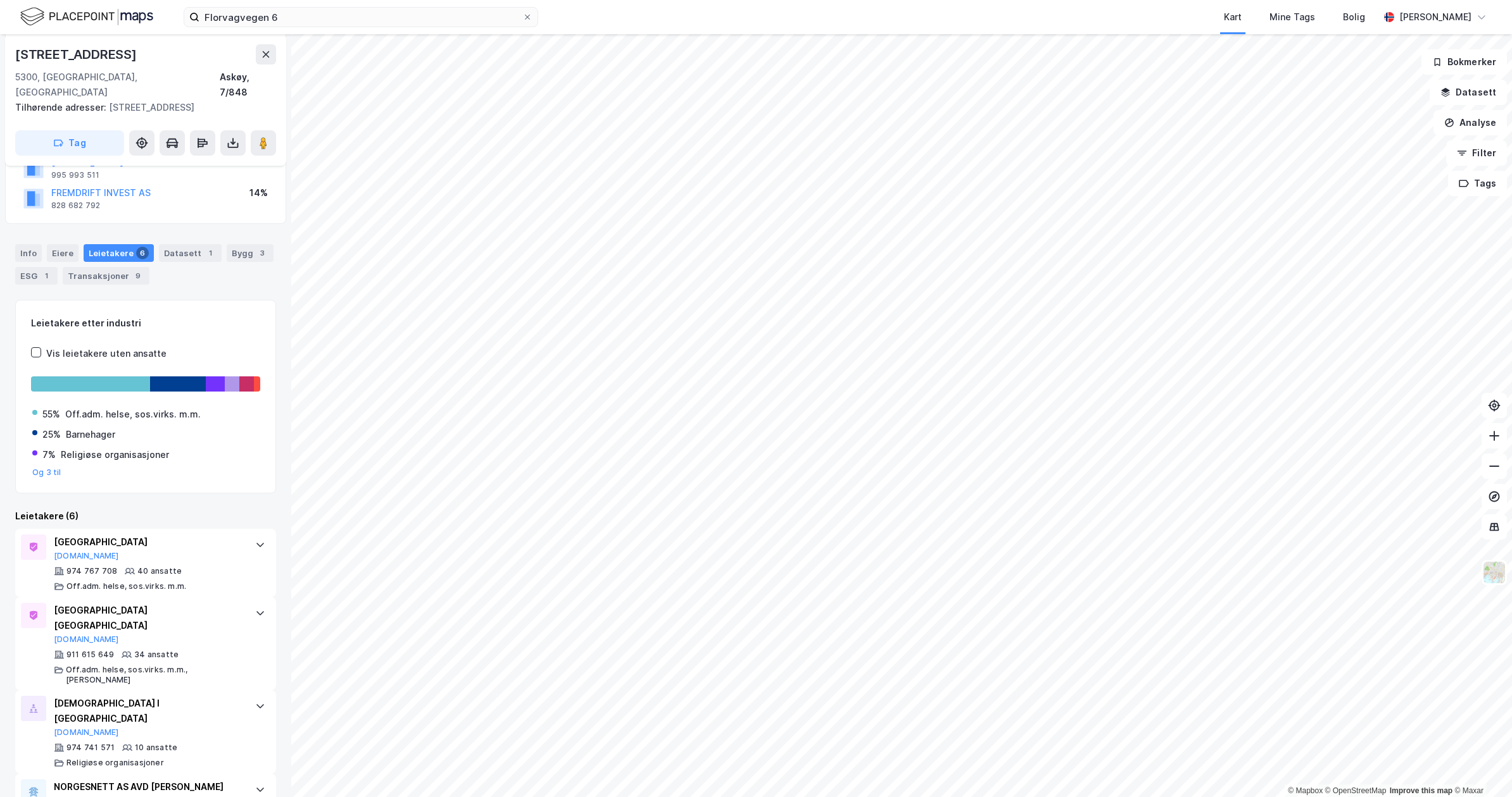
scroll to position [169, 0]
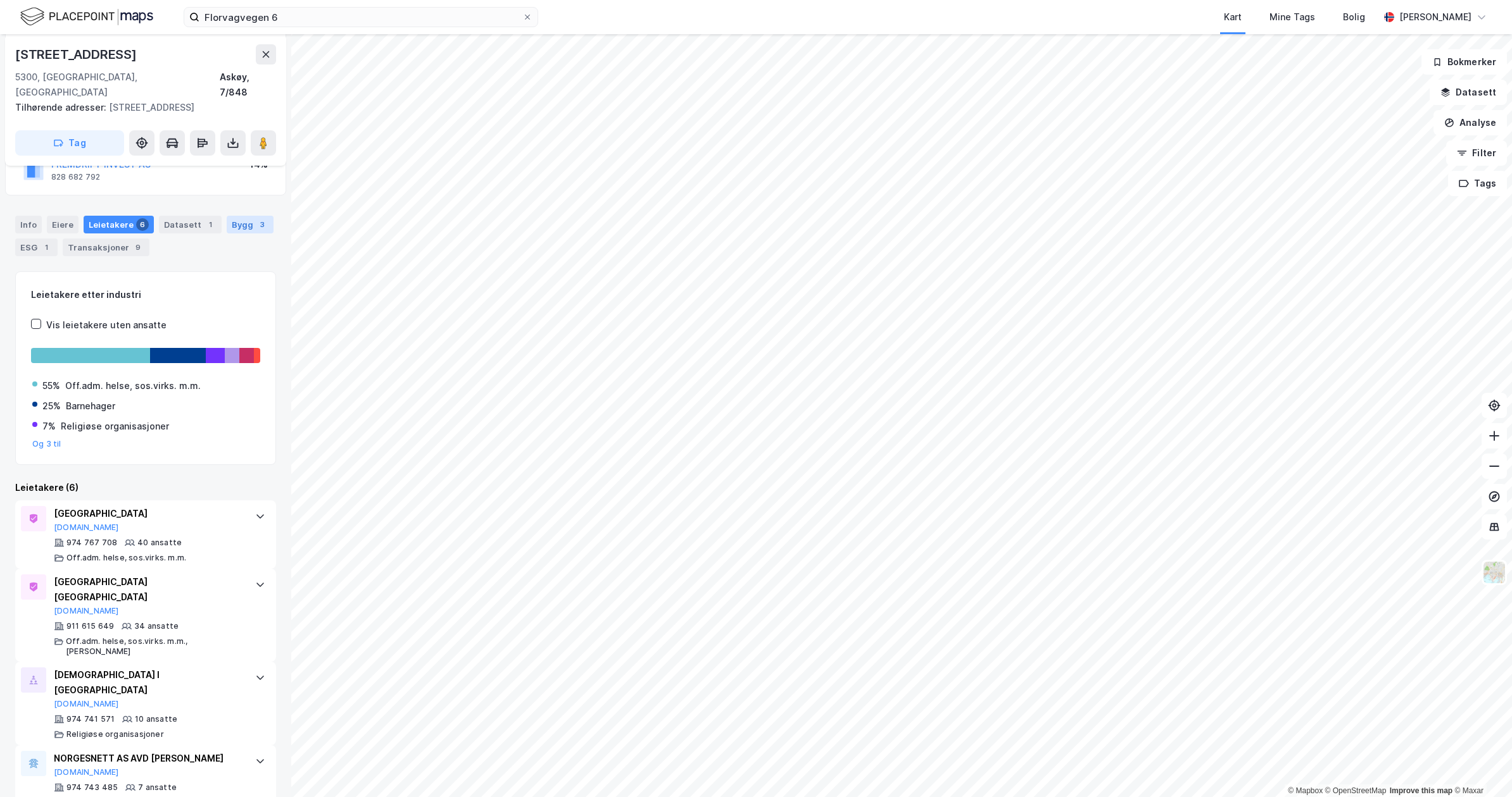
click at [242, 216] on div "Bygg 3" at bounding box center [250, 224] width 47 height 18
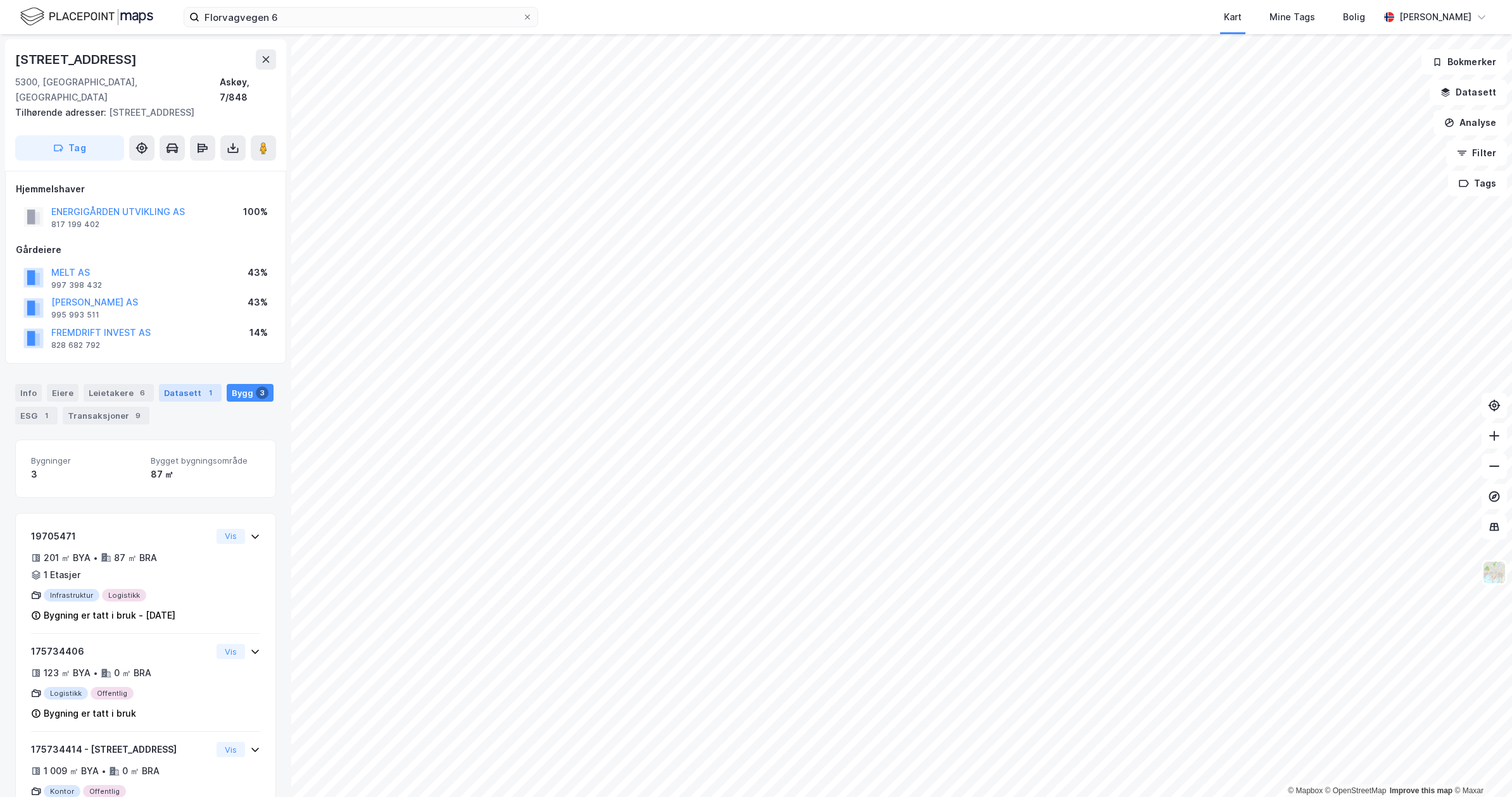
click at [171, 385] on div "Datasett 1" at bounding box center [190, 393] width 62 height 18
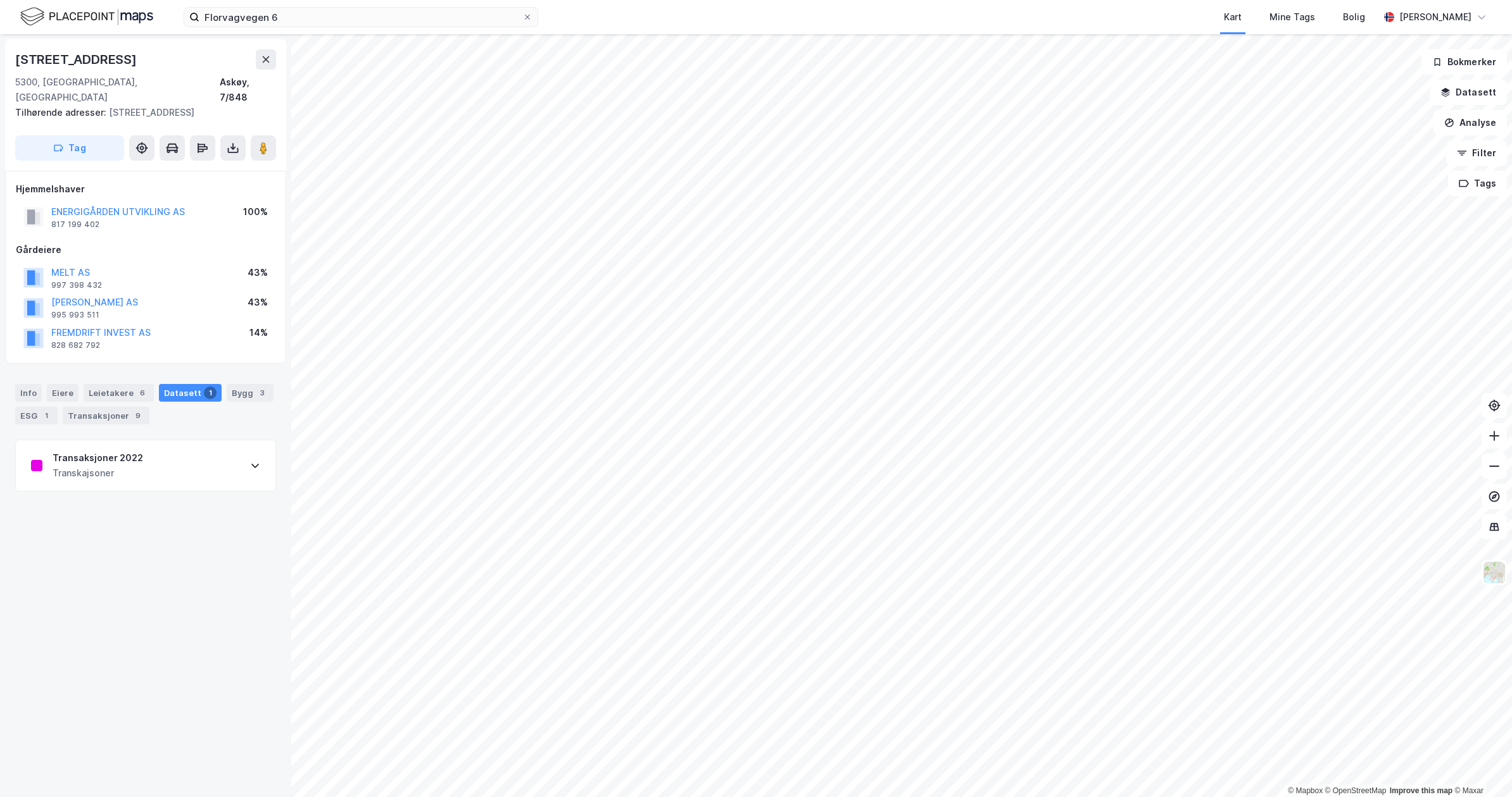
click at [196, 443] on div "Transaksjoner 2022 Transkajsoner" at bounding box center [145, 466] width 260 height 50
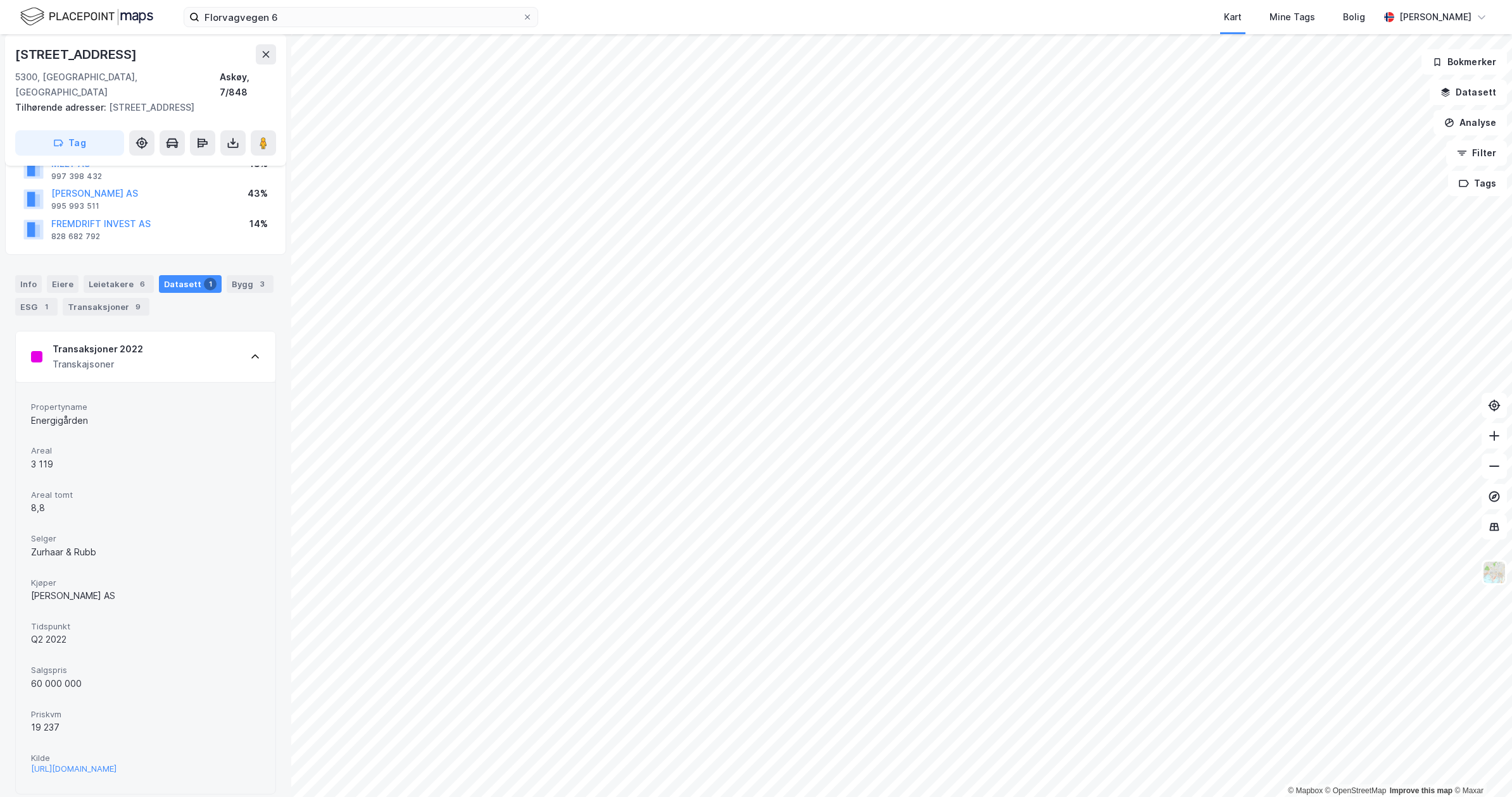
scroll to position [117, 0]
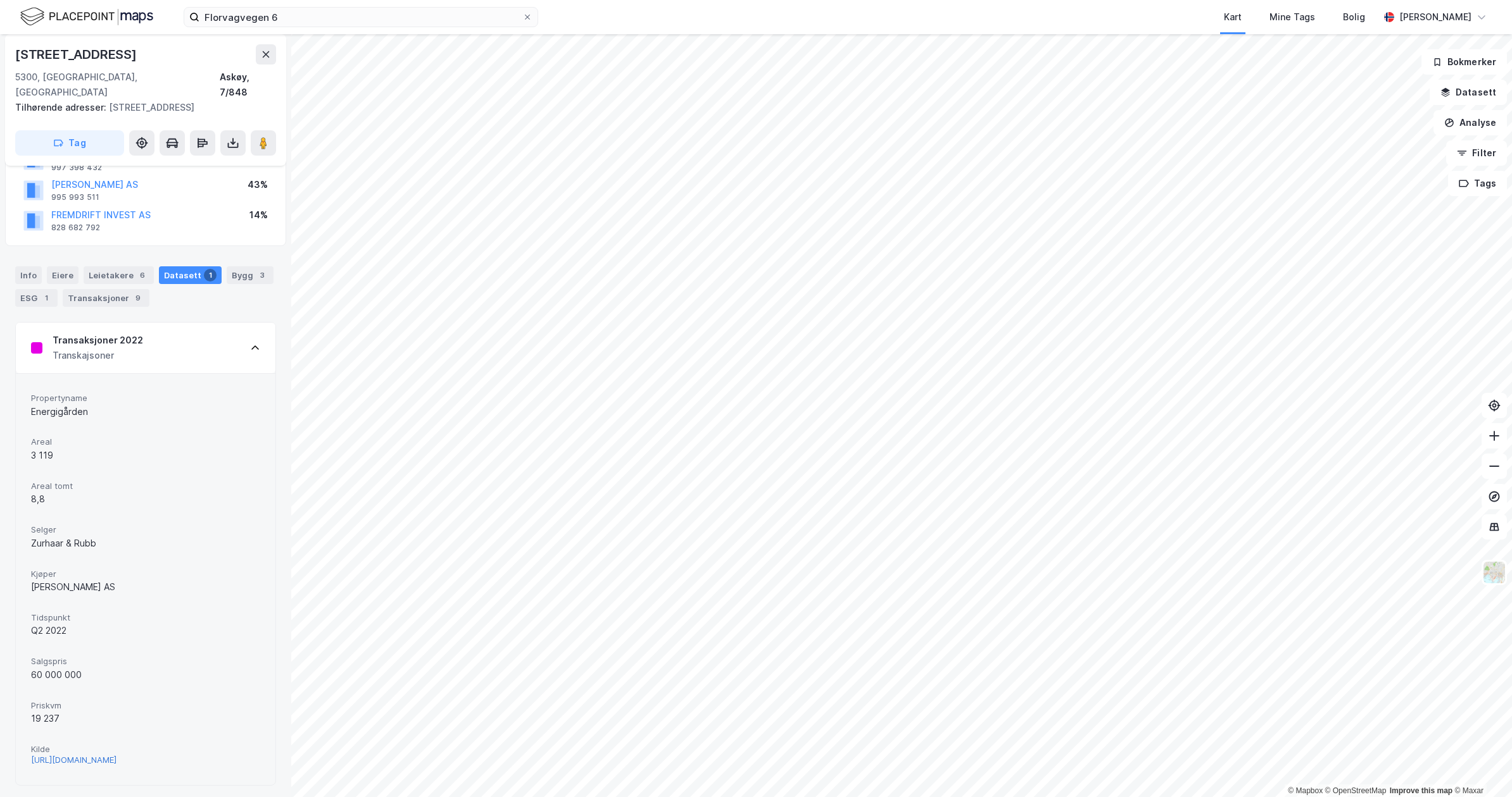
click at [116, 756] on div "[URL][DOMAIN_NAME]" at bounding box center [74, 761] width 86 height 11
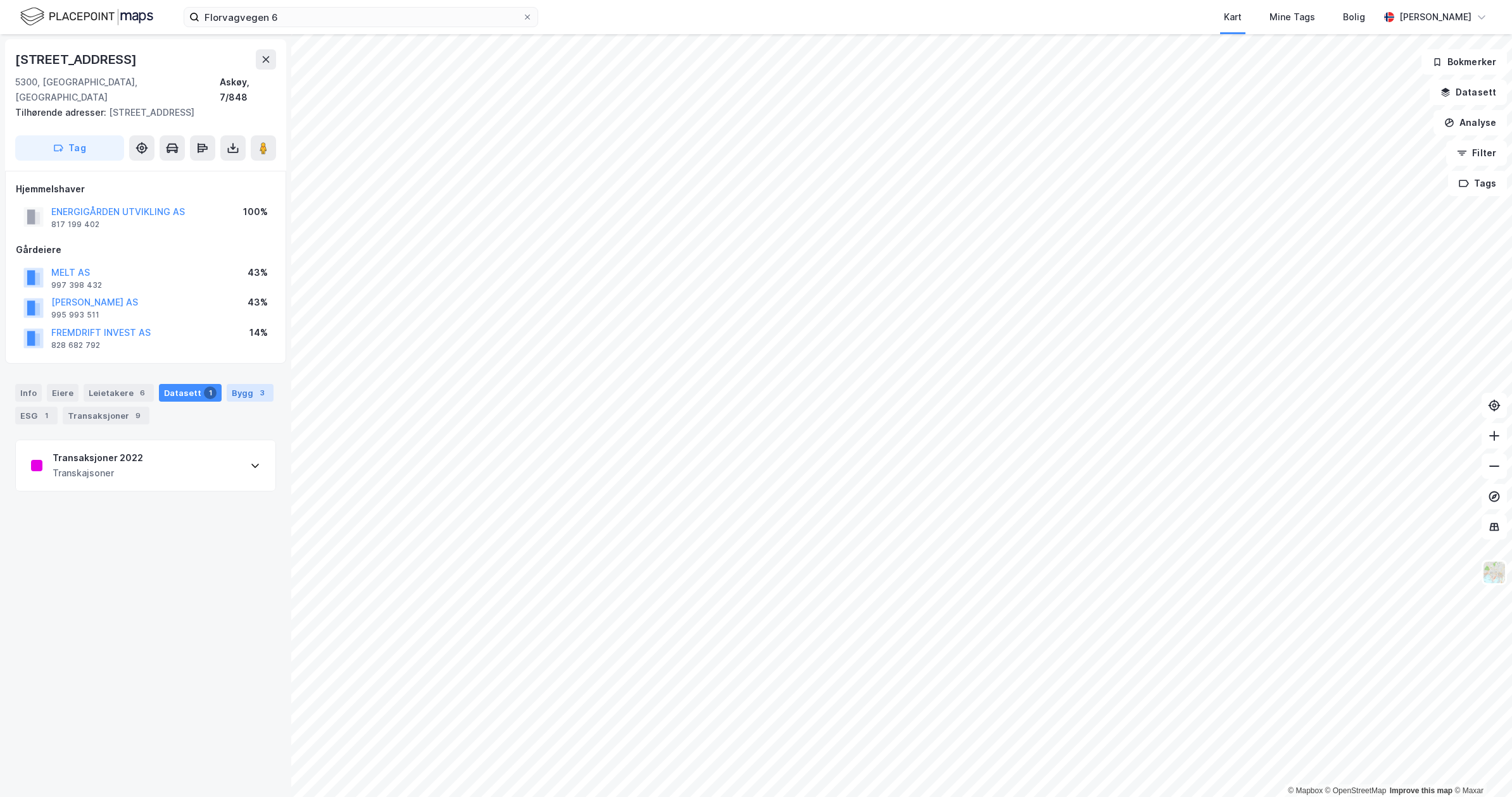
click at [234, 385] on div "Bygg 3" at bounding box center [250, 393] width 47 height 18
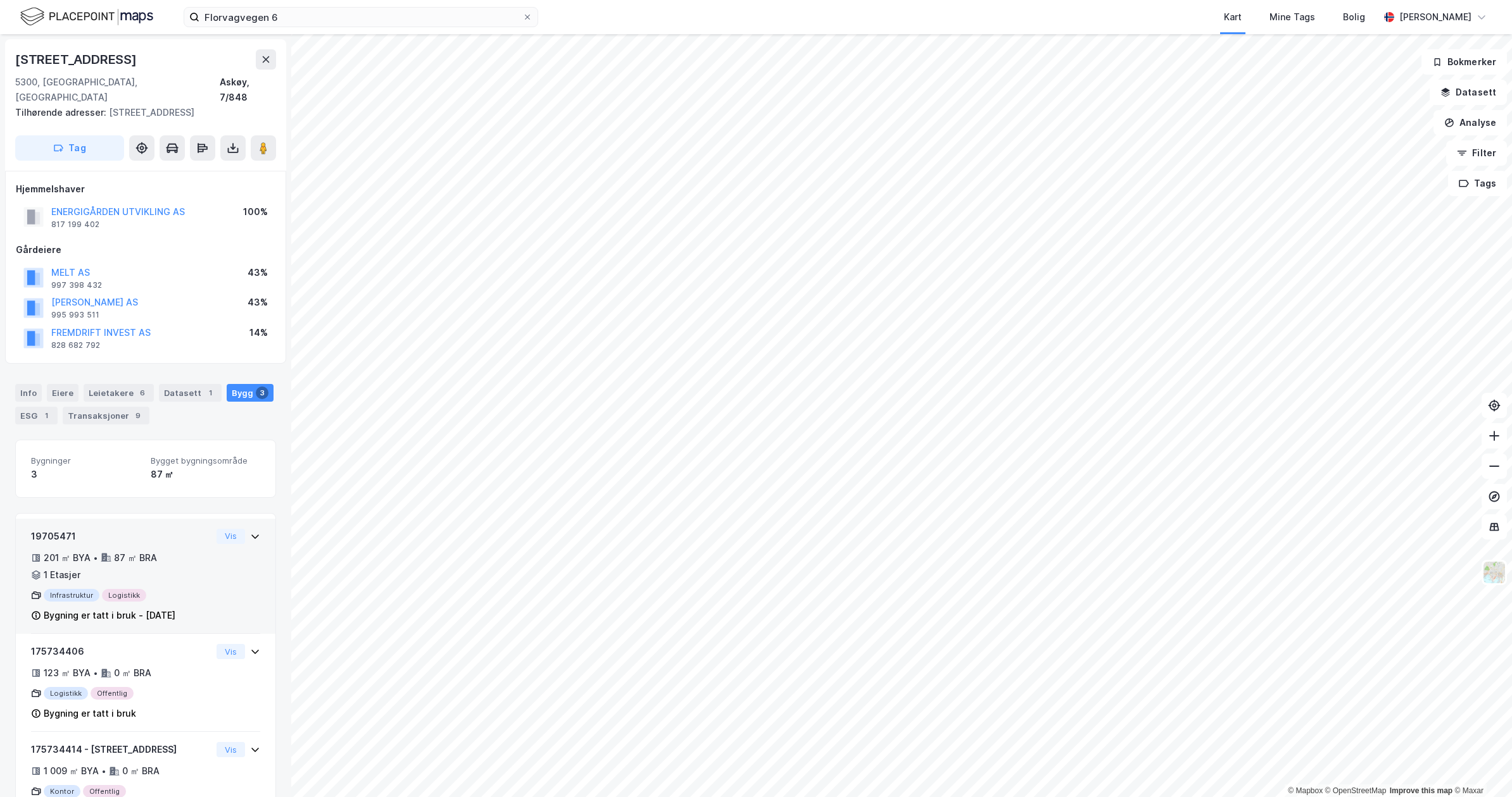
scroll to position [39, 0]
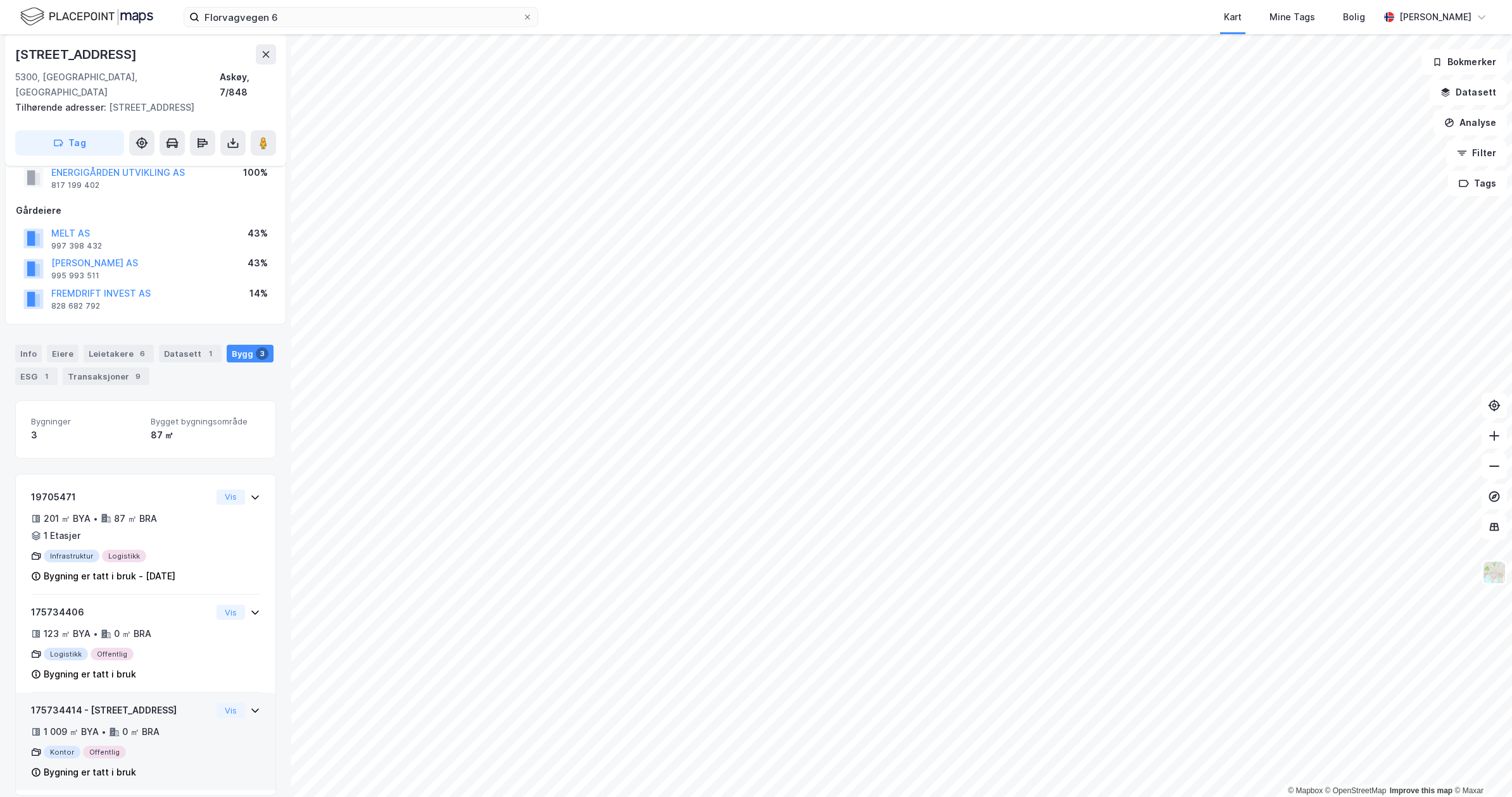
click at [171, 729] on div "175734414 - [GEOGRAPHIC_DATA] 6 1 009 ㎡ BYA • 0 ㎡ BRA Kontor Offentlig Bygning …" at bounding box center [121, 741] width 181 height 77
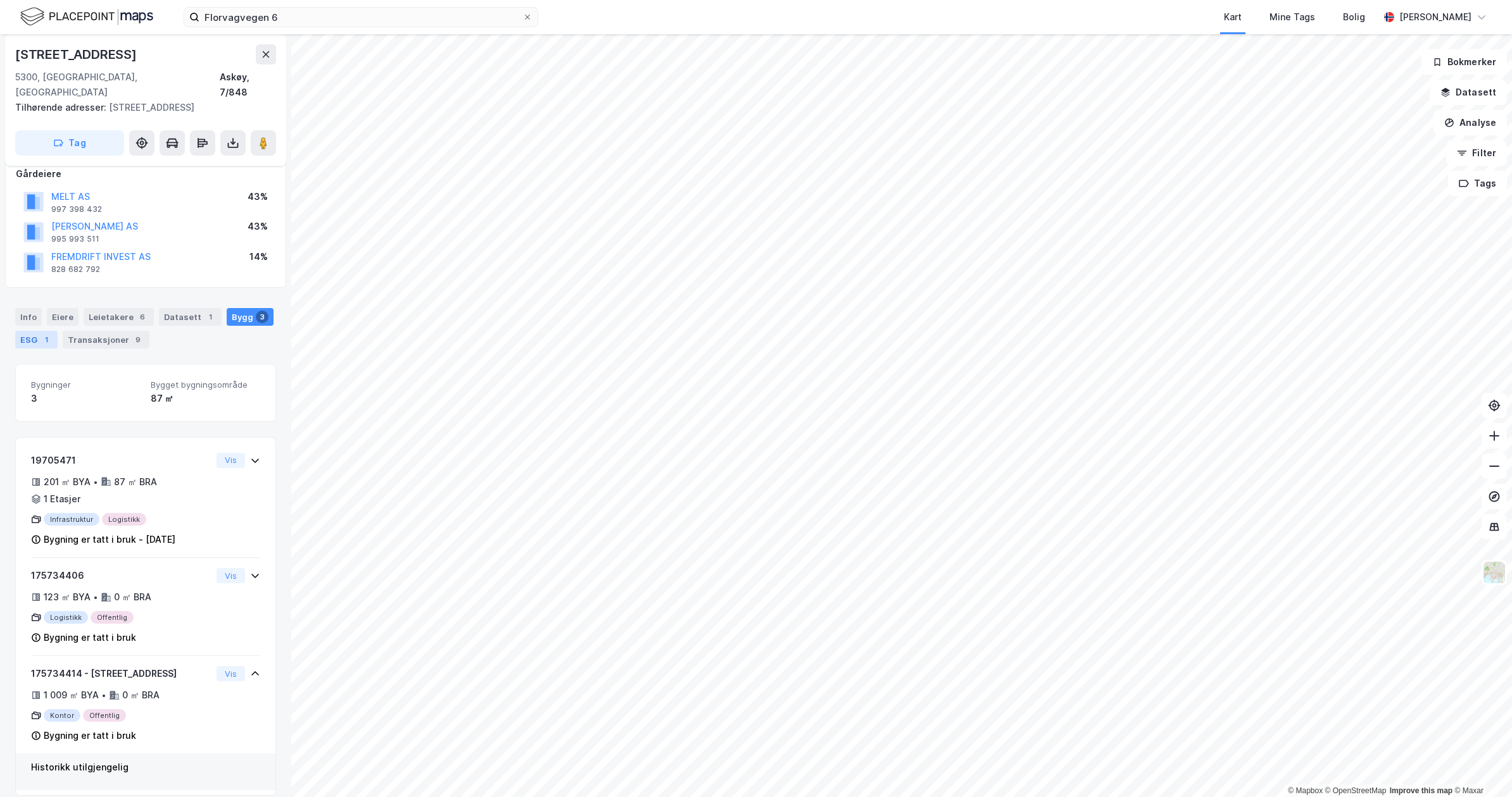
click at [45, 333] on div "1" at bounding box center [47, 340] width 13 height 13
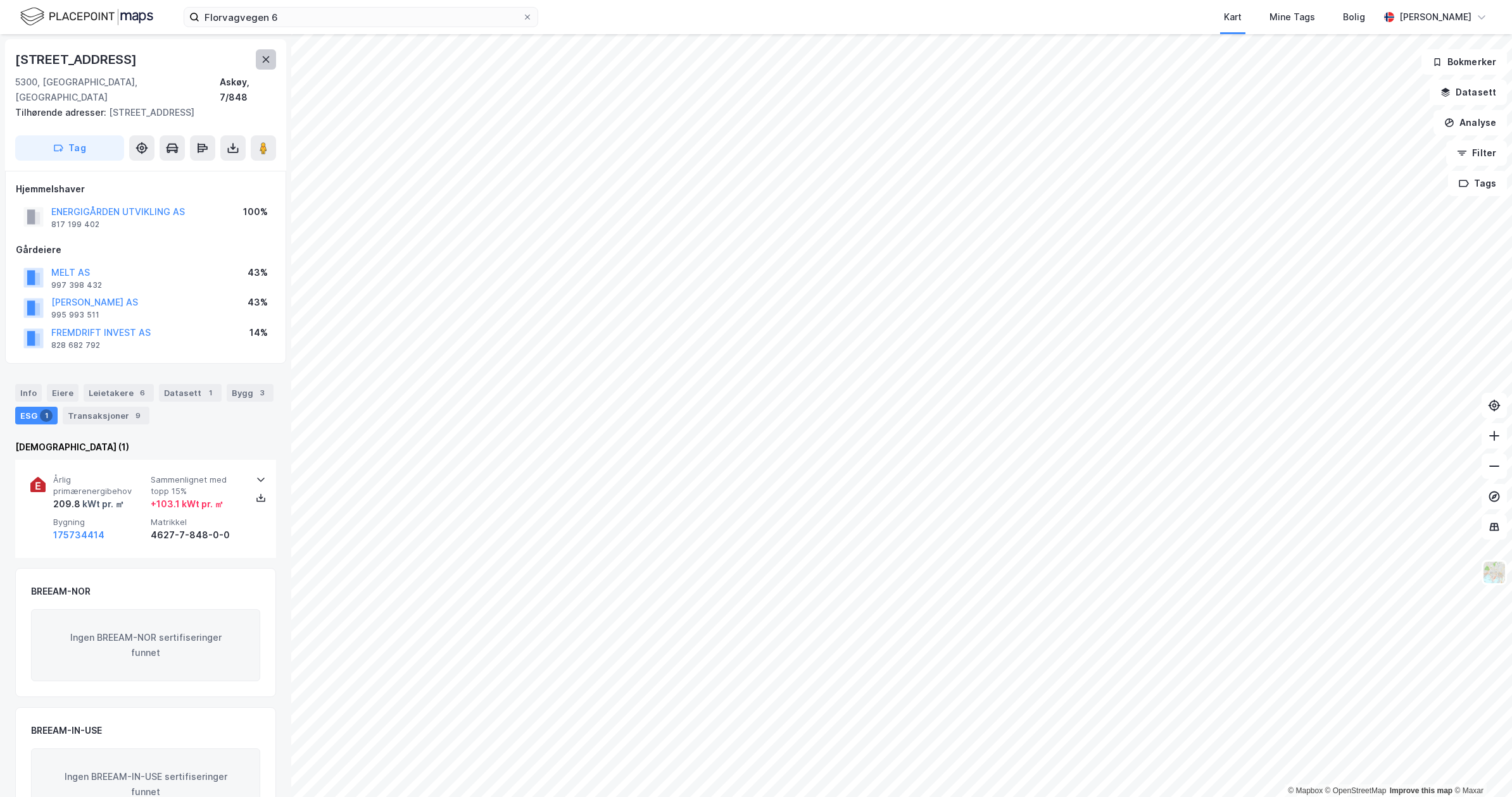
click at [269, 61] on icon at bounding box center [266, 59] width 10 height 10
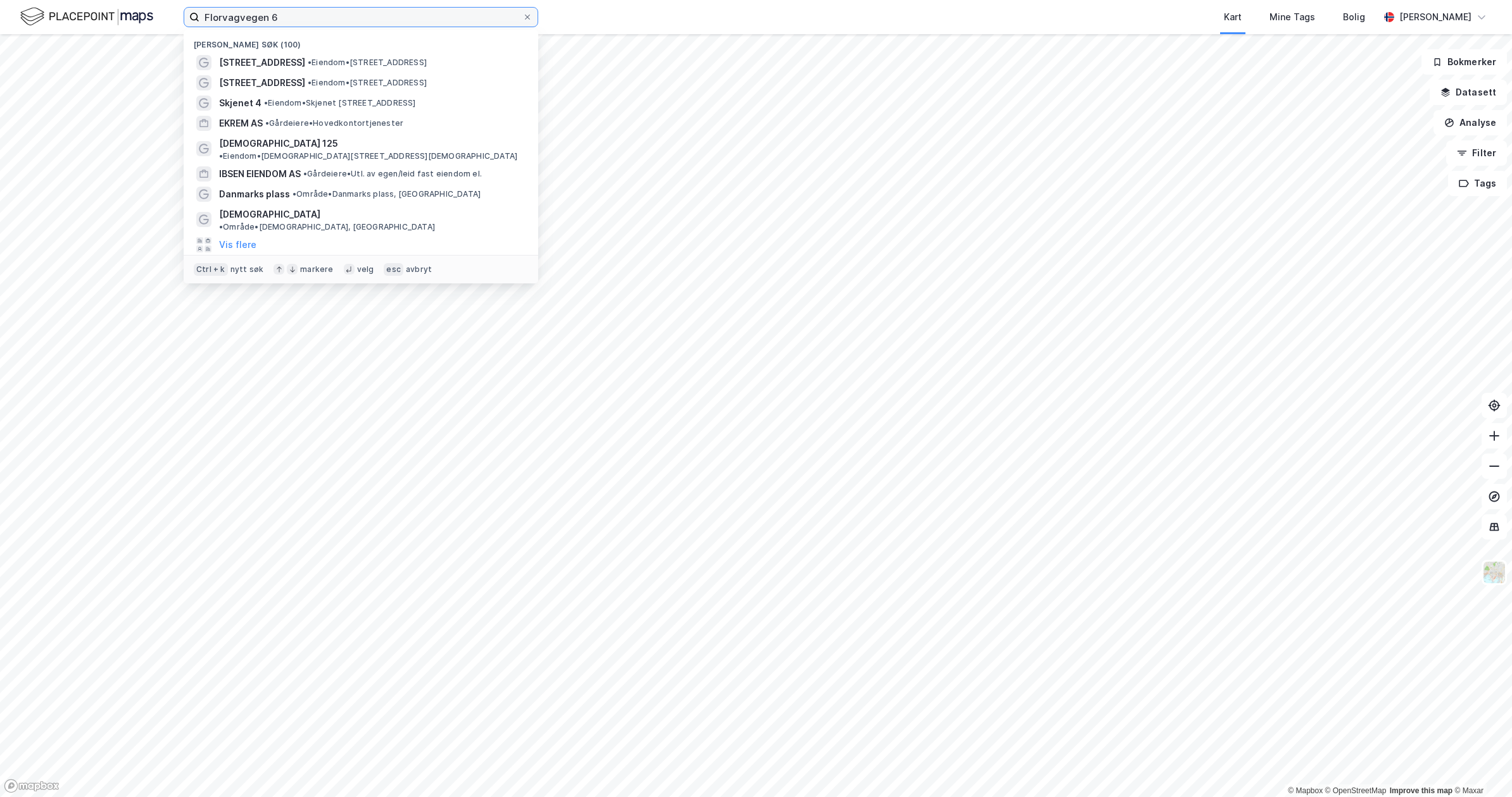
click at [294, 24] on input "Florvagvegen 6" at bounding box center [361, 17] width 323 height 19
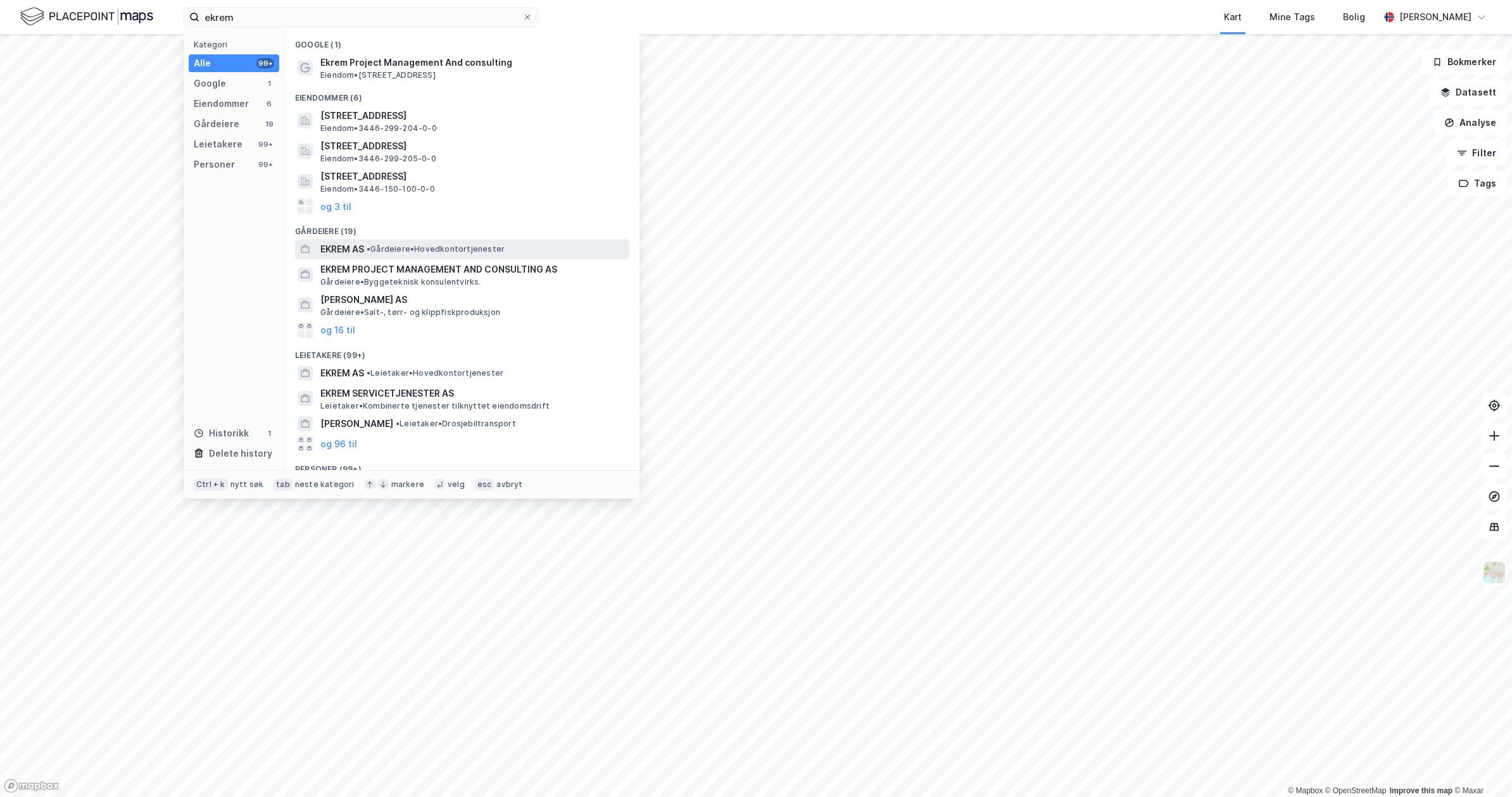
click at [359, 254] on span "EKREM AS" at bounding box center [342, 250] width 44 height 15
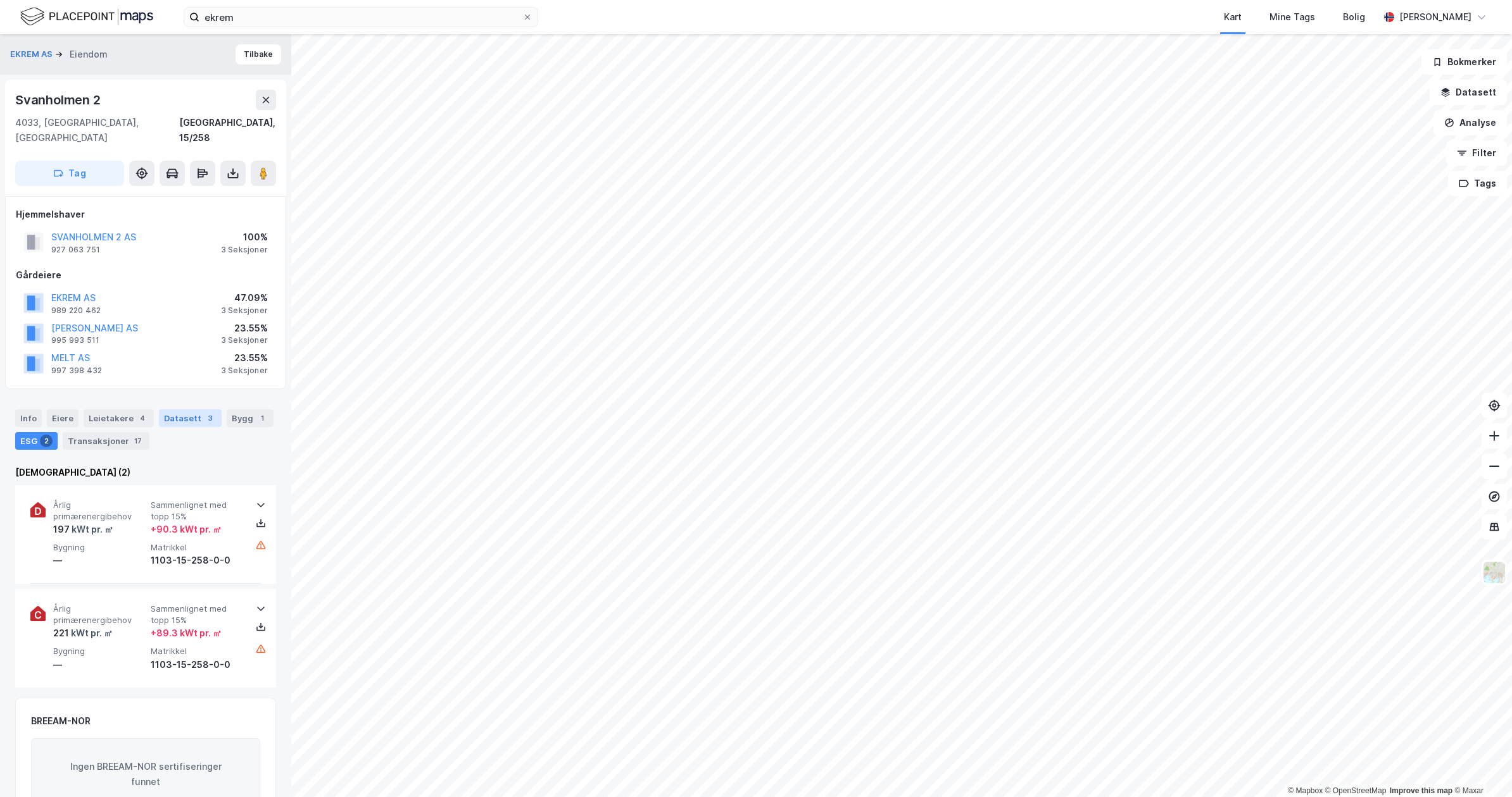
click at [193, 410] on div "Datasett 3" at bounding box center [190, 418] width 62 height 18
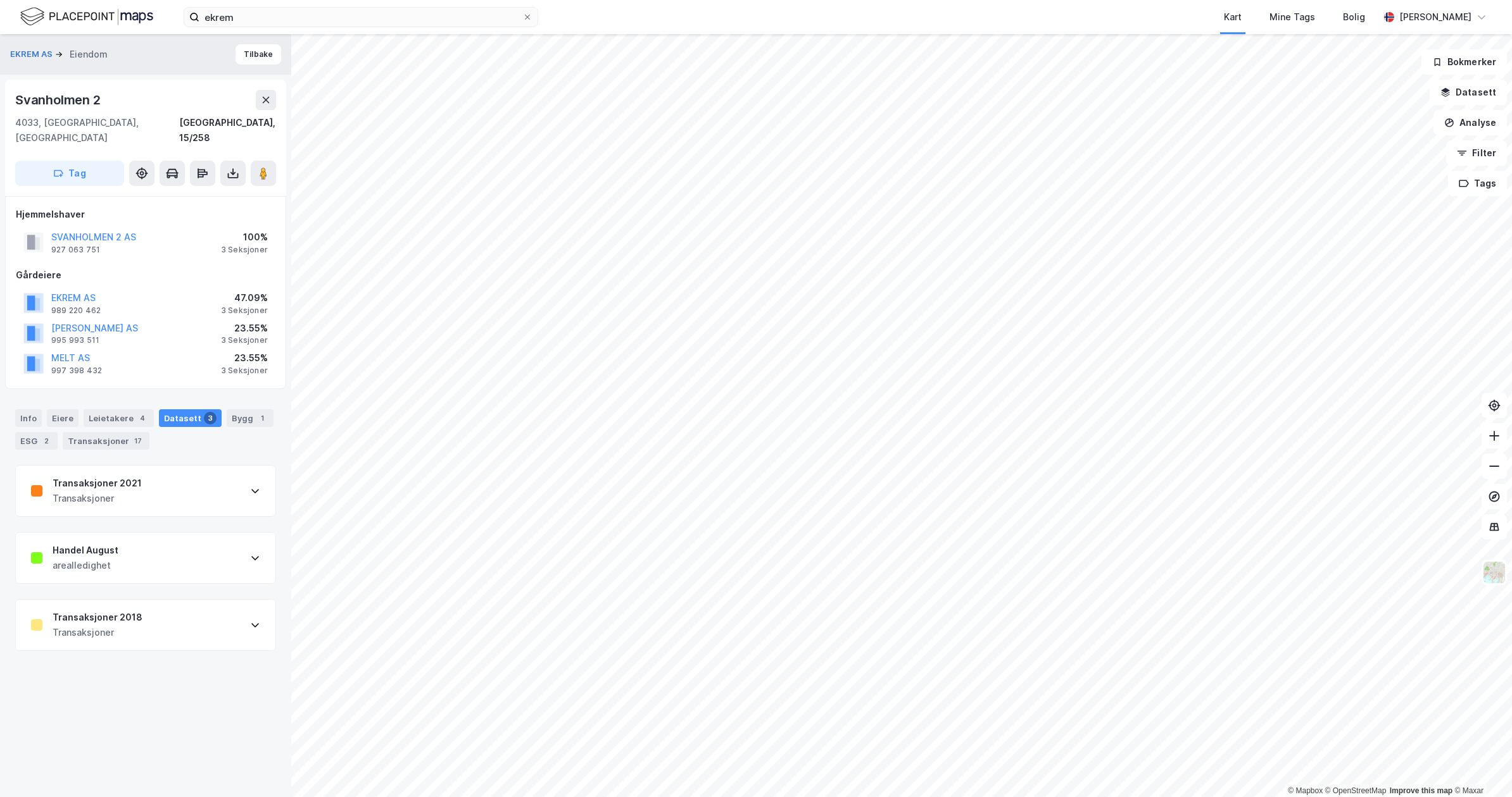
click at [173, 483] on div "Transaksjoner 2021 Transaksjoner" at bounding box center [145, 491] width 260 height 50
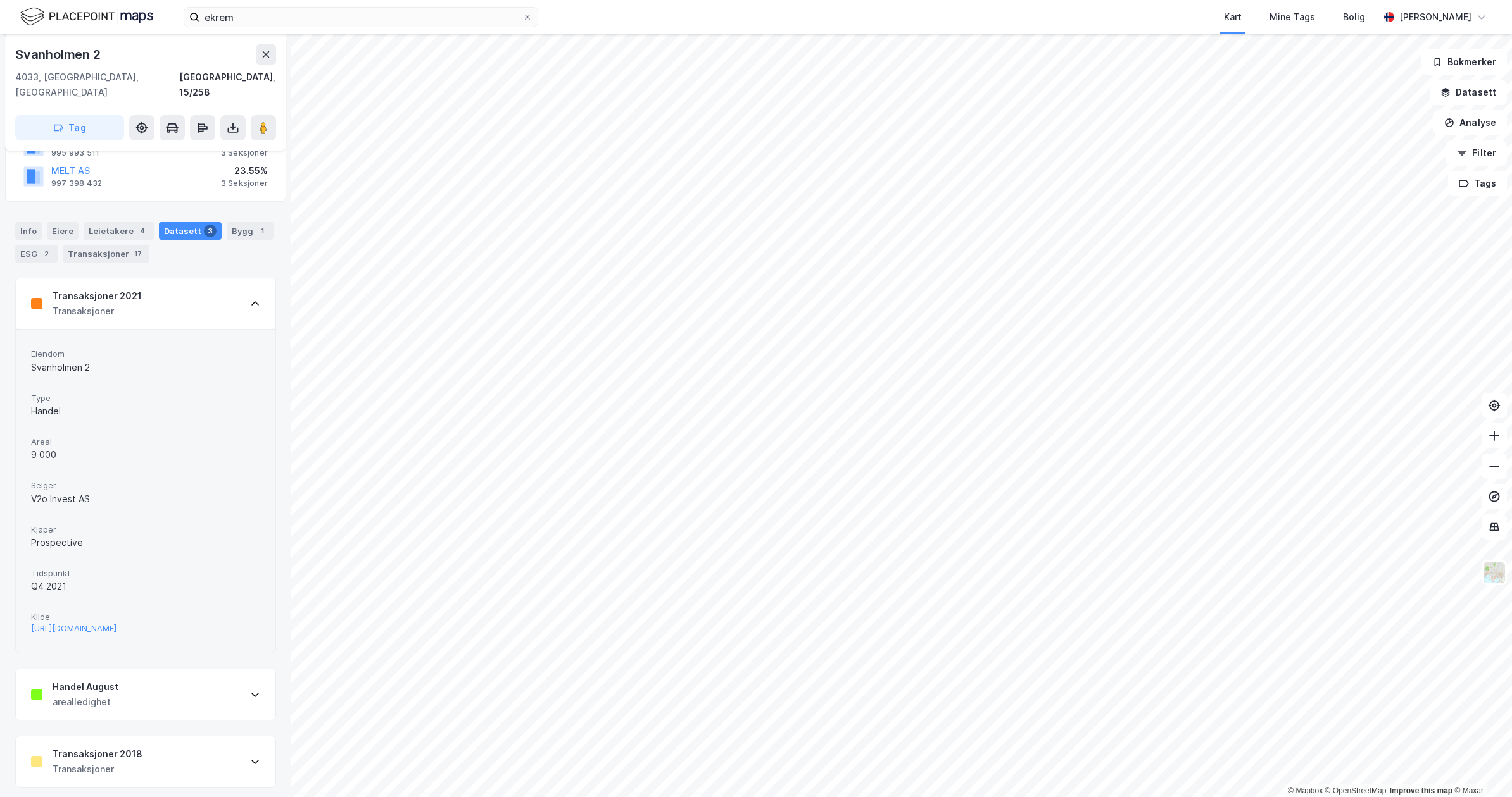
scroll to position [191, 0]
click at [140, 680] on div "Handel August arealledighet" at bounding box center [145, 692] width 260 height 50
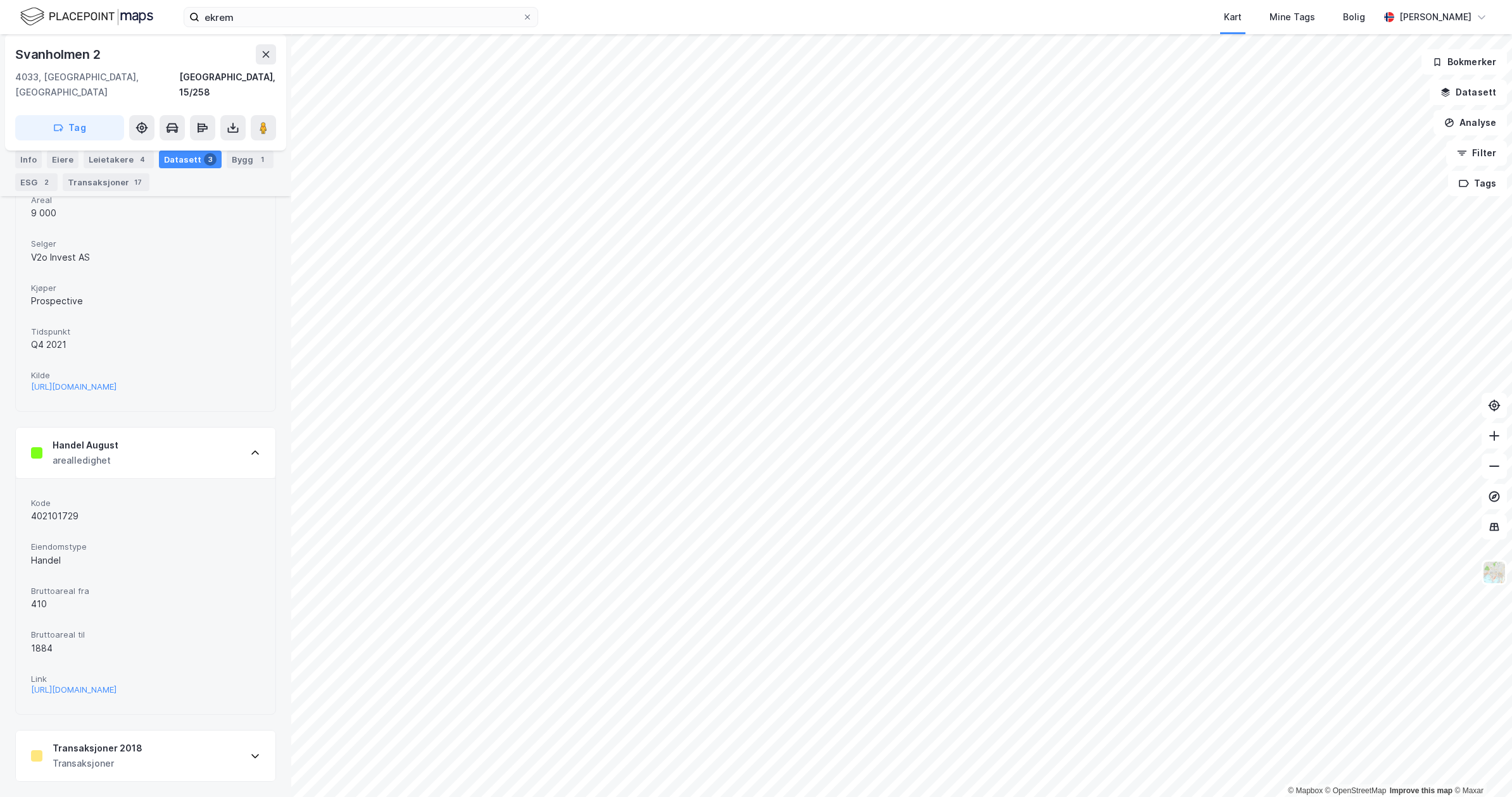
scroll to position [438, 0]
click at [145, 740] on div "Transaksjoner 2018 Transaksjoner" at bounding box center [145, 756] width 260 height 50
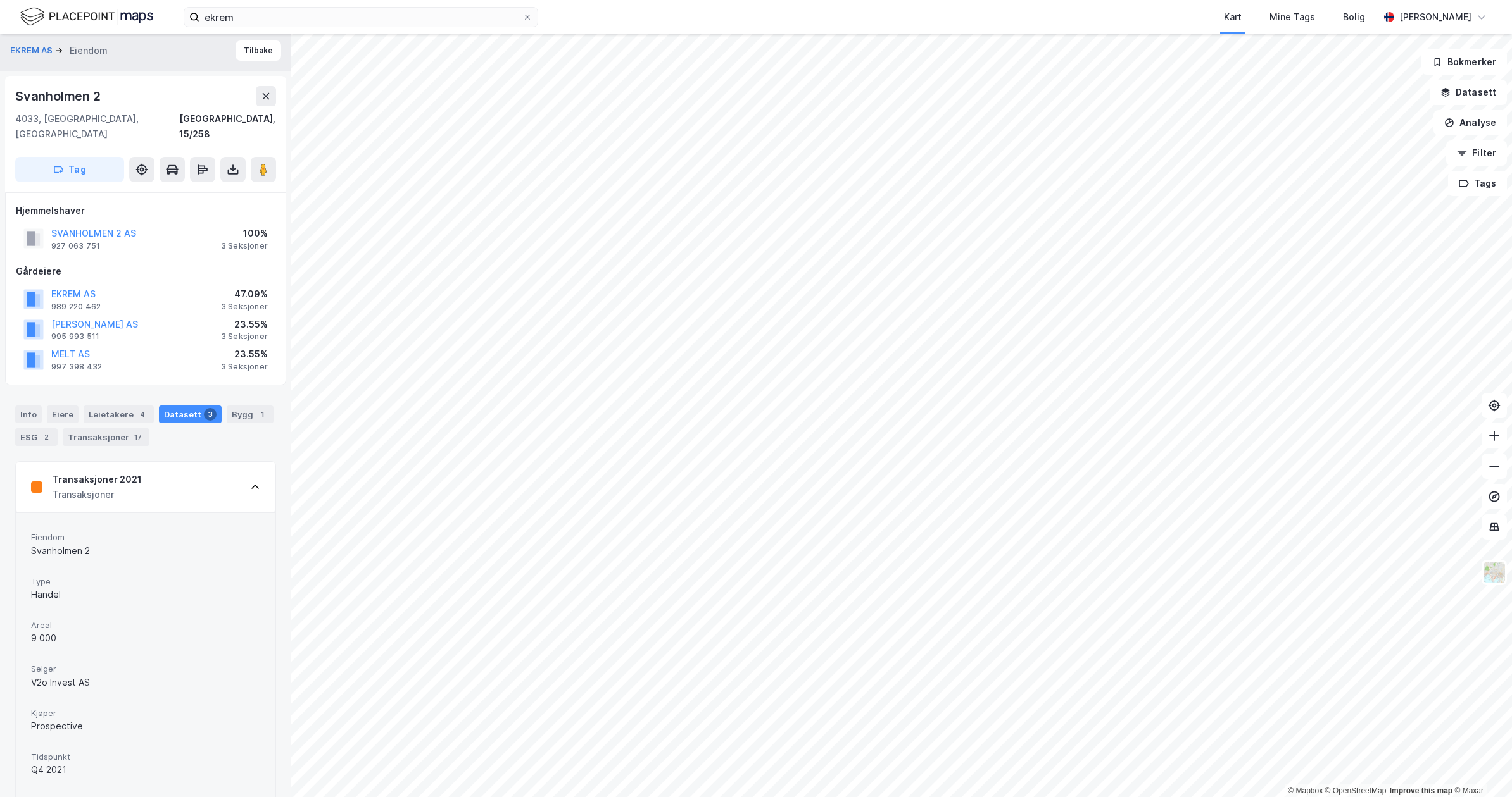
scroll to position [0, 0]
click at [274, 161] on button at bounding box center [263, 173] width 25 height 25
click at [119, 410] on div "Leietakere 4" at bounding box center [118, 418] width 70 height 18
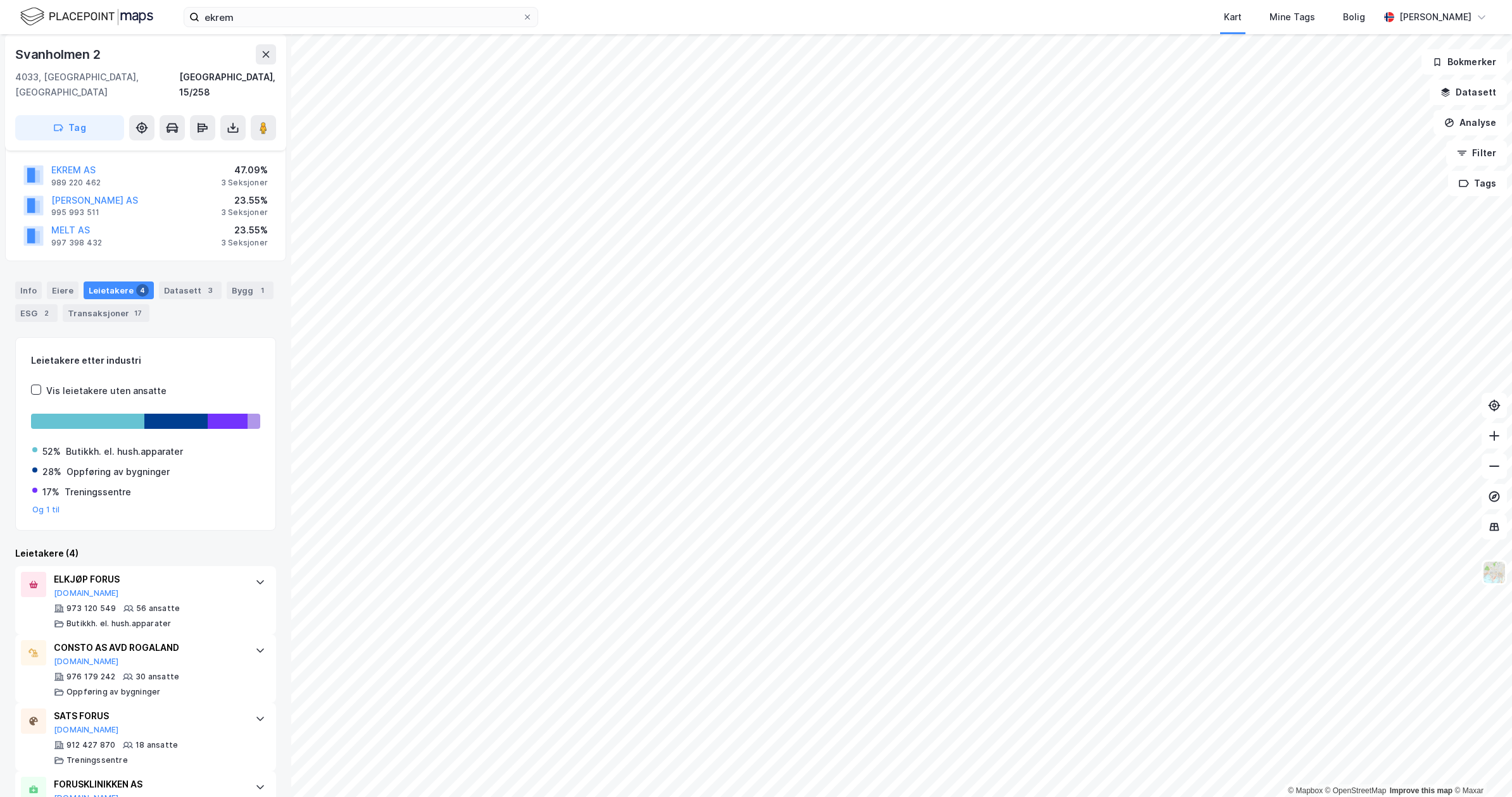
scroll to position [89, 0]
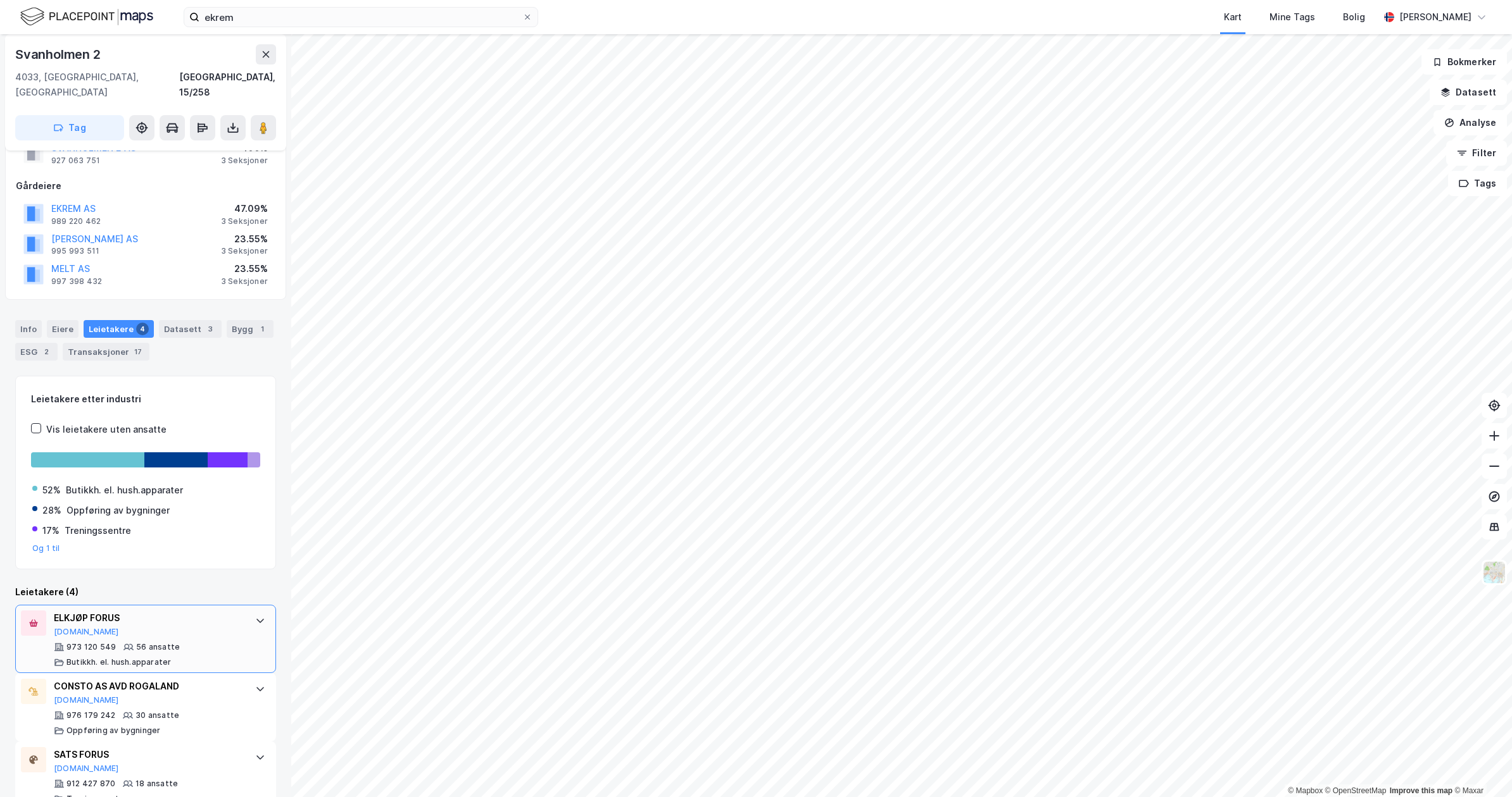
click at [191, 626] on div "ELKJØP FORUS [DOMAIN_NAME] 973 120 549 56 ansatte Butikkh. el. hush.apparater" at bounding box center [148, 639] width 189 height 57
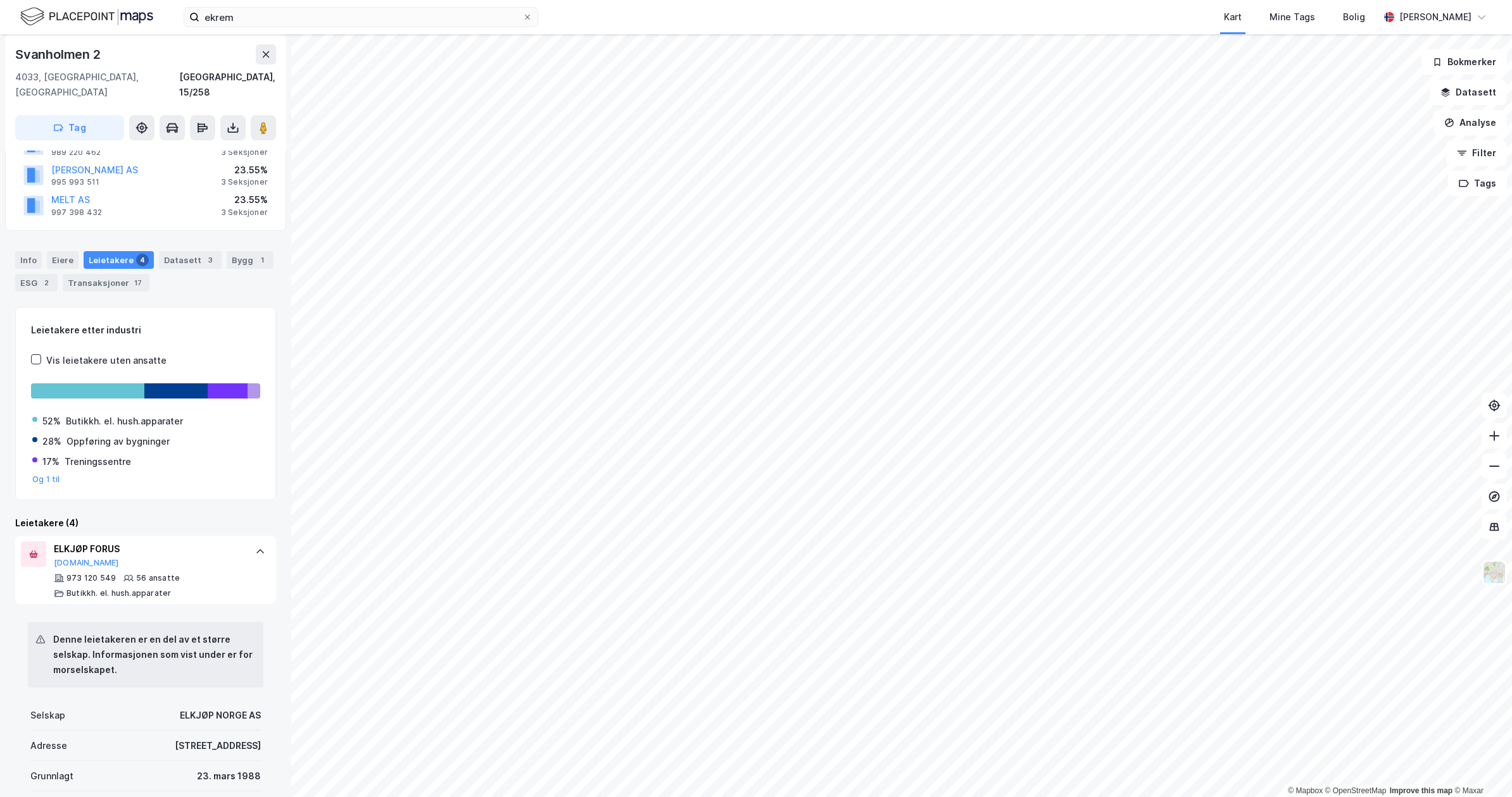
scroll to position [0, 0]
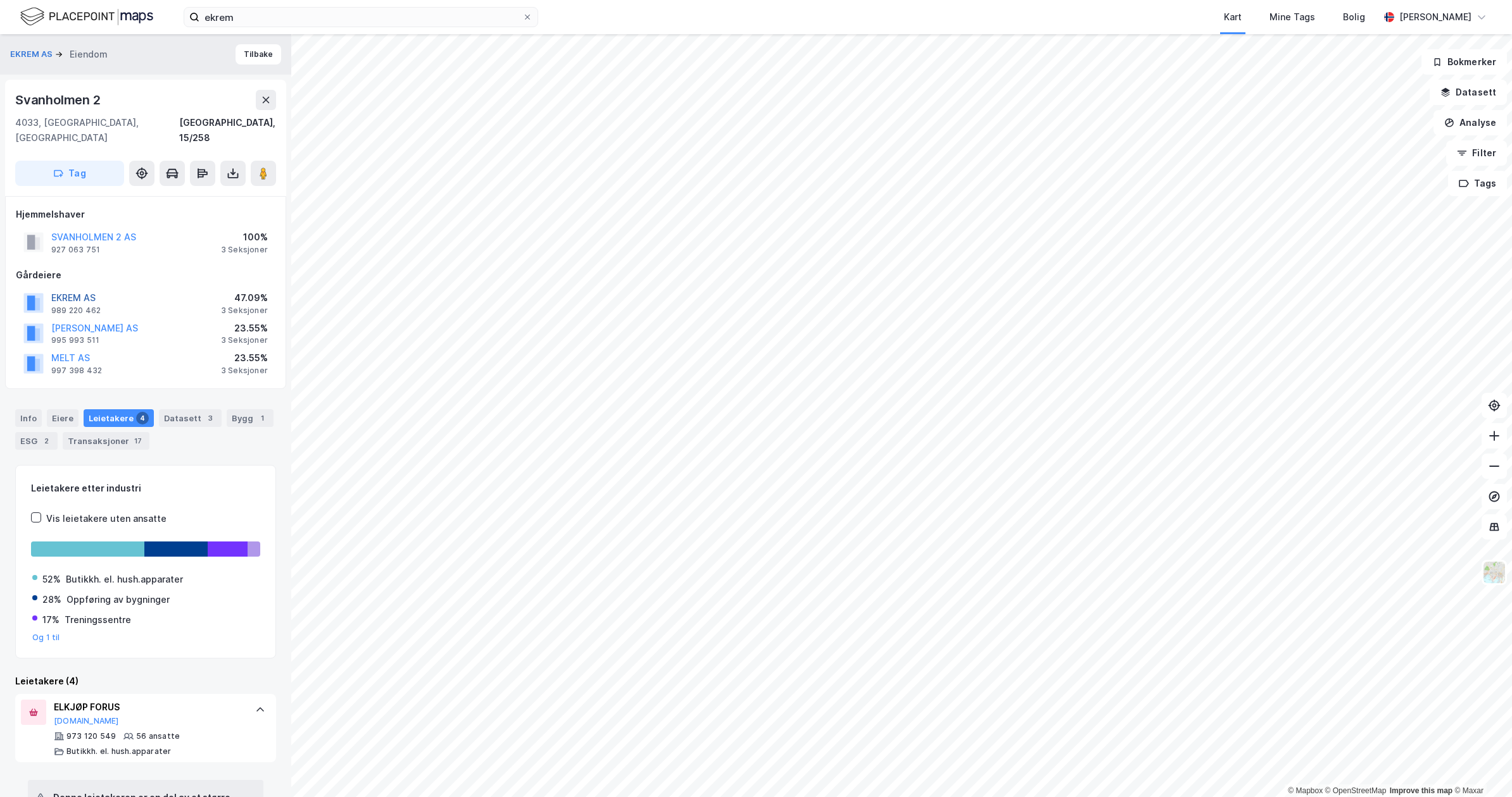
click at [0, 0] on button "EKREM AS" at bounding box center [0, 0] width 0 height 0
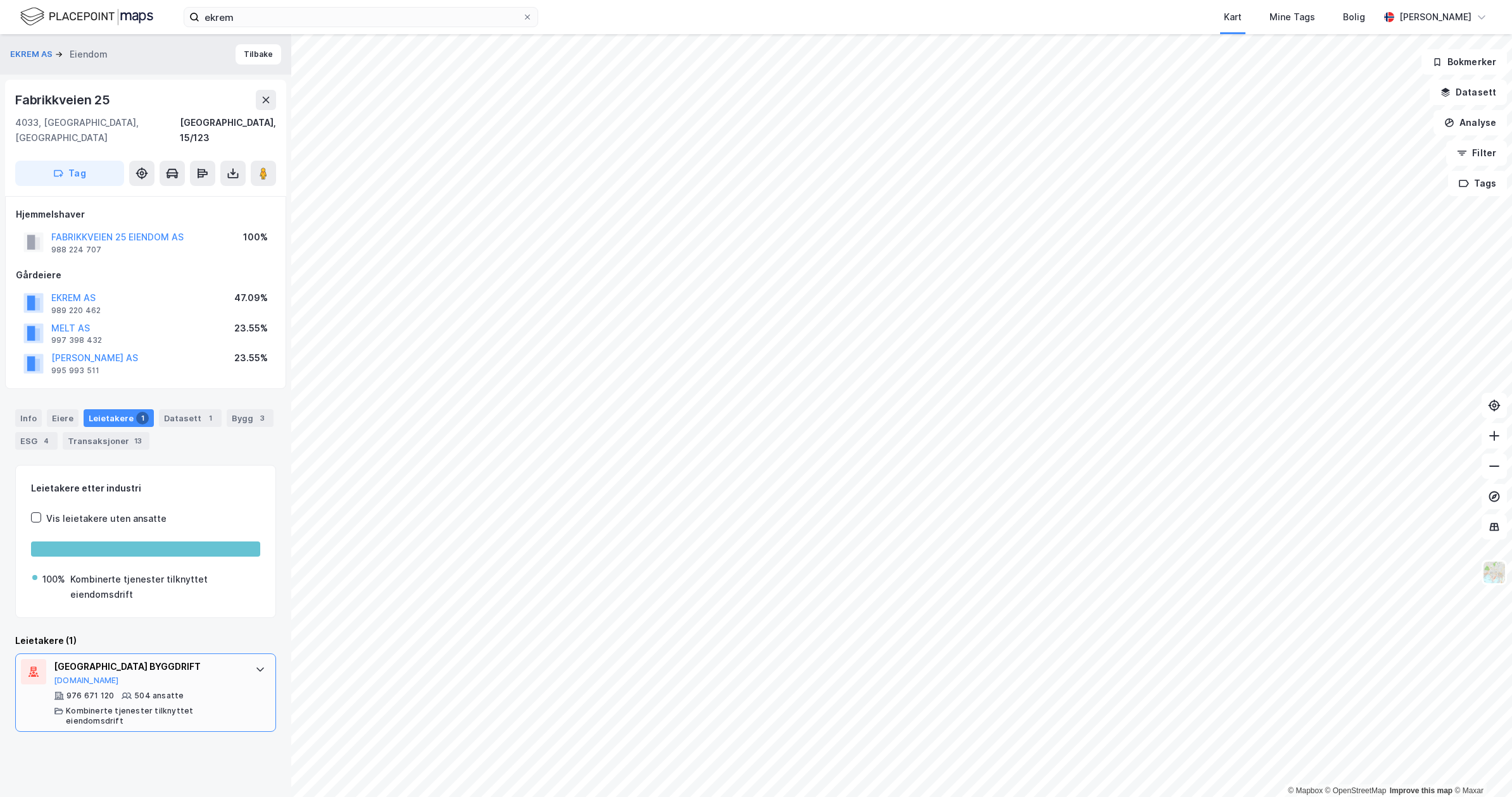
click at [183, 665] on div "[GEOGRAPHIC_DATA] BYGGDRIFT [DOMAIN_NAME]" at bounding box center [148, 672] width 189 height 27
click at [191, 410] on div "Datasett 1" at bounding box center [190, 418] width 62 height 18
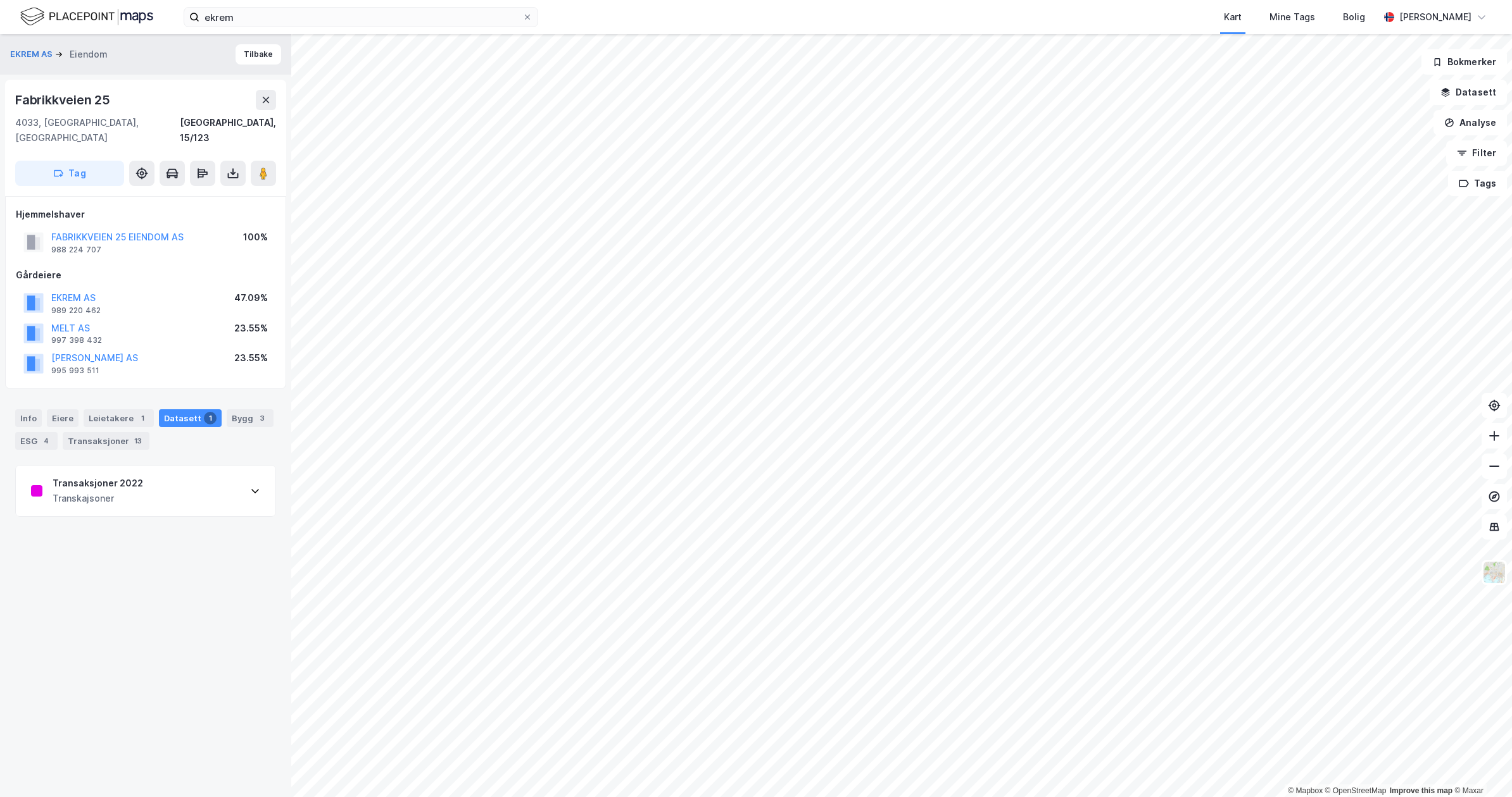
click at [166, 479] on div "Transaksjoner 2022 Transkajsoner" at bounding box center [145, 491] width 260 height 50
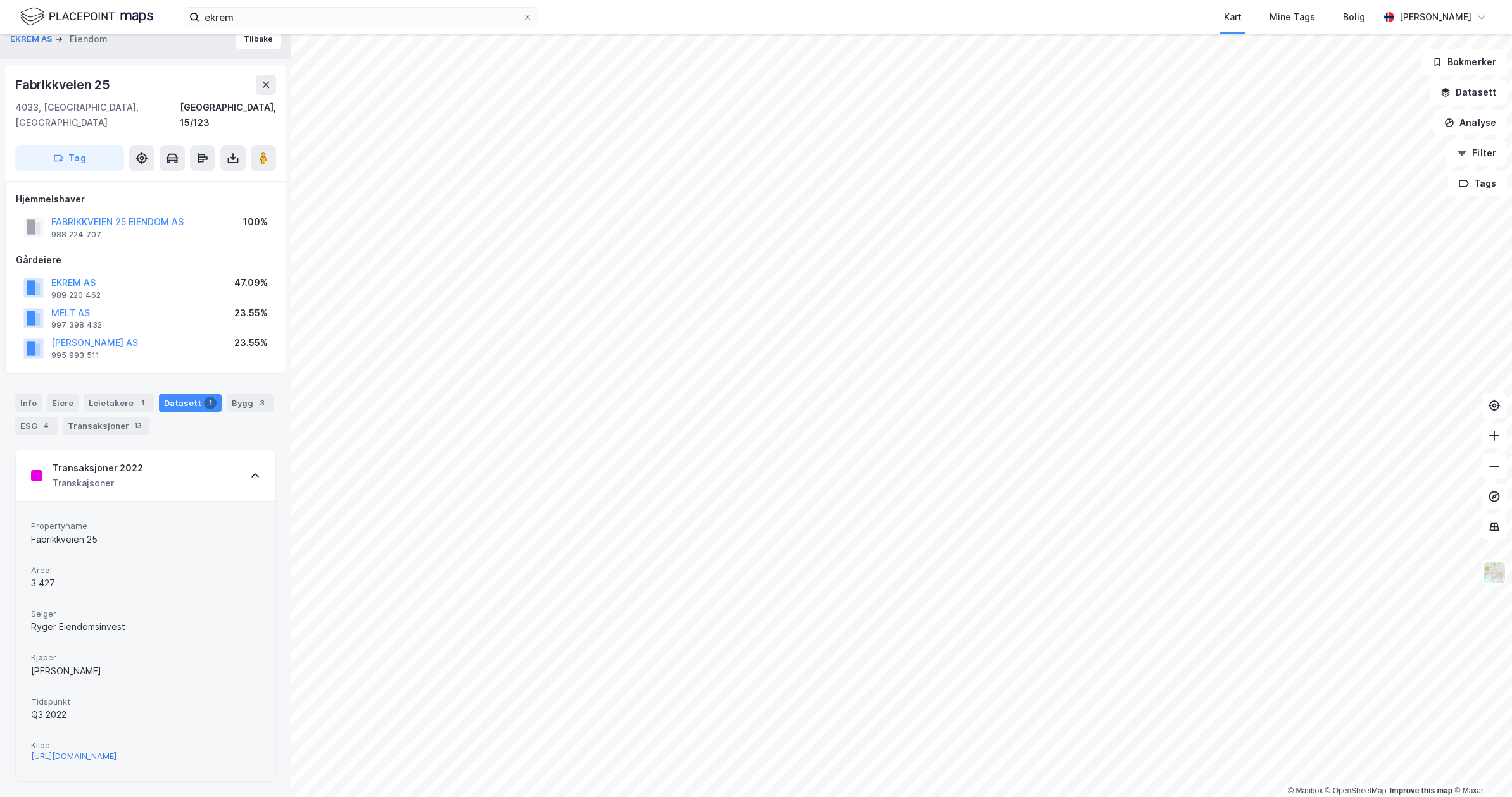
click at [116, 751] on div "[URL][DOMAIN_NAME]" at bounding box center [74, 757] width 86 height 11
click at [0, 0] on button "EKREM AS" at bounding box center [0, 0] width 0 height 0
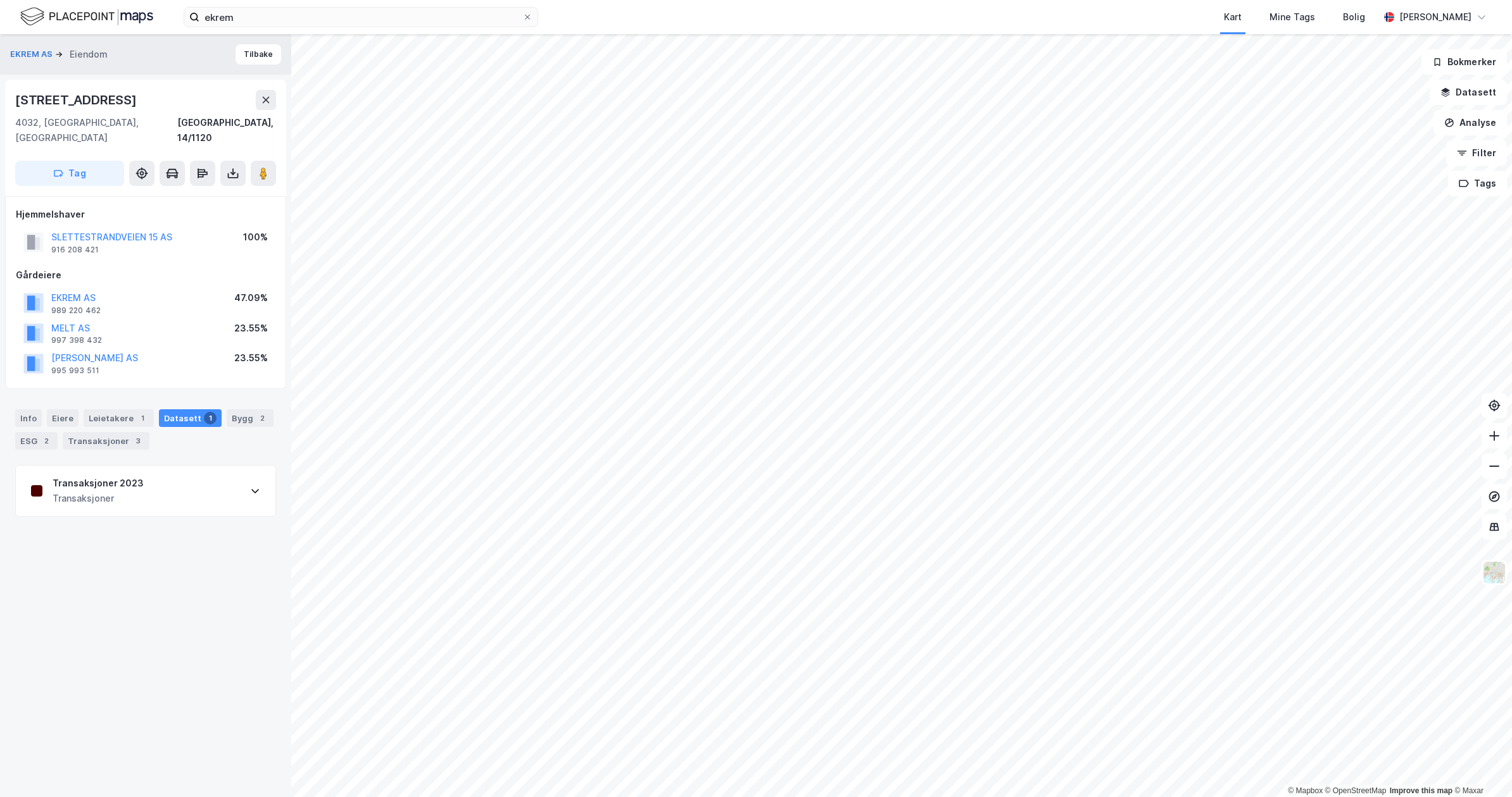
click at [184, 467] on div "Transaksjoner 2023 Transaksjoner" at bounding box center [145, 491] width 260 height 50
click at [98, 410] on div "Leietakere 1" at bounding box center [118, 418] width 70 height 18
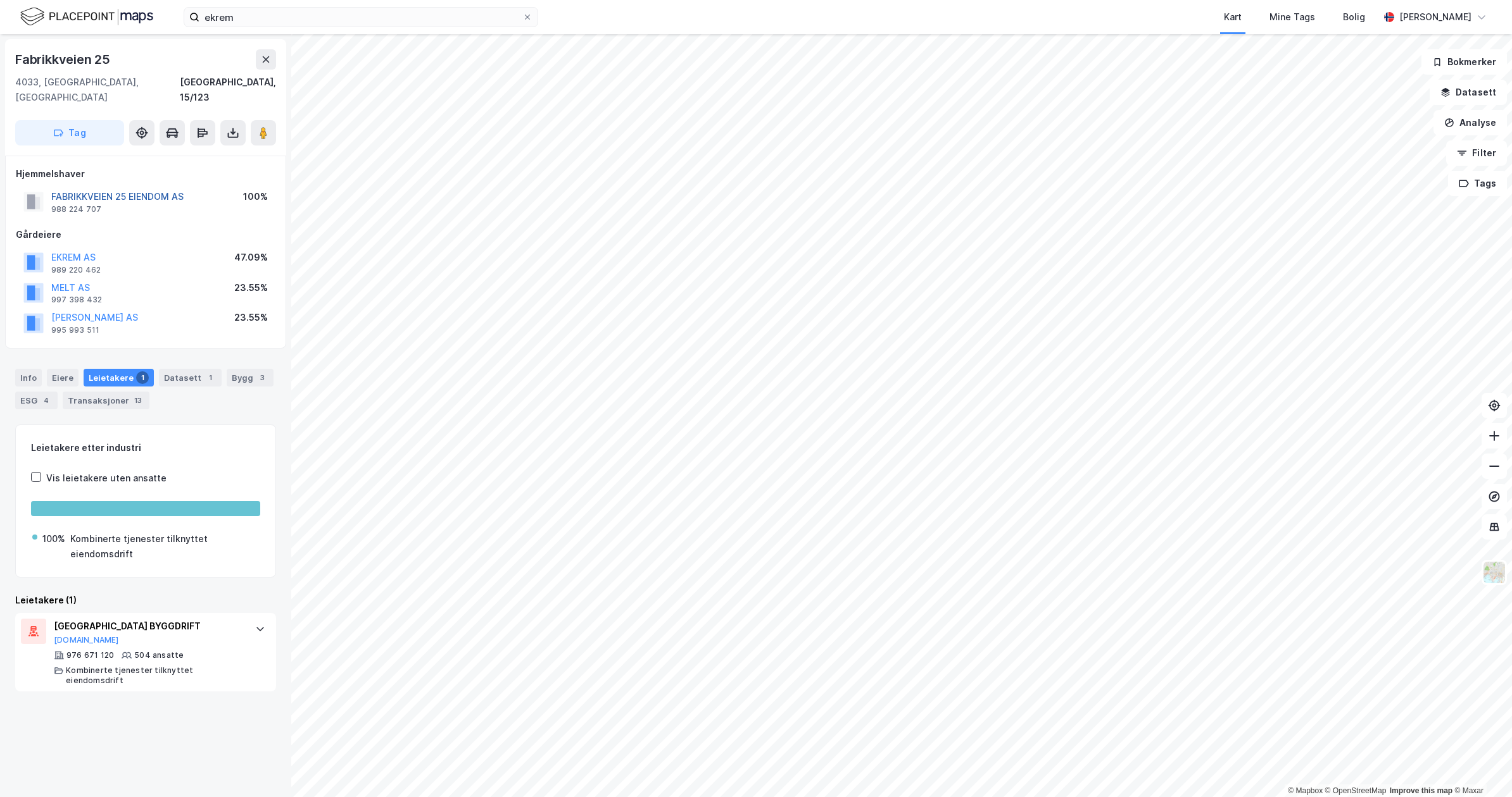
click at [0, 0] on button "FABRIKKVEIEN 25 EIENDOM AS" at bounding box center [0, 0] width 0 height 0
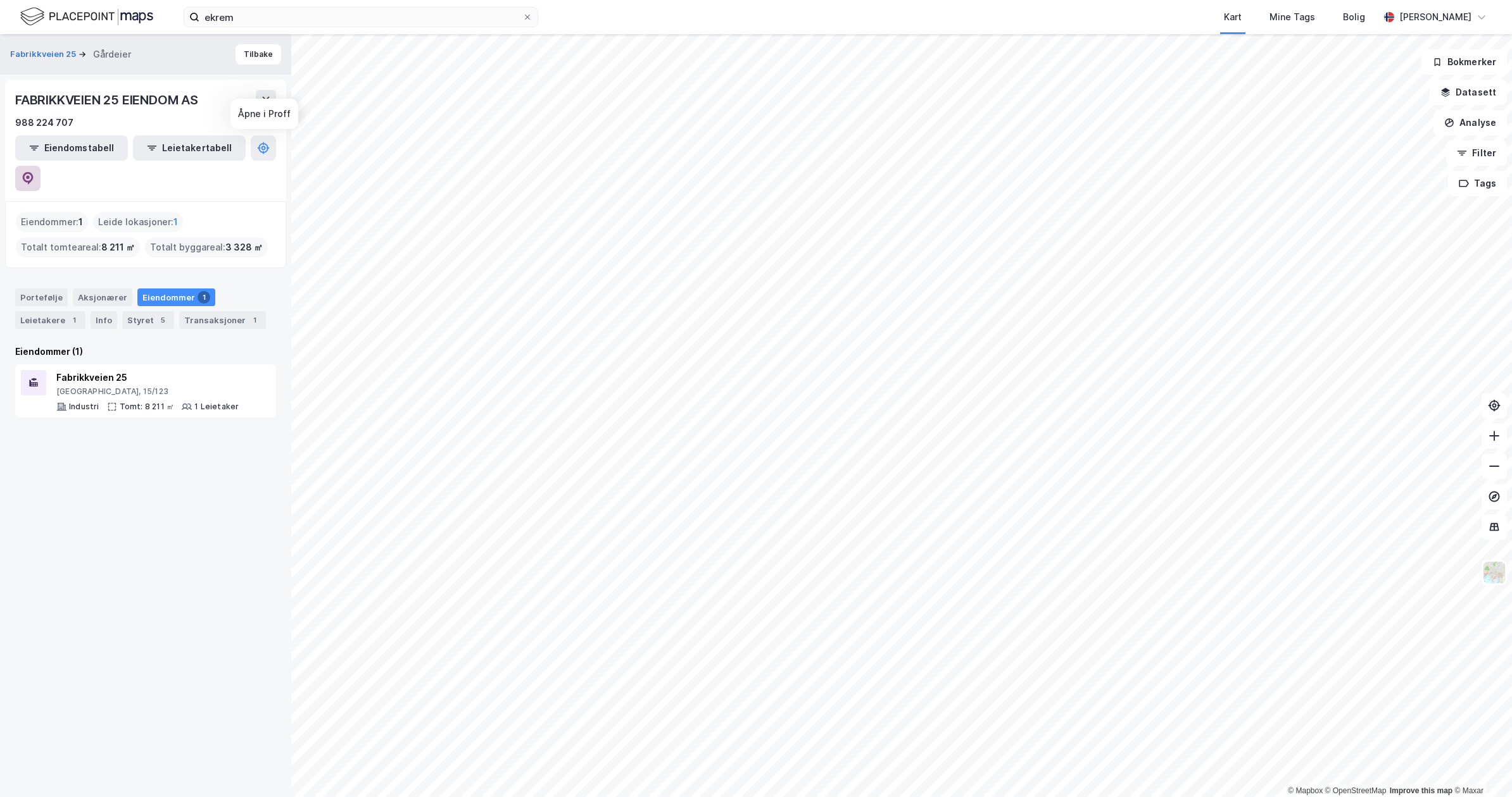
click at [34, 172] on icon at bounding box center [28, 179] width 13 height 13
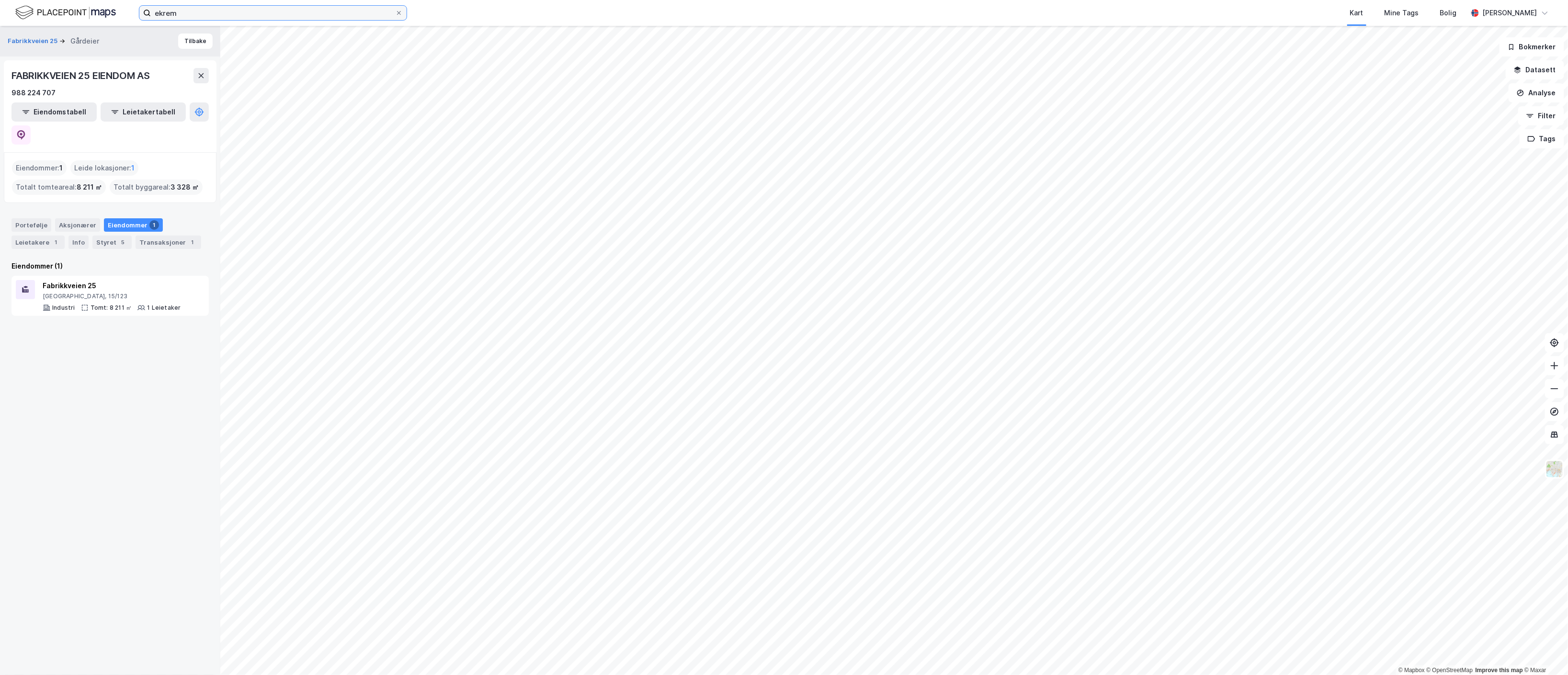
click at [311, 13] on input "ekrem" at bounding box center [273, 13] width 245 height 14
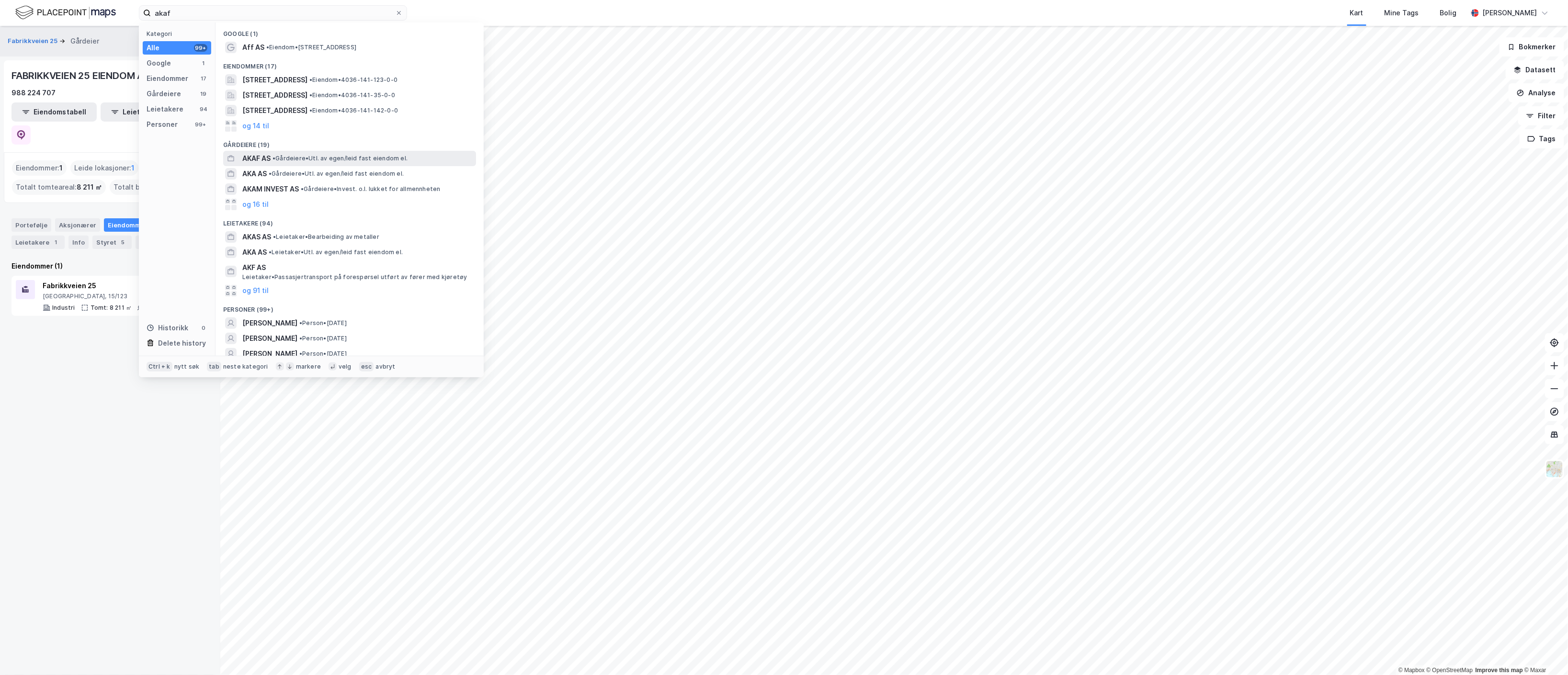
click at [286, 157] on span "• Gårdeiere • Utl. av egen/leid fast eiendom el." at bounding box center [340, 159] width 135 height 8
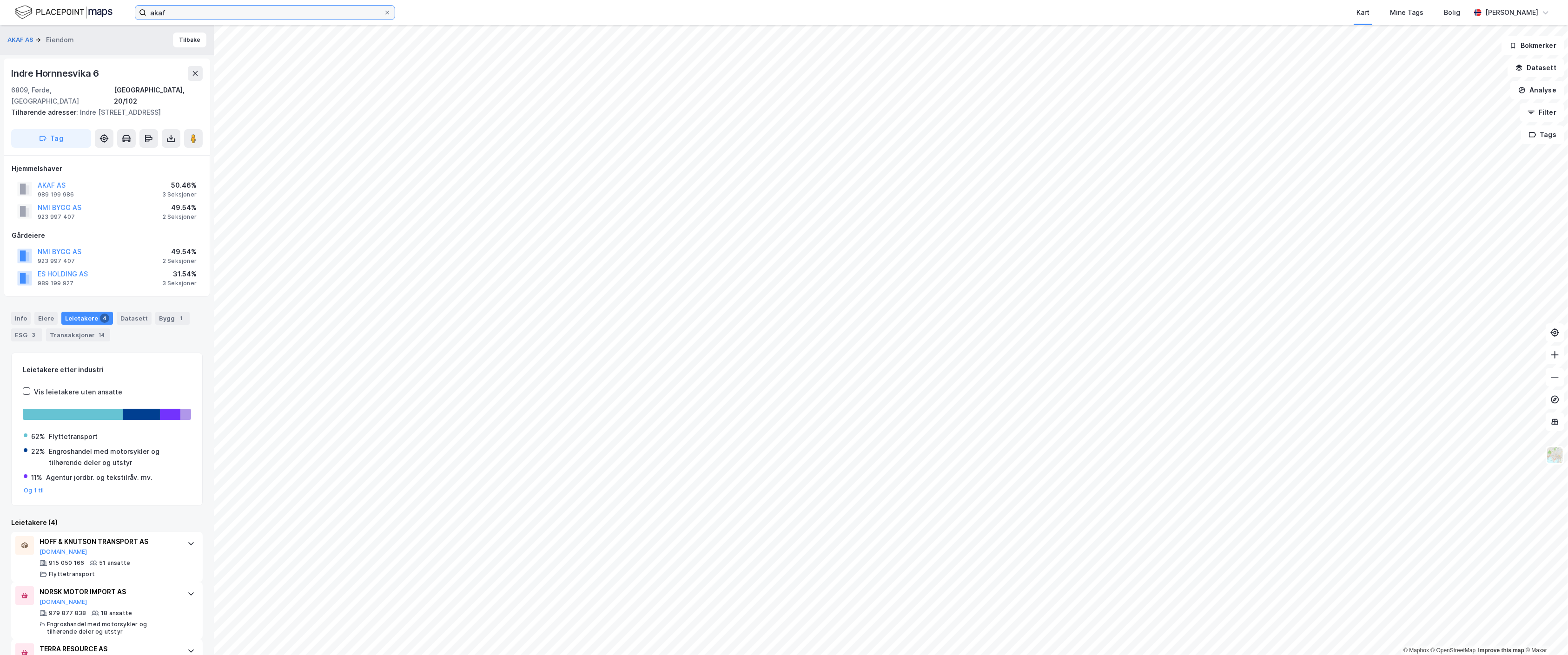
click at [345, 18] on input "akaf" at bounding box center [265, 12] width 237 height 14
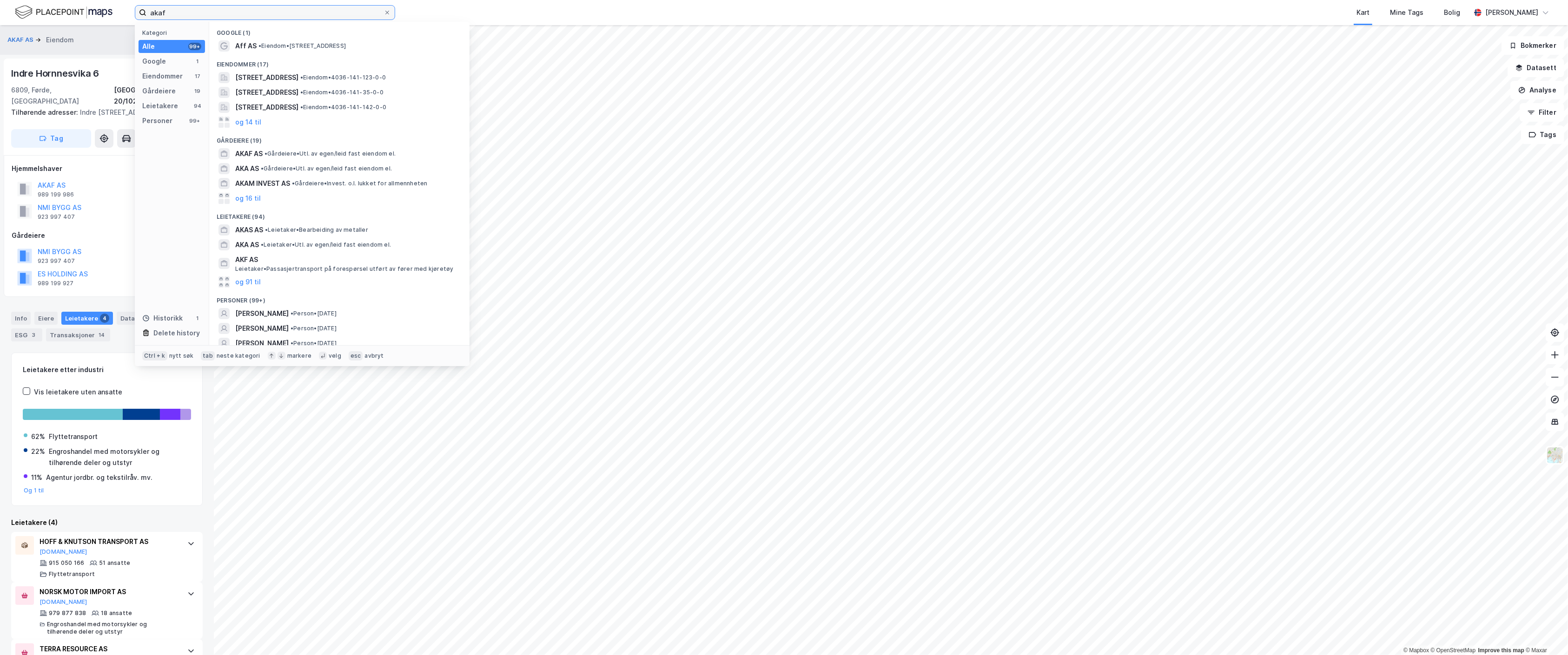
paste input "[PERSON_NAME] AS"
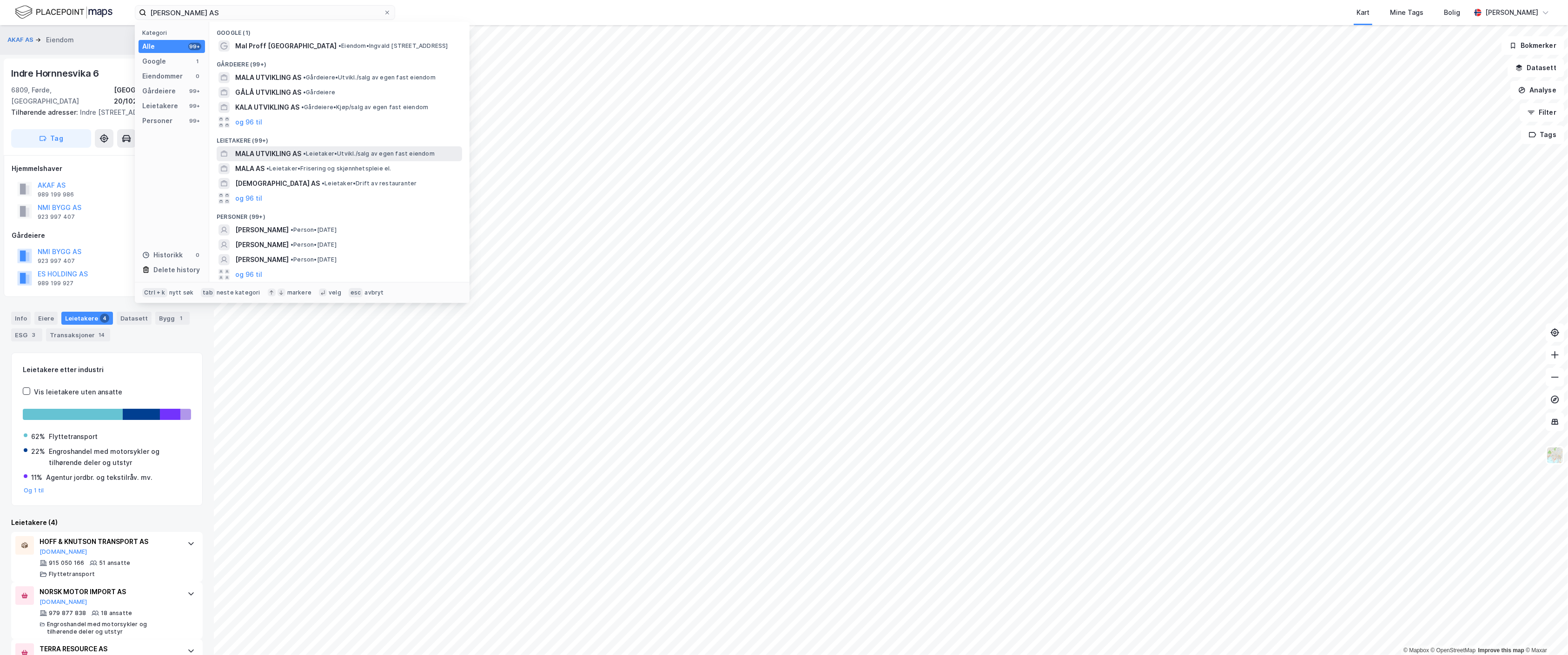
click at [328, 148] on div "MALA UTVIKLING AS • Leietaker • [GEOGRAPHIC_DATA]/salg av egen fast eiendom" at bounding box center [347, 154] width 225 height 11
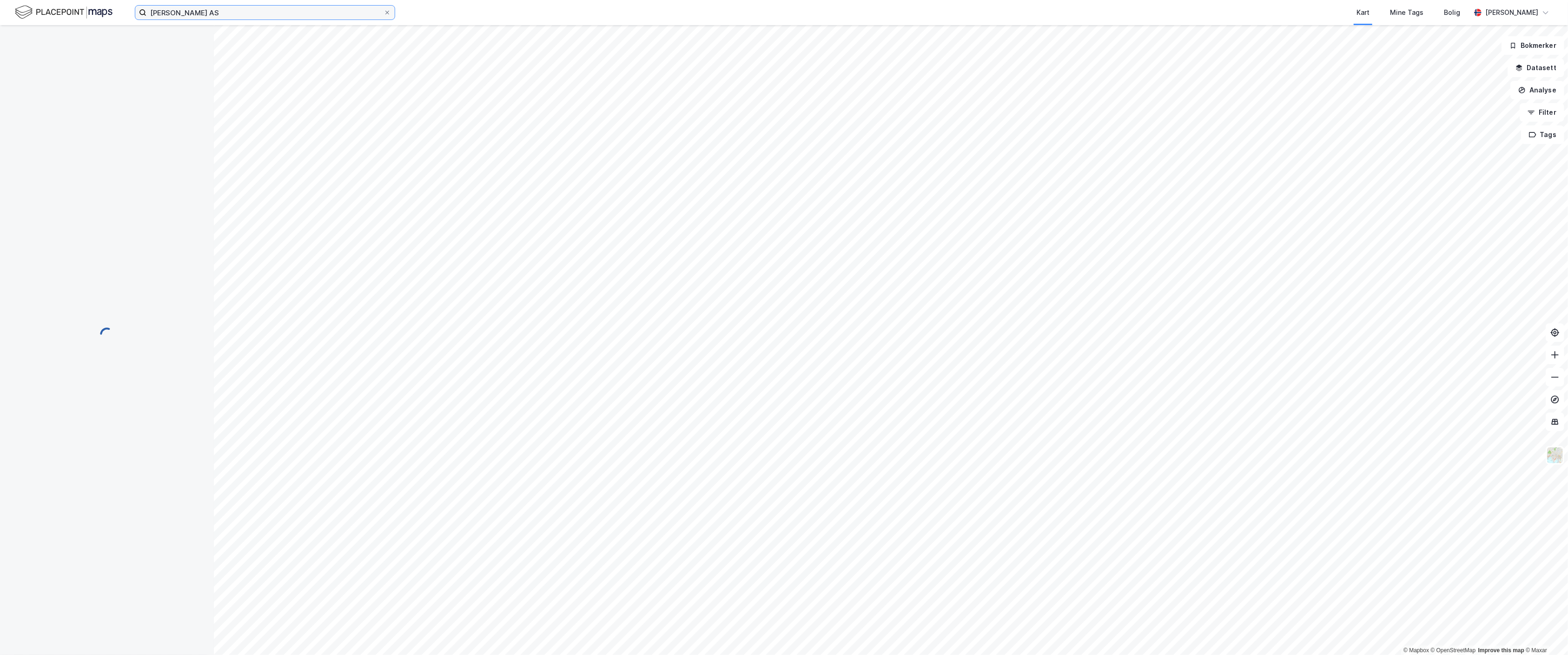
click at [269, 10] on input "[PERSON_NAME] AS" at bounding box center [265, 12] width 237 height 14
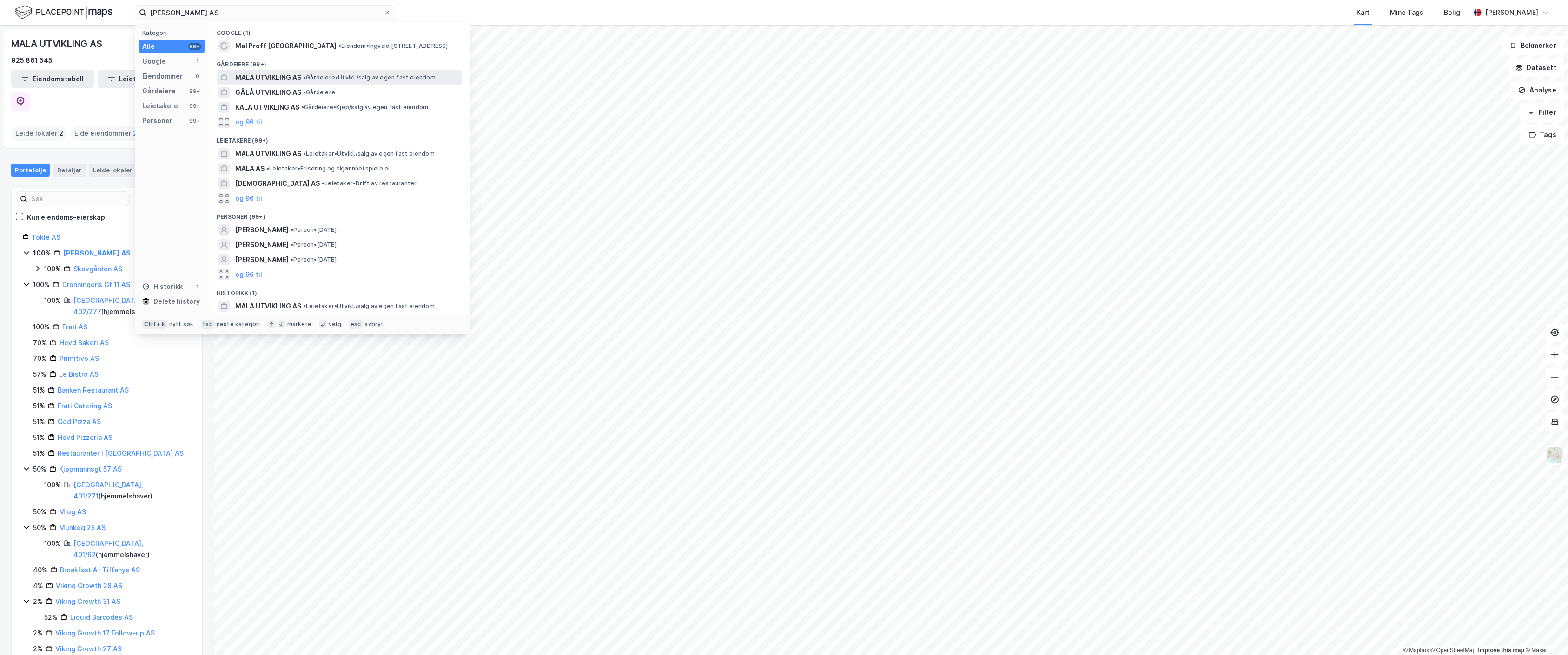
click at [284, 78] on span "MALA UTVIKLING AS" at bounding box center [268, 77] width 66 height 11
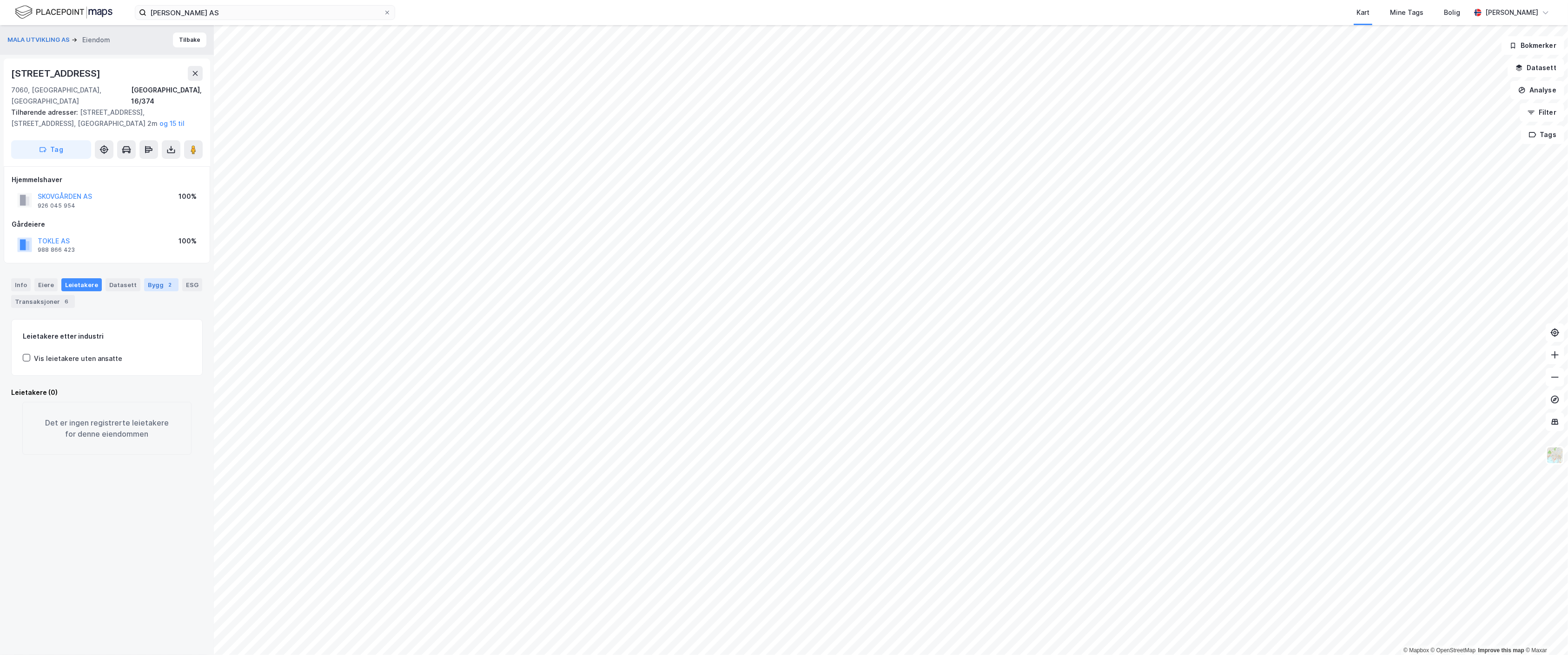
click at [156, 278] on div "Bygg 2" at bounding box center [161, 284] width 34 height 13
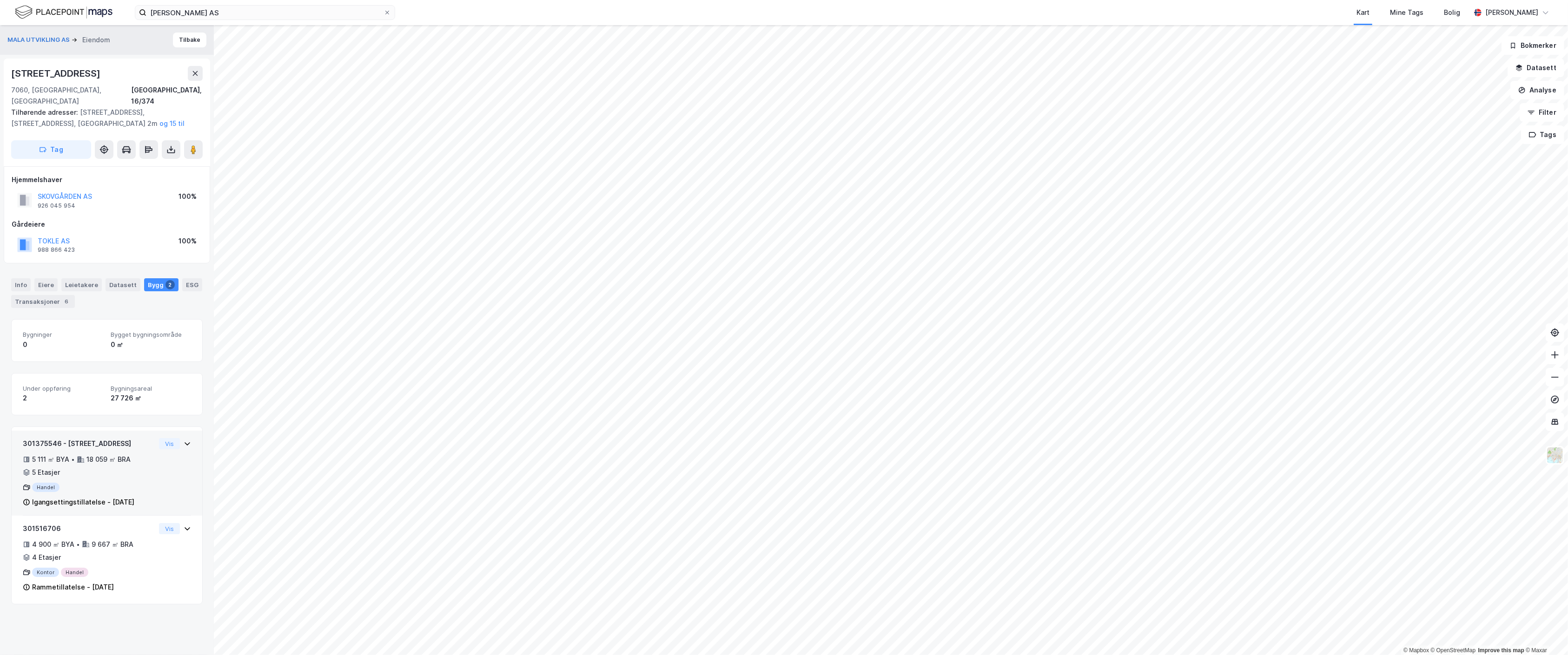
click at [139, 457] on div "5 111 ㎡ BYA • 18 059 ㎡ BRA • 5 Etasjer" at bounding box center [89, 466] width 133 height 24
click at [166, 438] on button "Vis" at bounding box center [169, 444] width 21 height 11
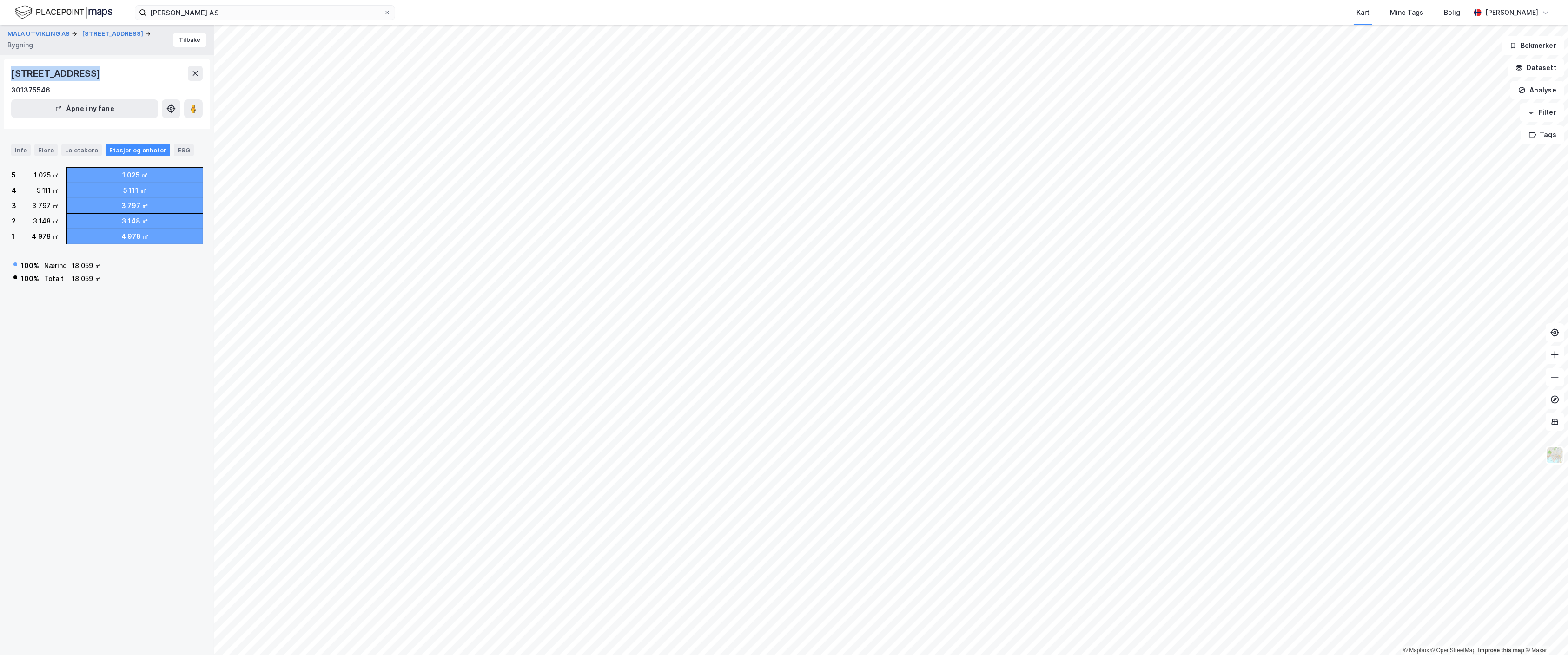
drag, startPoint x: 86, startPoint y: 73, endPoint x: 10, endPoint y: 75, distance: 76.0
click at [10, 75] on div "[STREET_ADDRESS] 301375546 Åpne i ny fane" at bounding box center [107, 94] width 207 height 70
click at [352, 14] on input "[PERSON_NAME] AS" at bounding box center [265, 12] width 237 height 14
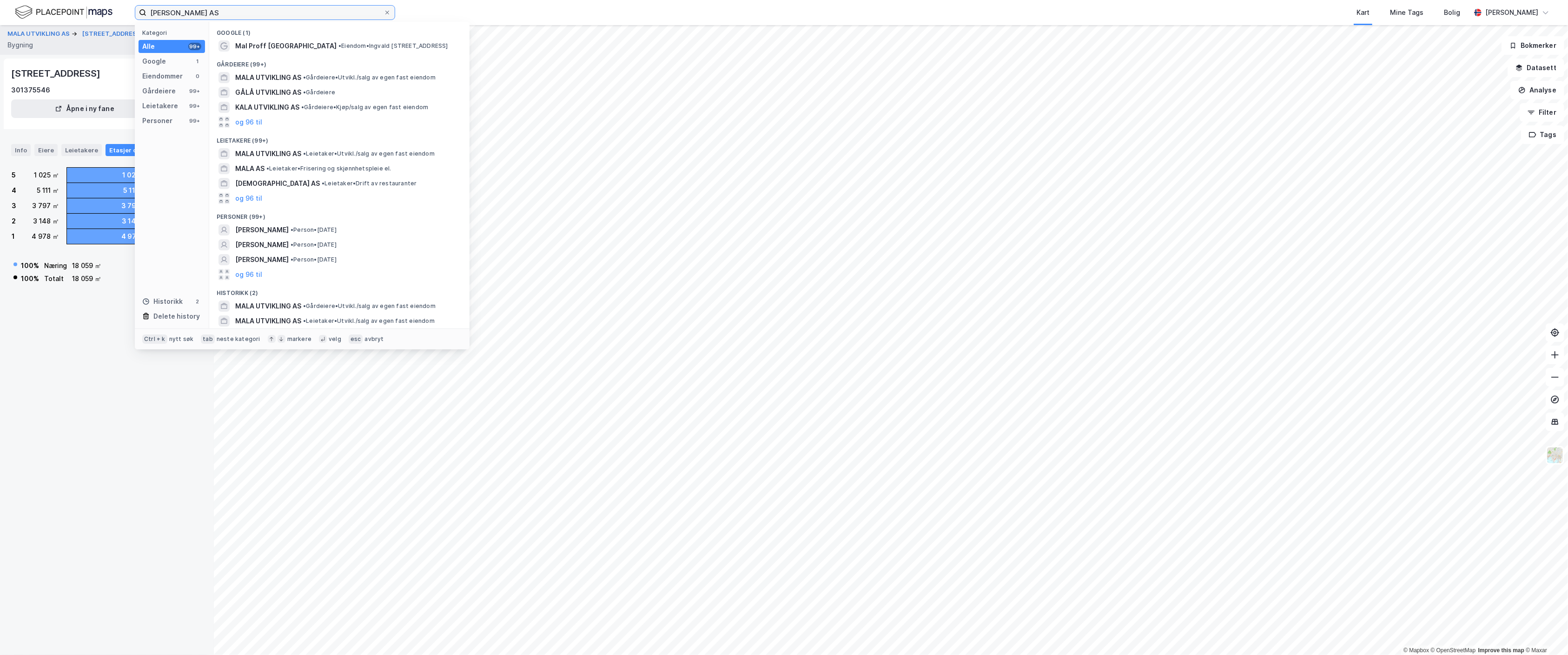
paste input "1/349"
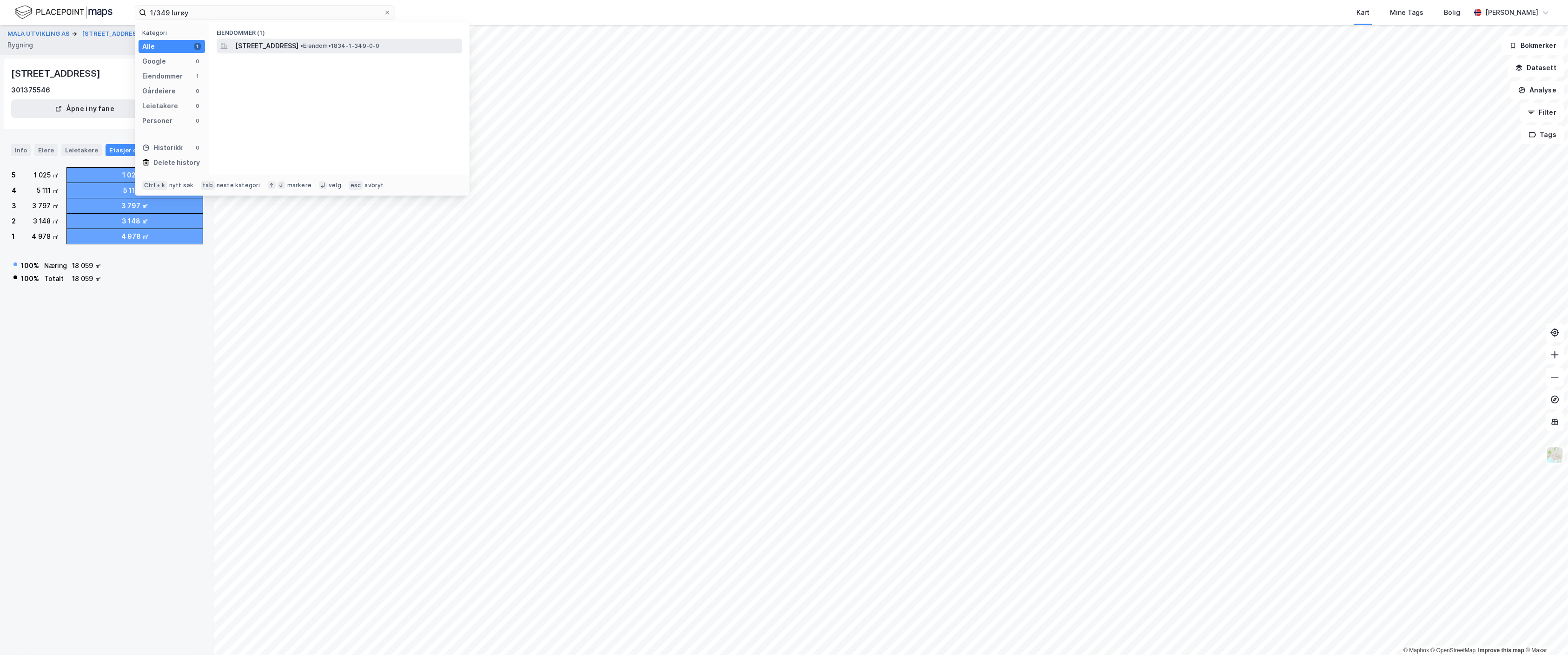
click at [298, 47] on span "[STREET_ADDRESS]" at bounding box center [267, 46] width 63 height 11
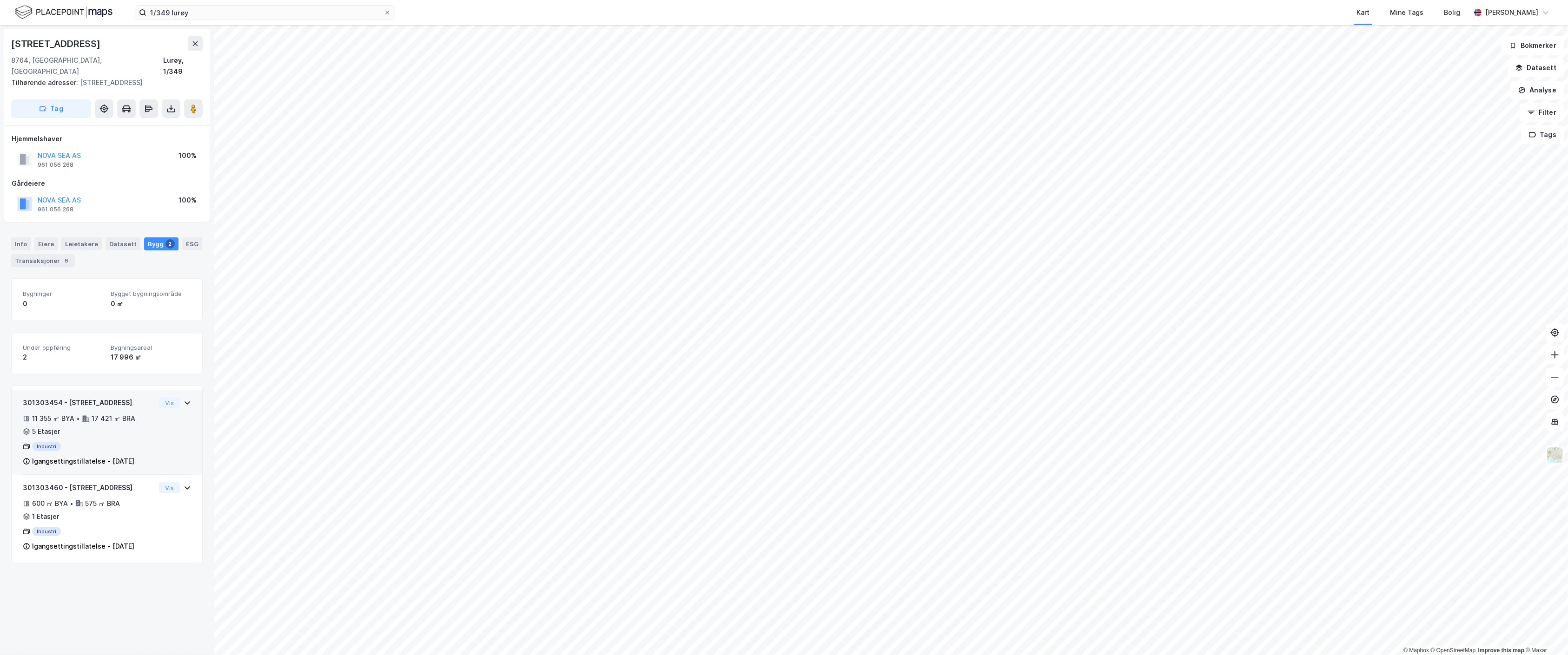
click at [139, 417] on div "11 355 ㎡ BYA • 17 421 ㎡ BRA • 5 Etasjer" at bounding box center [89, 425] width 133 height 24
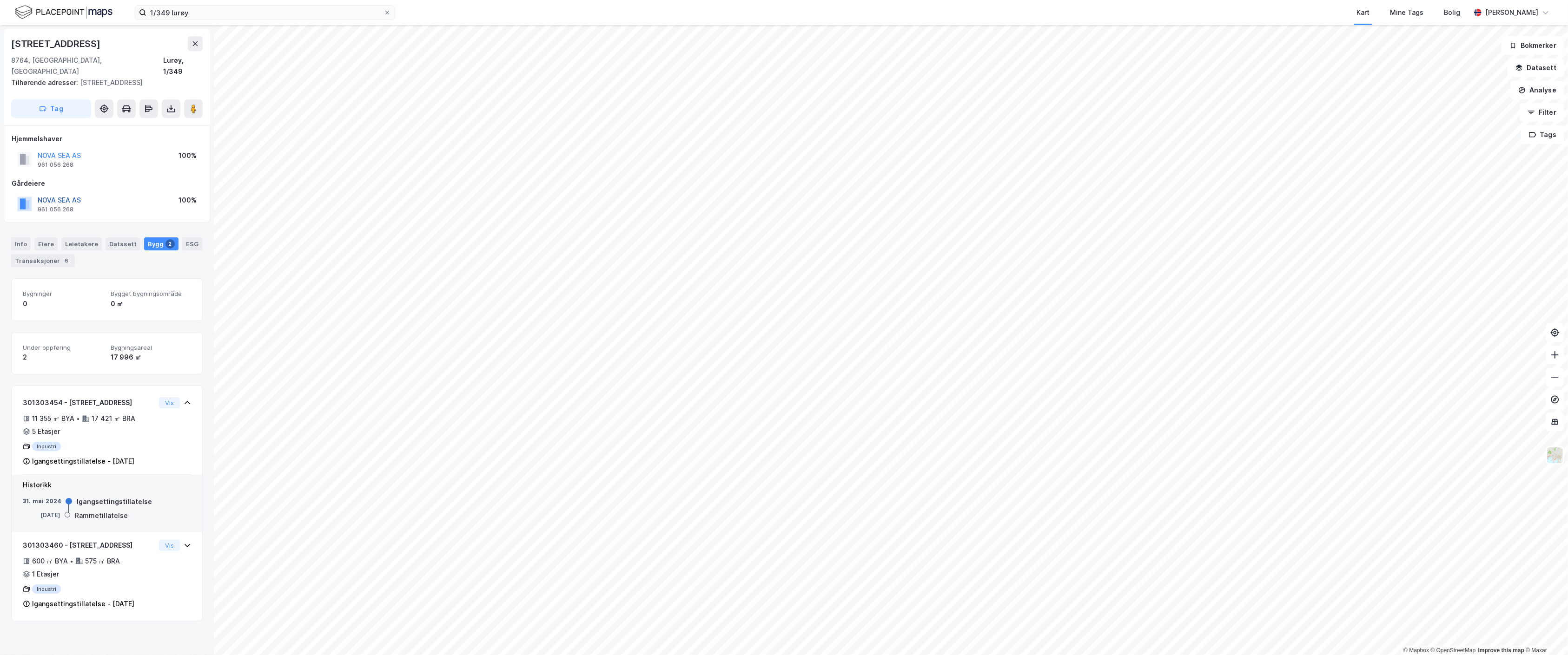
click at [0, 0] on button "NOVA SEA AS" at bounding box center [0, 0] width 0 height 0
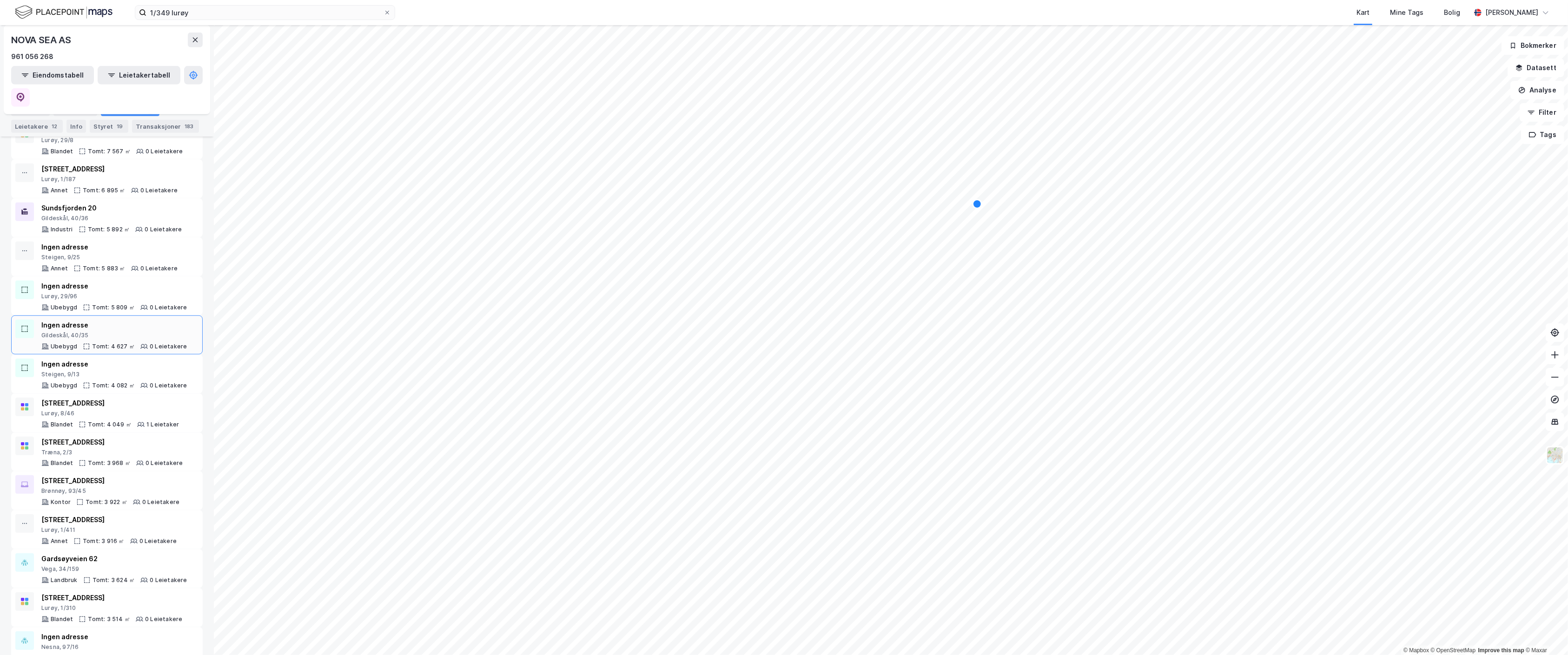
scroll to position [805, 0]
click at [321, 4] on div "1/349 lurøy Kart Mine Tags Bolig [PERSON_NAME]" at bounding box center [784, 12] width 1568 height 25
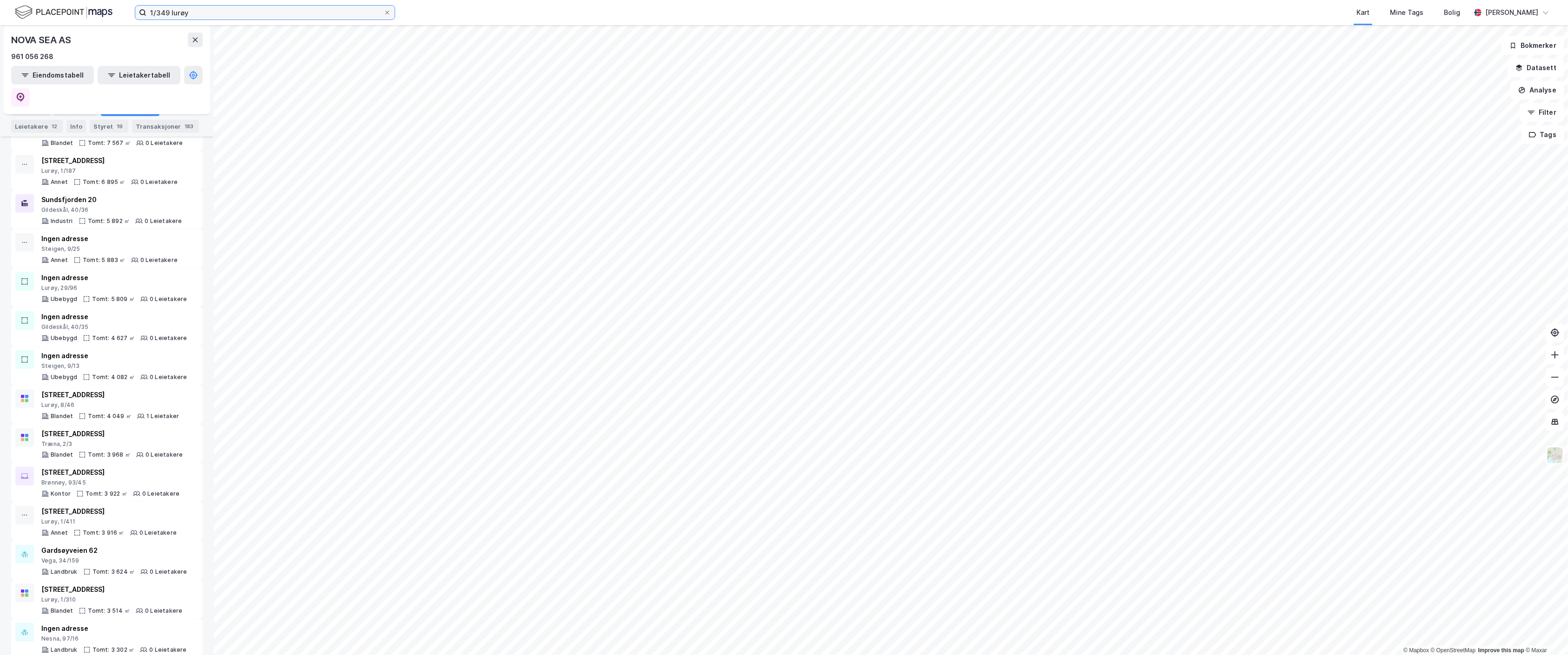
click at [321, 10] on input "1/349 lurøy" at bounding box center [265, 12] width 237 height 14
paste input "223/89"
type input "223/89 ringsaker"
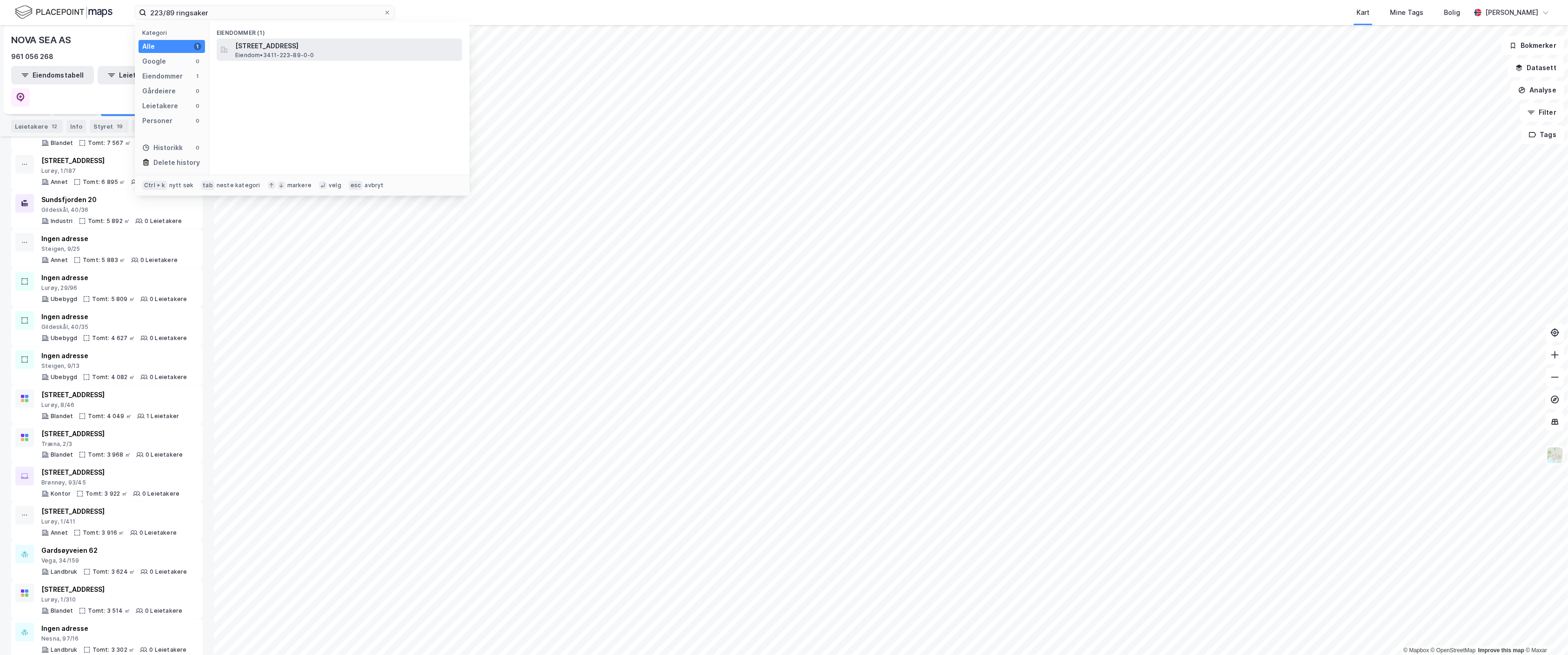
click at [321, 53] on div "[STREET_ADDRESS] Eiendom • 3411-223-89-0-0" at bounding box center [347, 49] width 225 height 18
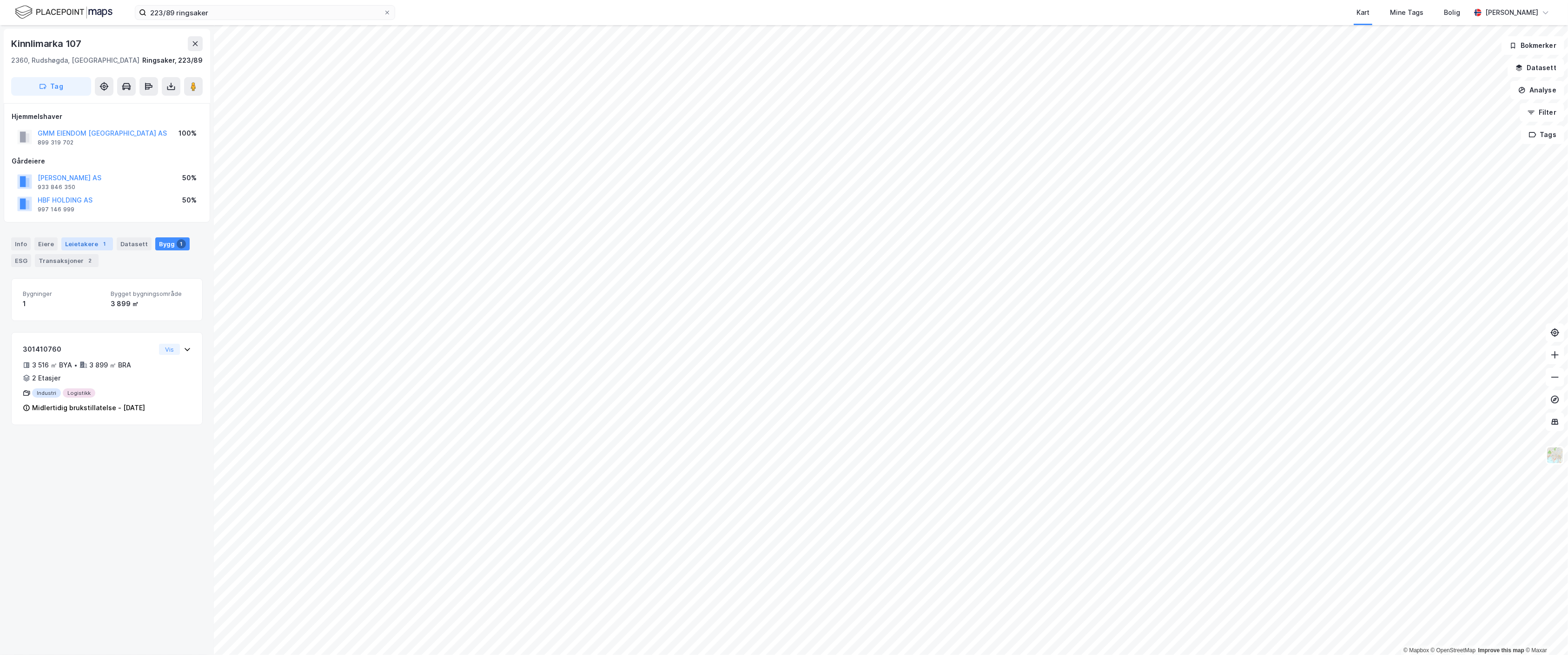
click at [84, 245] on div "Leietakere 1" at bounding box center [87, 243] width 51 height 13
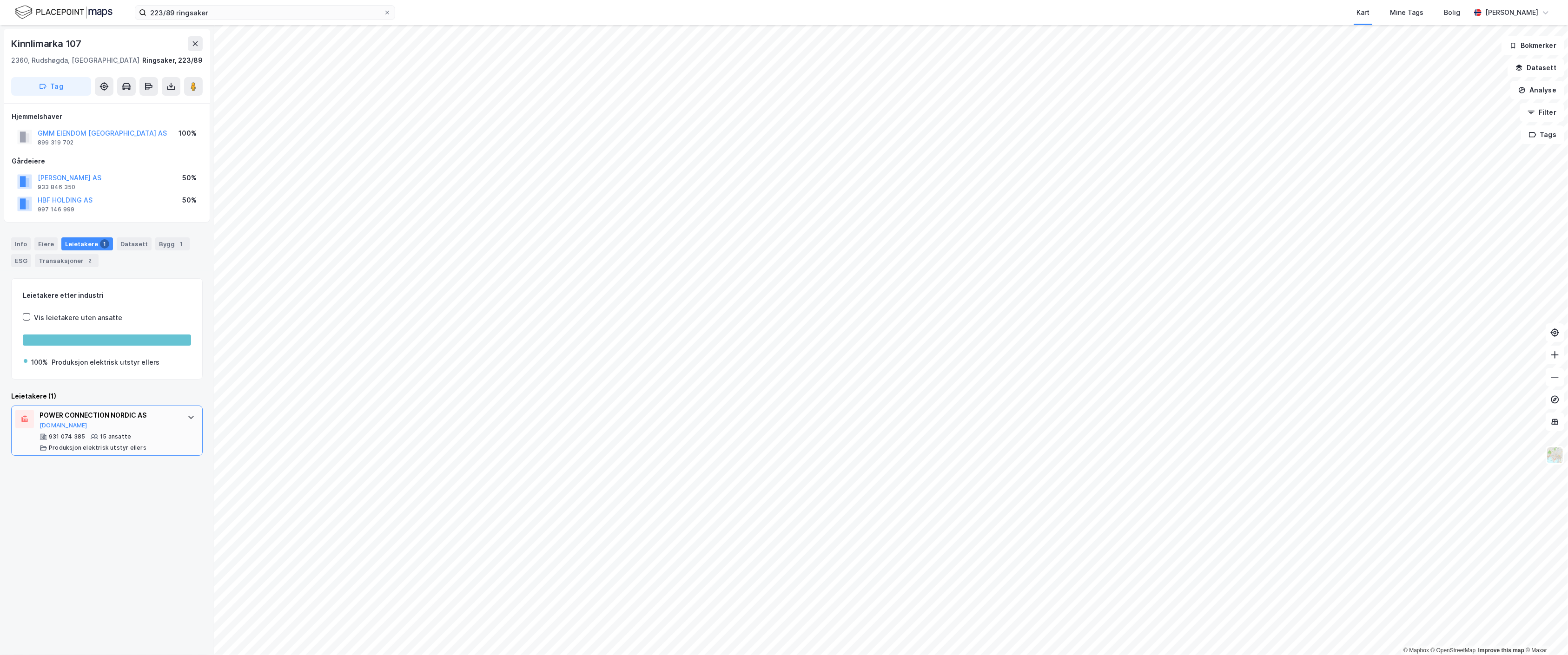
click at [140, 431] on div "POWER CONNECTION NORDIC AS [DOMAIN_NAME] 931 074 385 15 ansatte Produksjon elek…" at bounding box center [109, 431] width 139 height 42
click at [163, 248] on div "Bygg 1" at bounding box center [172, 243] width 34 height 13
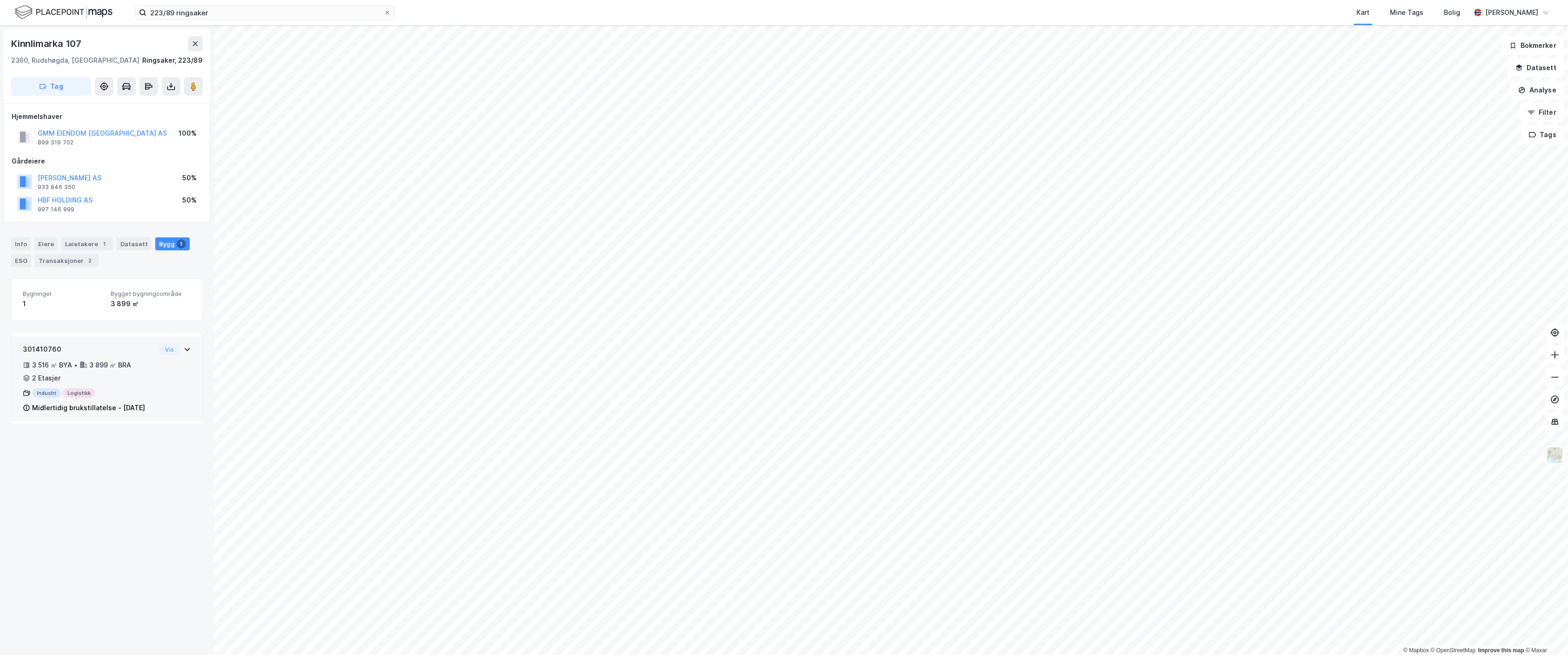
click at [178, 355] on div "Vis" at bounding box center [174, 349] width 32 height 11
click at [79, 245] on div "Leietakere 1" at bounding box center [87, 243] width 51 height 13
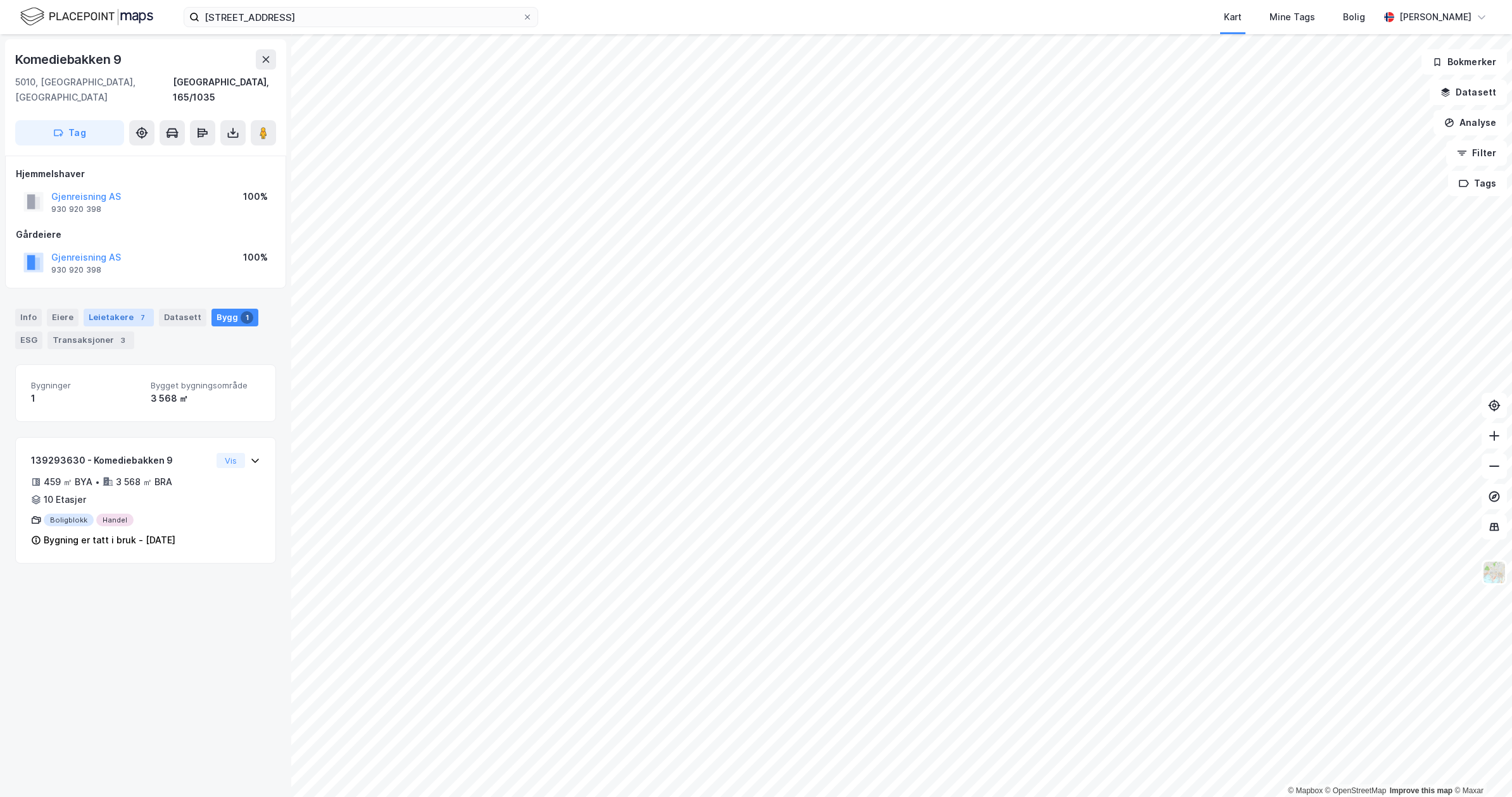
click at [116, 309] on div "Leietakere 7" at bounding box center [118, 317] width 70 height 18
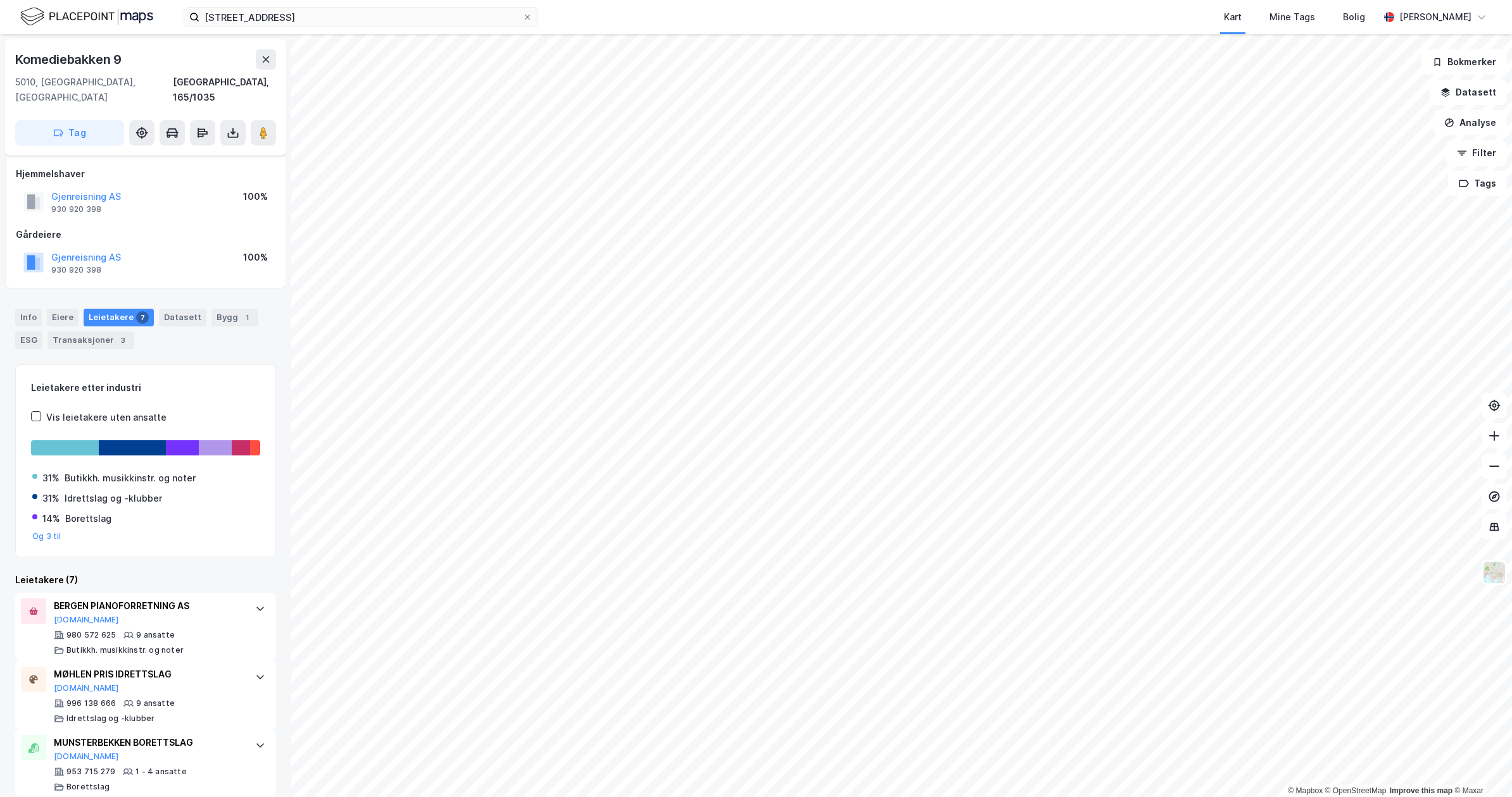
scroll to position [84, 0]
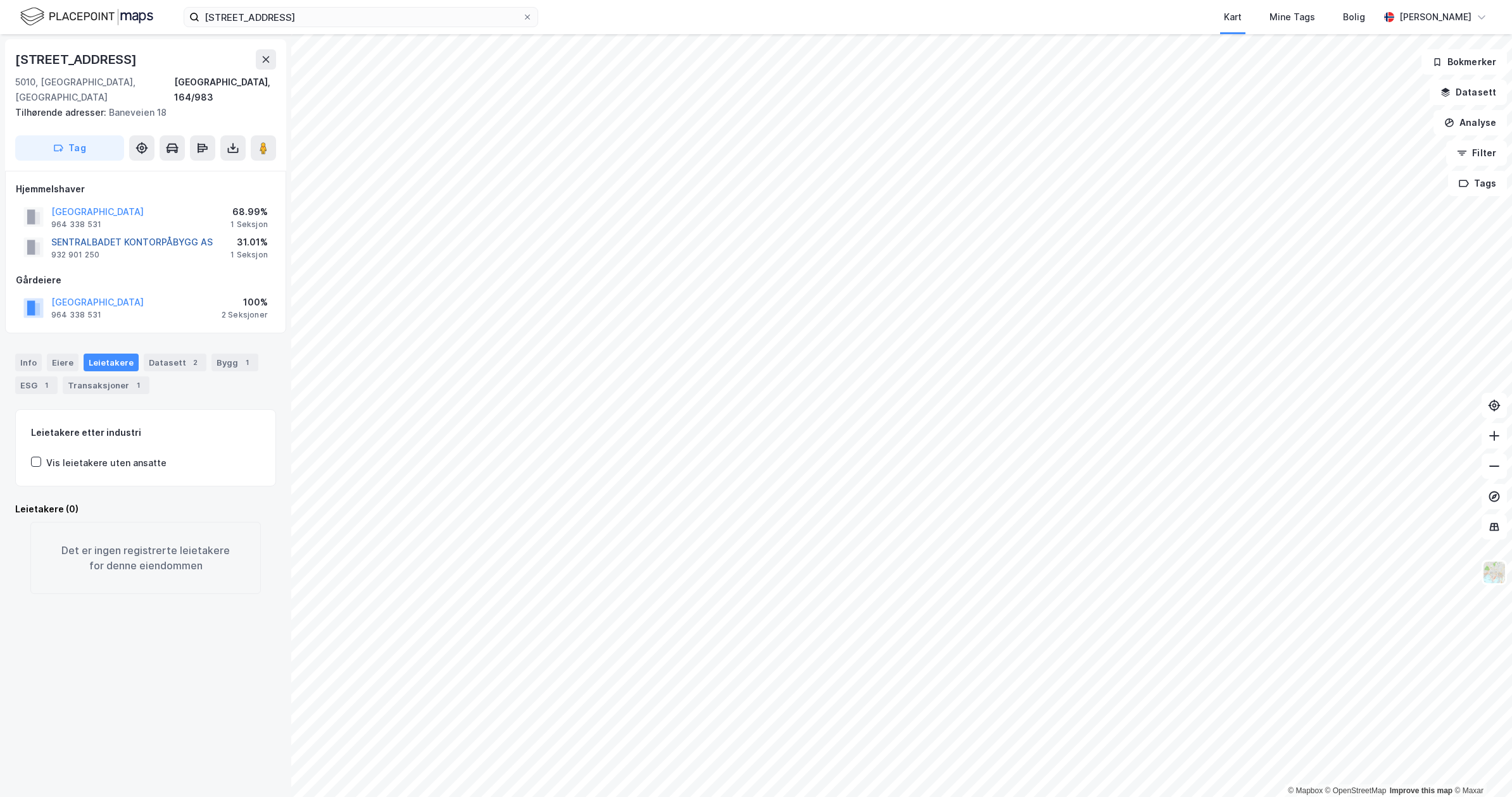
click at [0, 0] on button "SENTRALBADET KONTORPÅBYGG AS" at bounding box center [0, 0] width 0 height 0
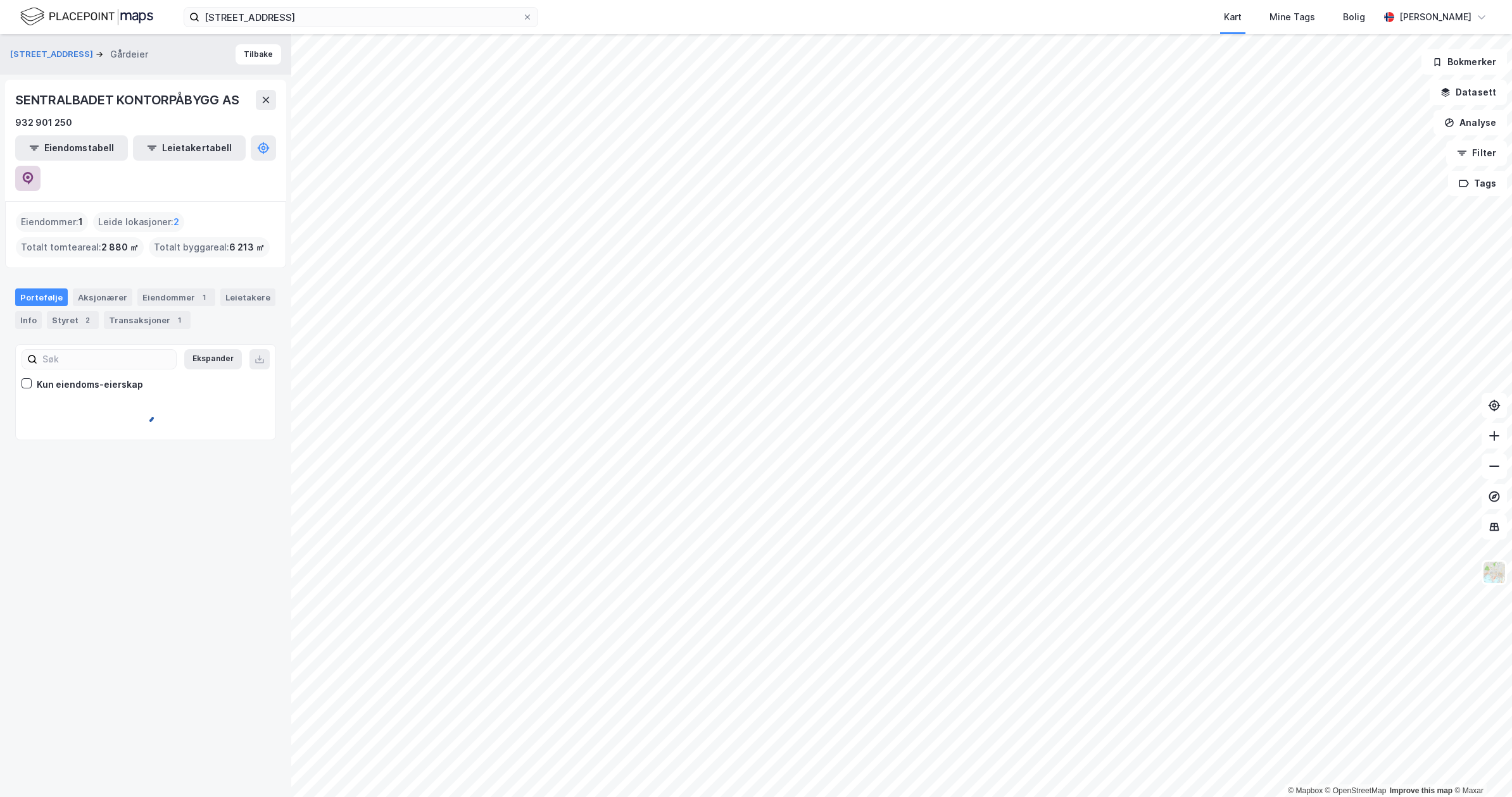
click at [41, 166] on button at bounding box center [27, 178] width 25 height 25
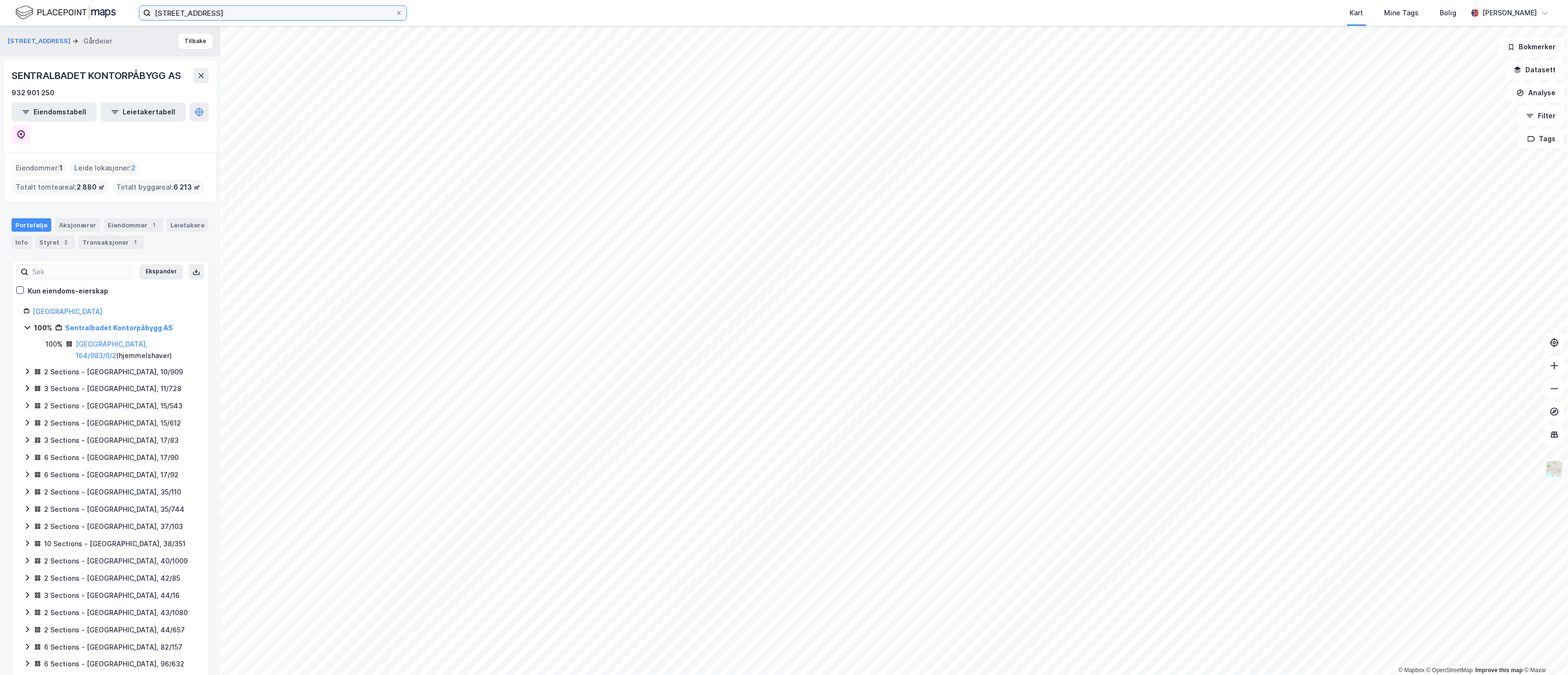
click at [346, 16] on input "baneveien 16 bergen" at bounding box center [273, 13] width 245 height 14
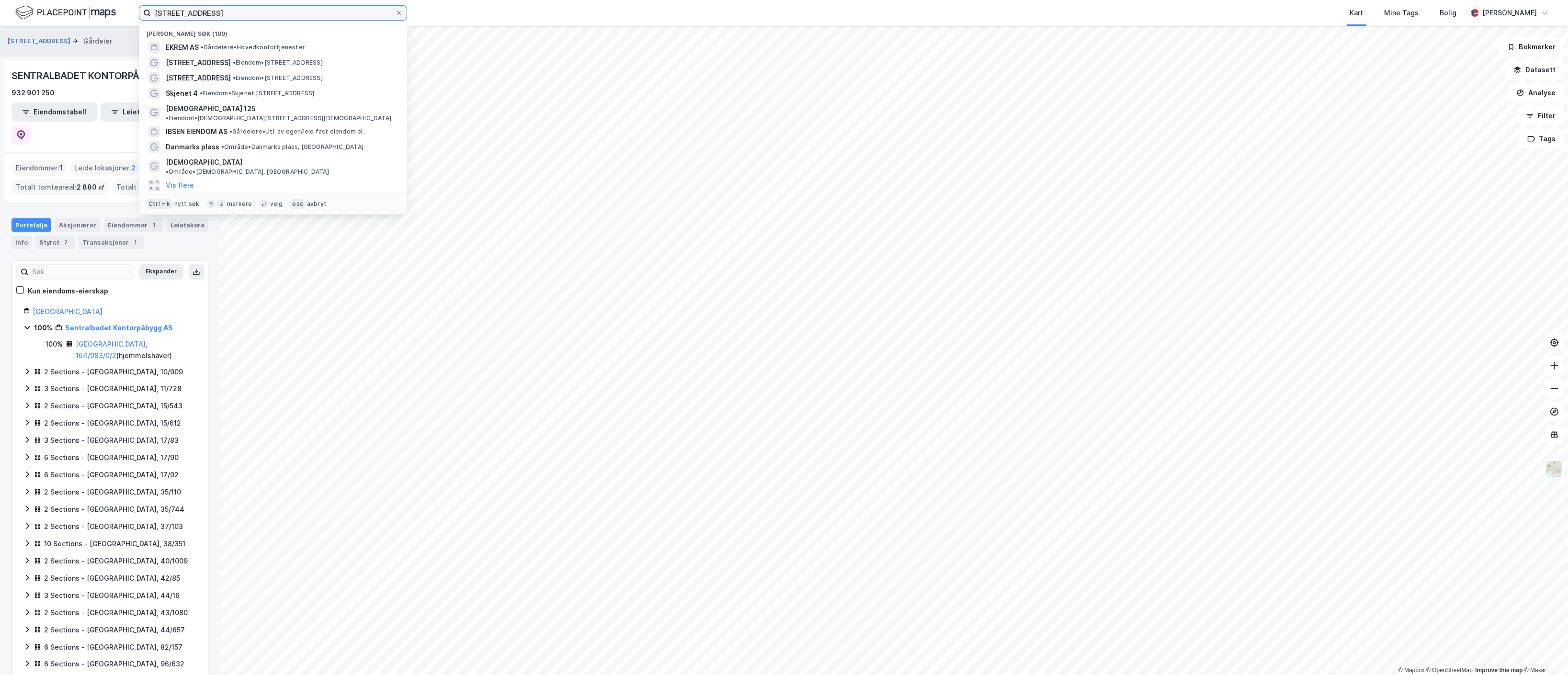
paste input "Frankendalsveien 101 AS"
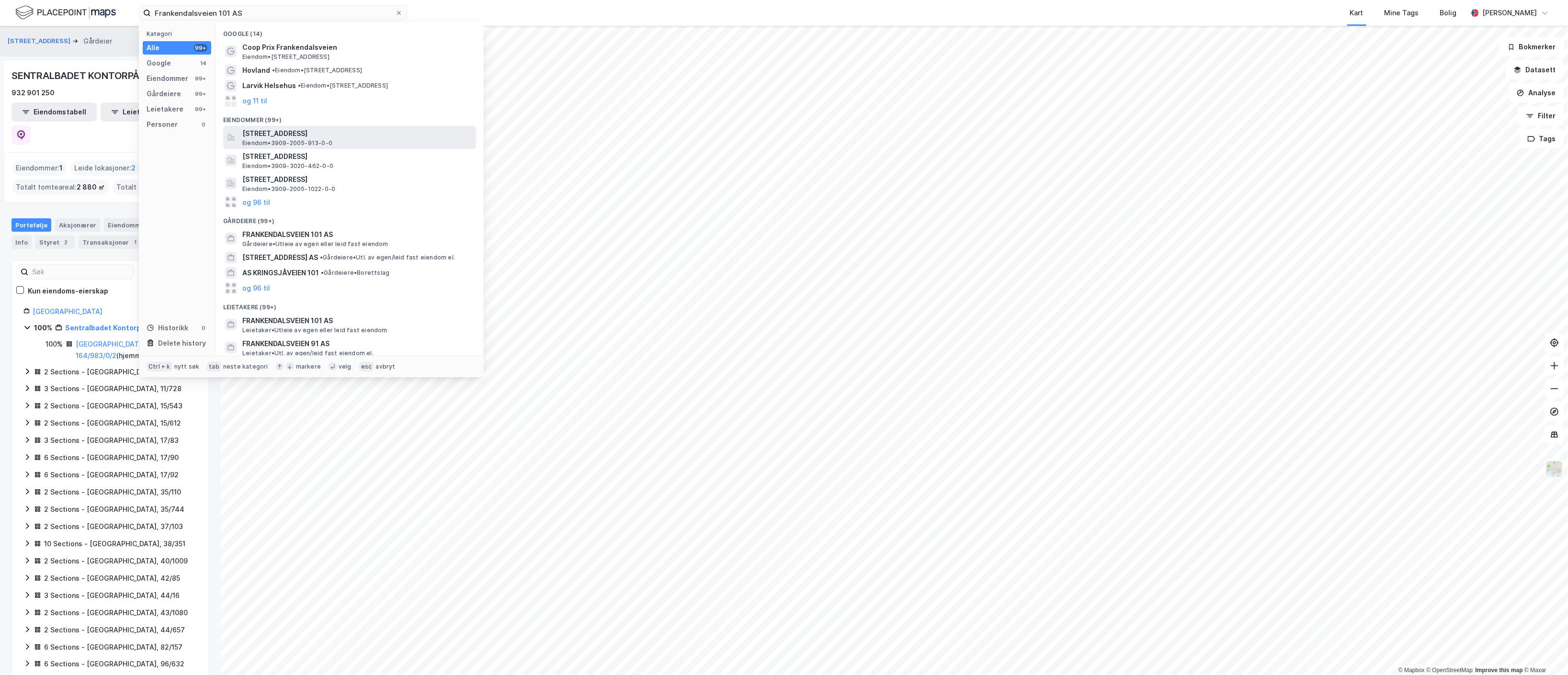
click at [316, 140] on span "Eiendom • 3909-2005-913-0-0" at bounding box center [288, 143] width 90 height 8
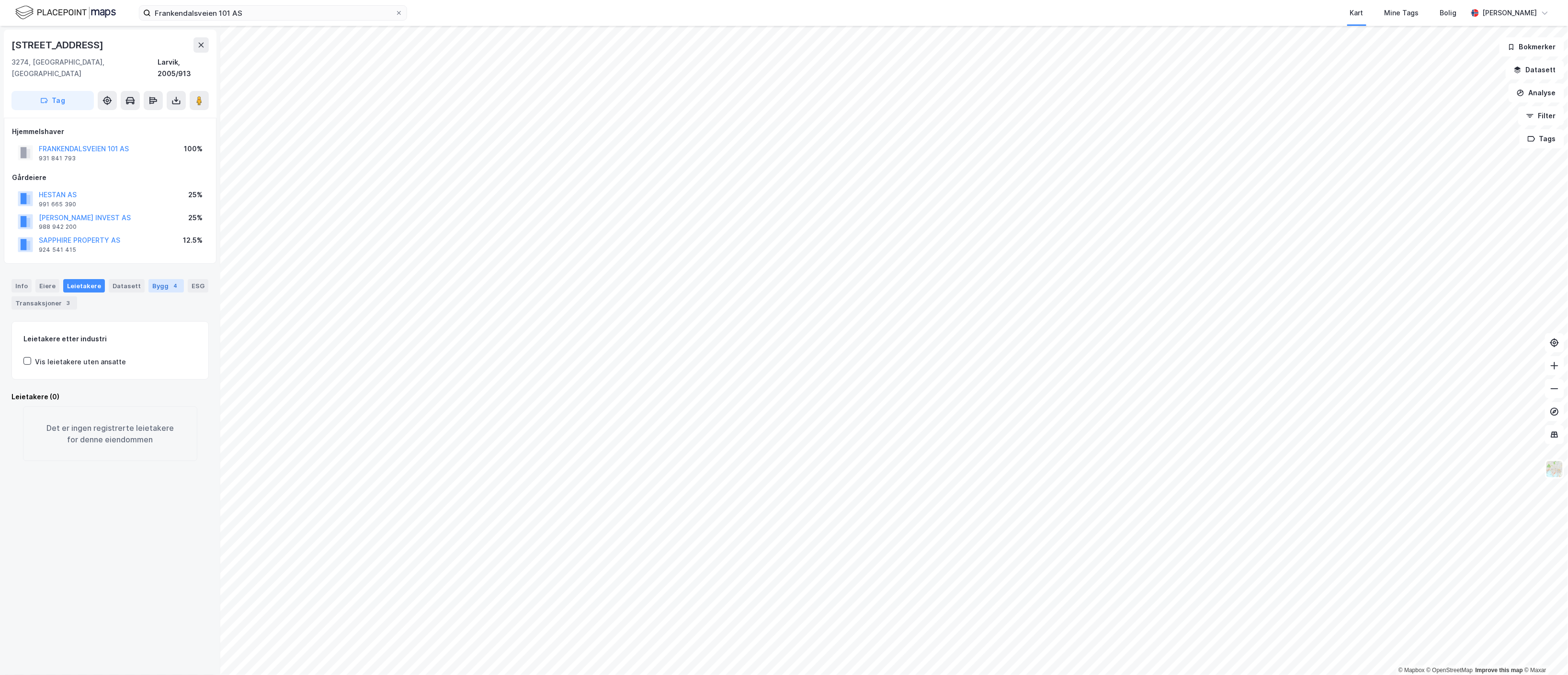
click at [150, 279] on div "Bygg 4" at bounding box center [166, 285] width 35 height 13
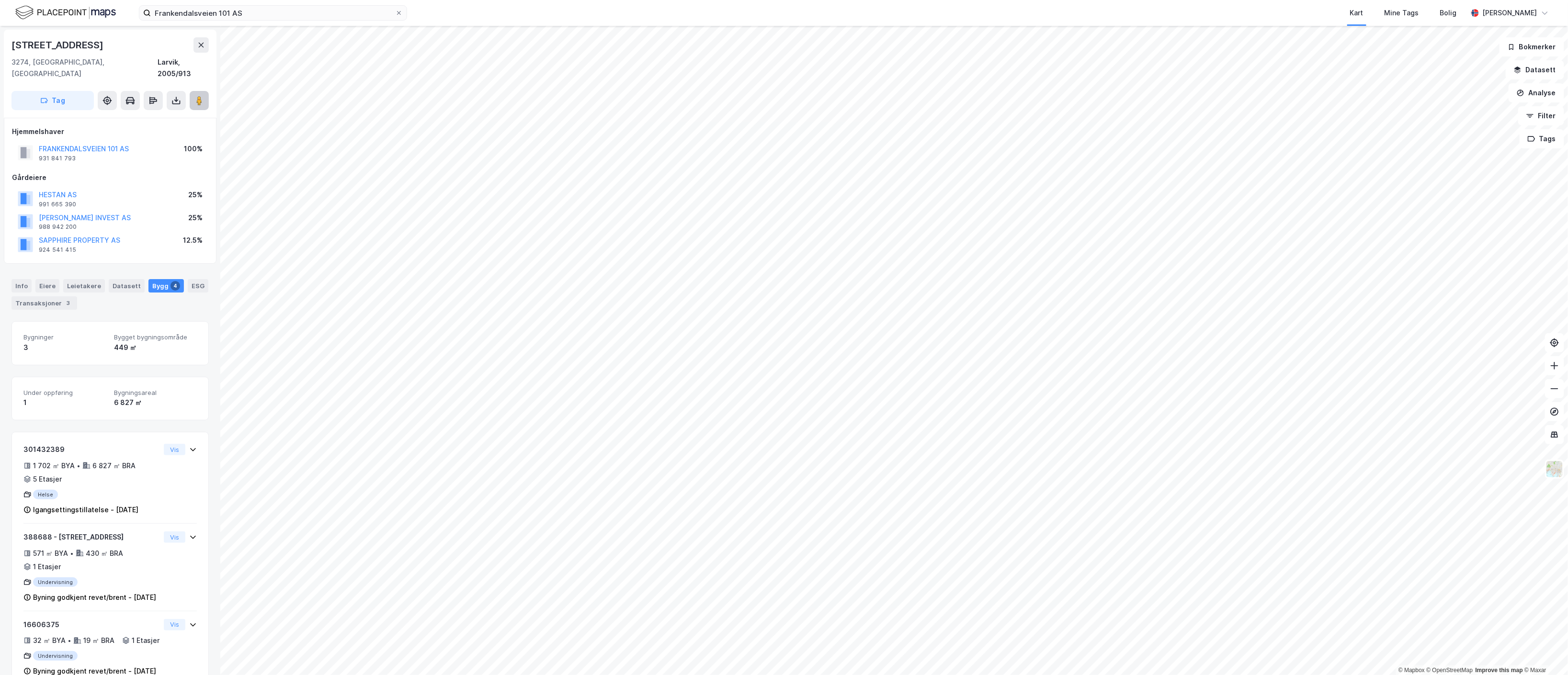
click at [206, 91] on button at bounding box center [199, 100] width 19 height 19
click at [320, 20] on input "Frankendalsveien 101 AS" at bounding box center [273, 13] width 245 height 14
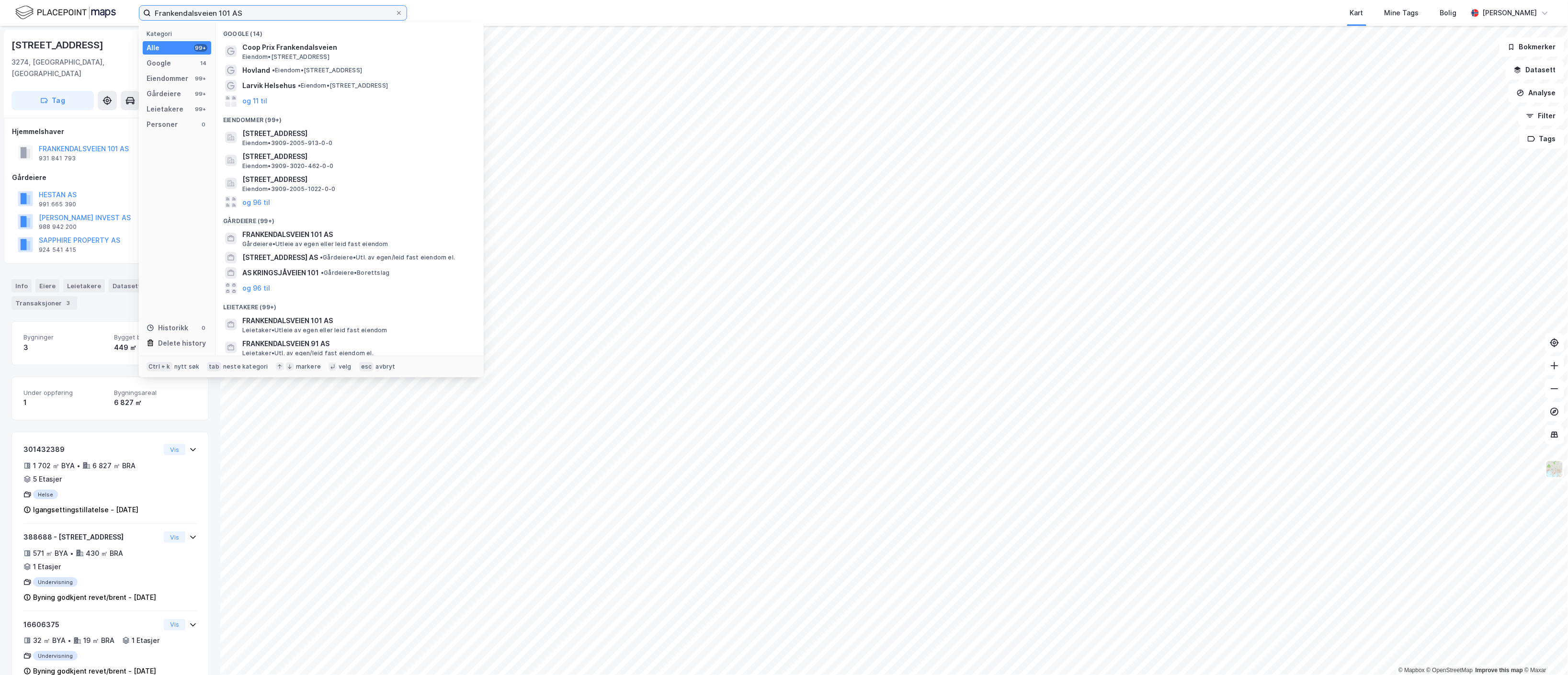
click at [320, 20] on input "Frankendalsveien 101 AS" at bounding box center [273, 13] width 245 height 14
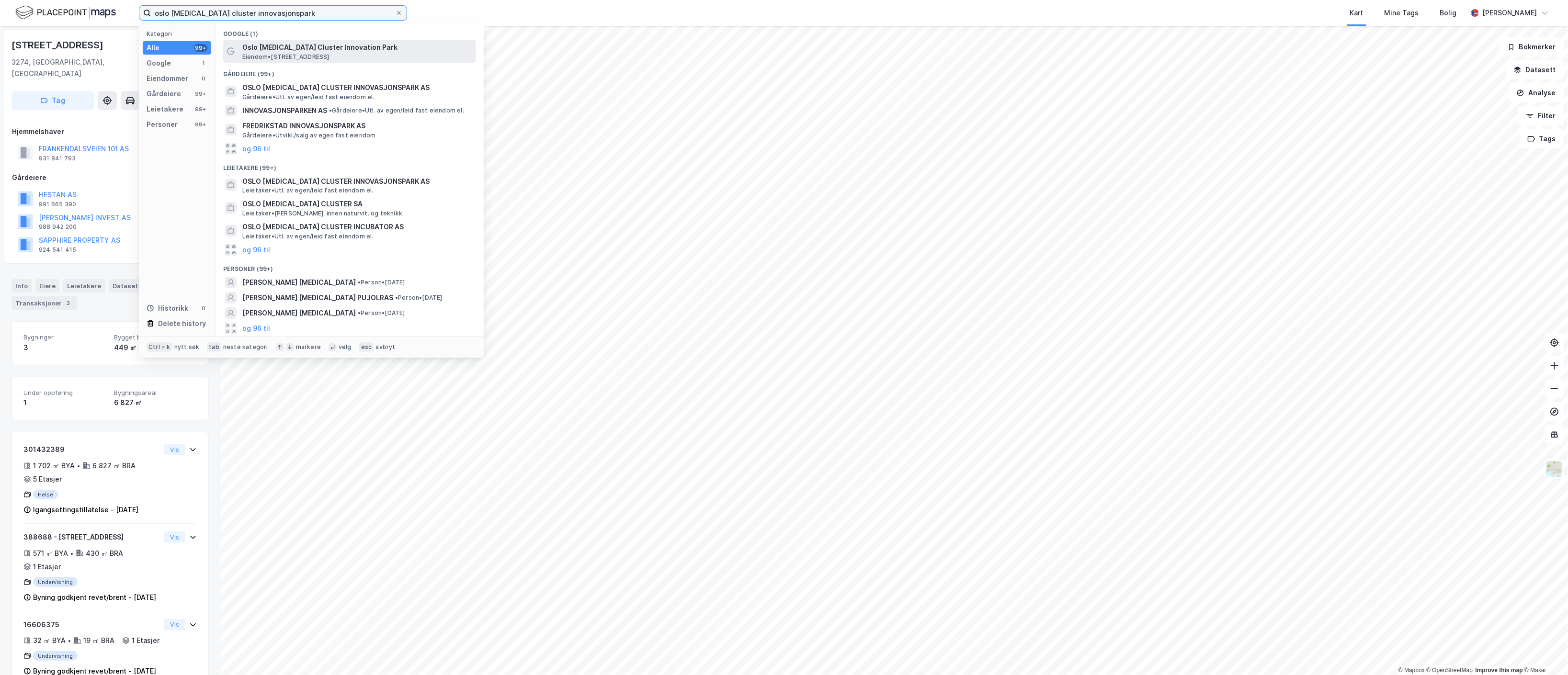
type input "oslo cancer cluster innovasjonspark"
click at [320, 50] on span "Oslo [MEDICAL_DATA] Cluster Innovation Park" at bounding box center [357, 47] width 230 height 11
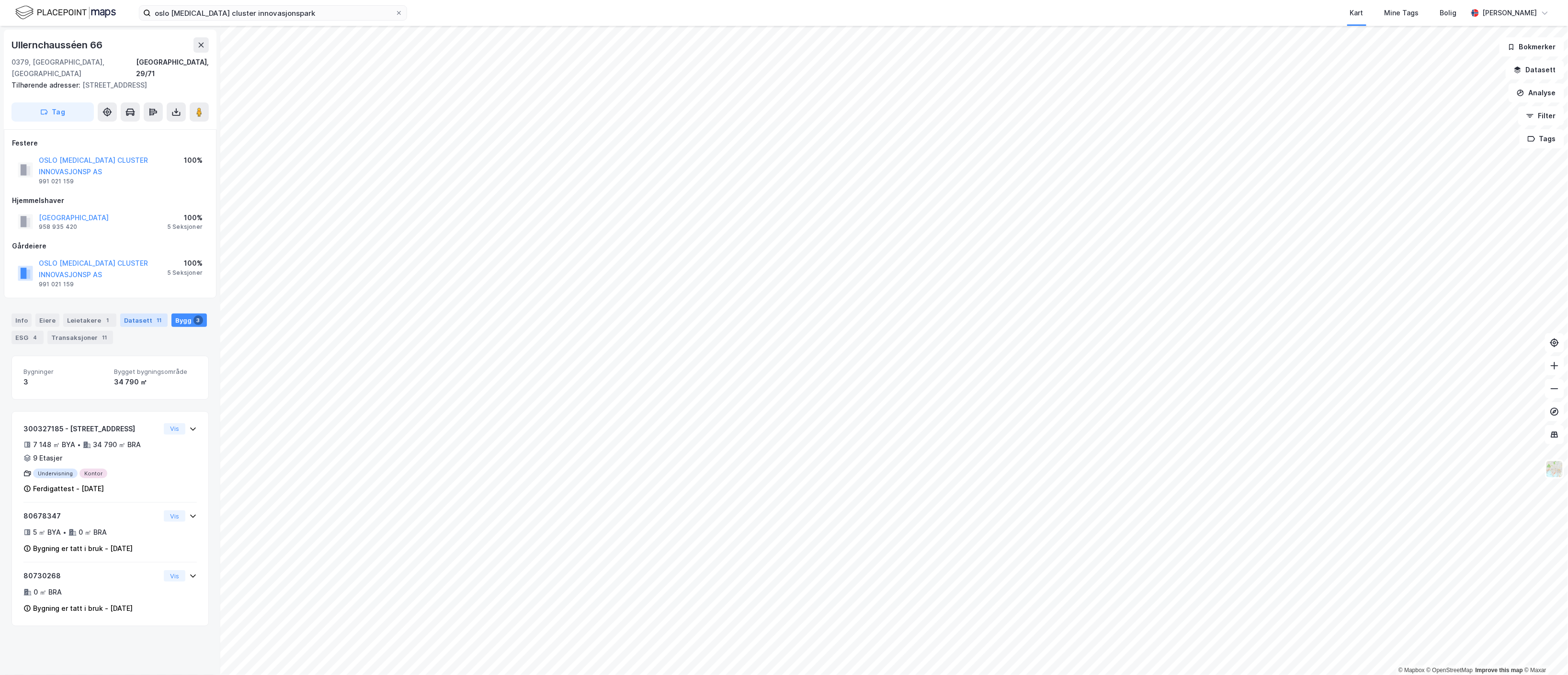
click at [156, 316] on div "11" at bounding box center [159, 321] width 10 height 10
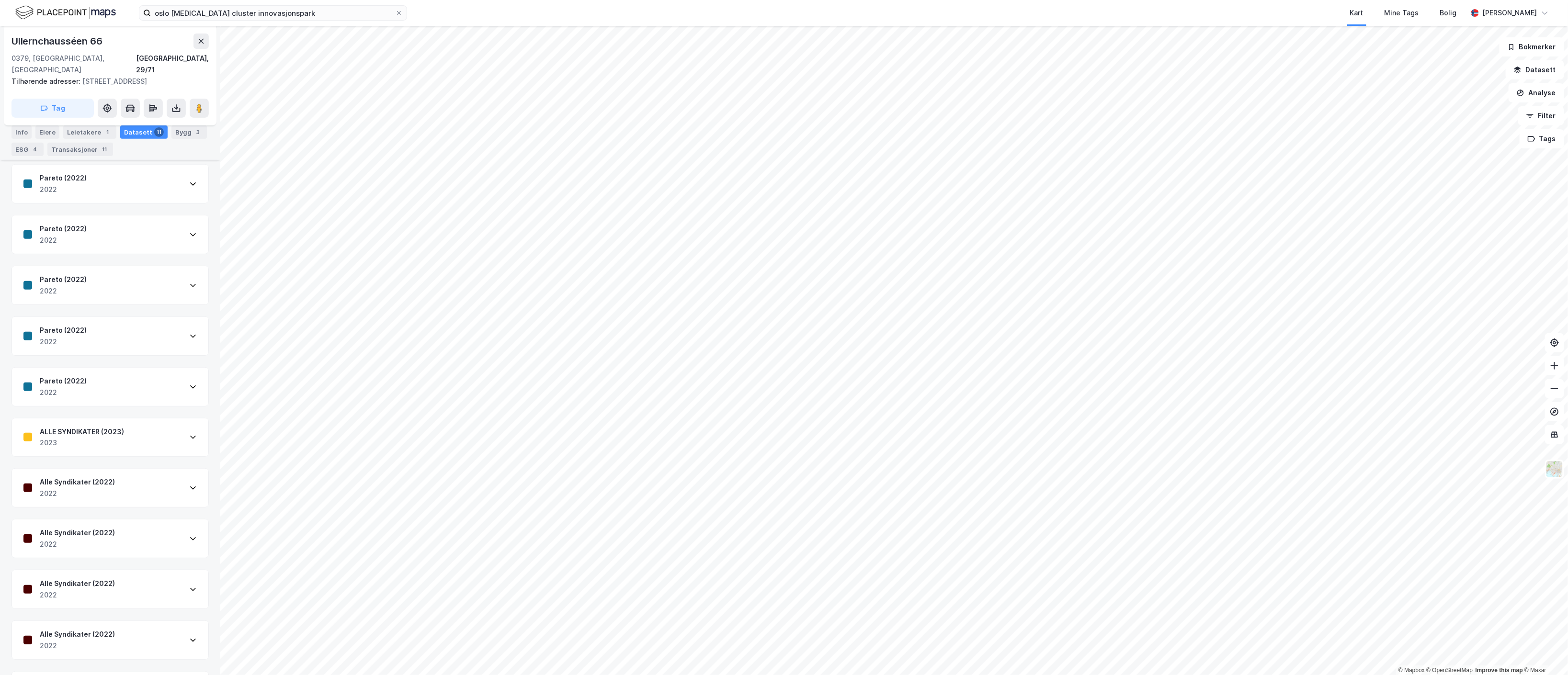
scroll to position [218, 0]
